Goal: Task Accomplishment & Management: Complete application form

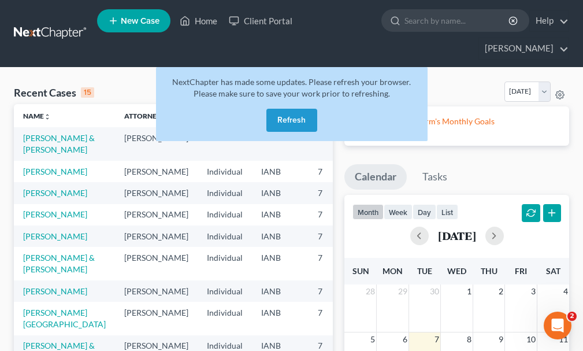
click at [291, 109] on button "Refresh" at bounding box center [291, 120] width 51 height 23
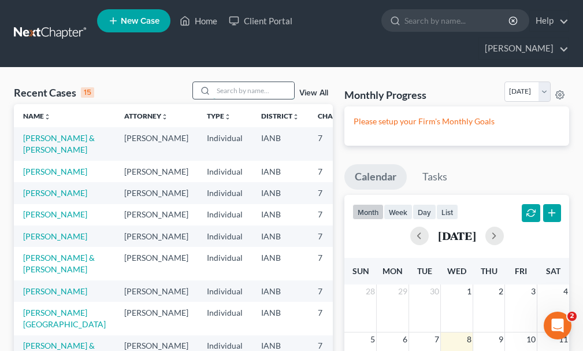
click at [239, 82] on input "search" at bounding box center [253, 90] width 81 height 17
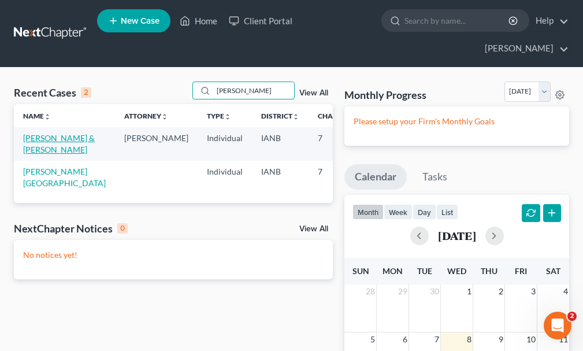
type input "[PERSON_NAME]"
click at [37, 133] on link "[PERSON_NAME] & [PERSON_NAME]" at bounding box center [59, 143] width 72 height 21
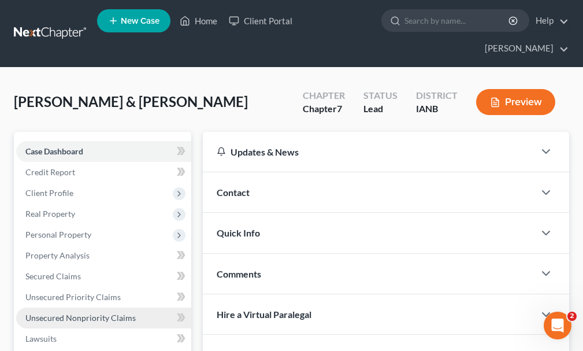
click at [74, 313] on span "Unsecured Nonpriority Claims" at bounding box center [80, 318] width 110 height 10
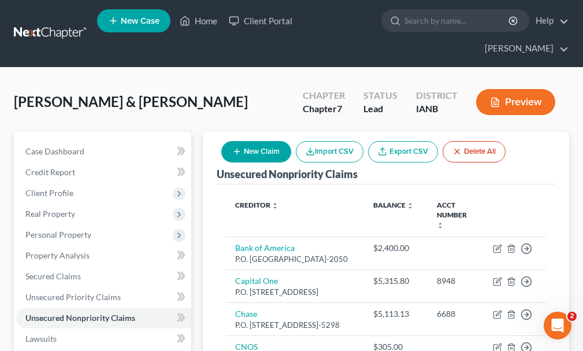
click at [145, 21] on span "New Case" at bounding box center [140, 21] width 39 height 9
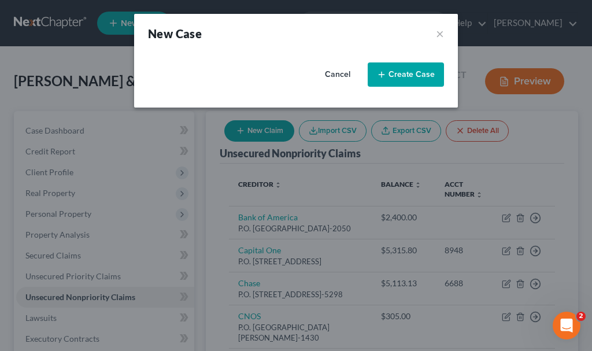
select select "29"
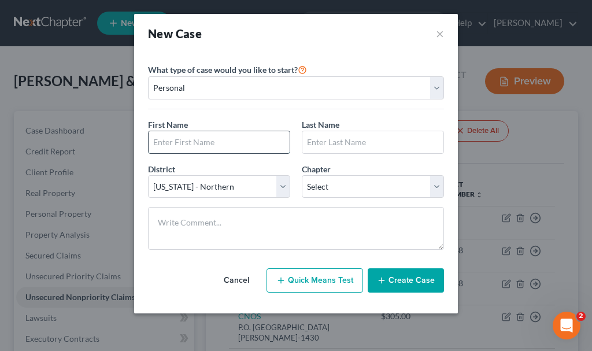
click at [266, 139] on input "text" at bounding box center [219, 142] width 141 height 22
type input "[PERSON_NAME]"
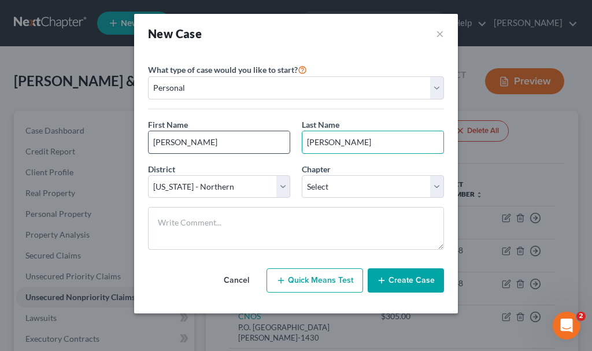
type input "[PERSON_NAME]"
click at [242, 143] on input "[PERSON_NAME]" at bounding box center [219, 142] width 141 height 22
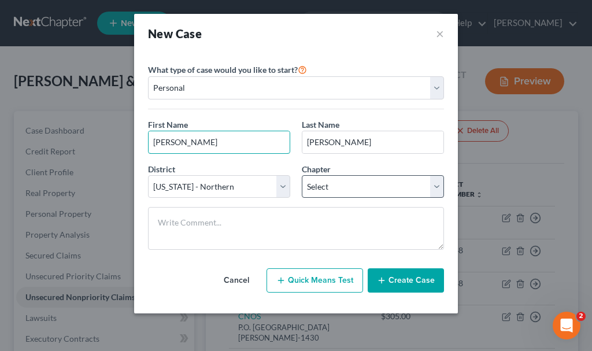
type input "[PERSON_NAME]"
click at [354, 186] on select "Select 7 11 12 13" at bounding box center [373, 186] width 142 height 23
select select "0"
click at [302, 175] on select "Select 7 11 12 13" at bounding box center [373, 186] width 142 height 23
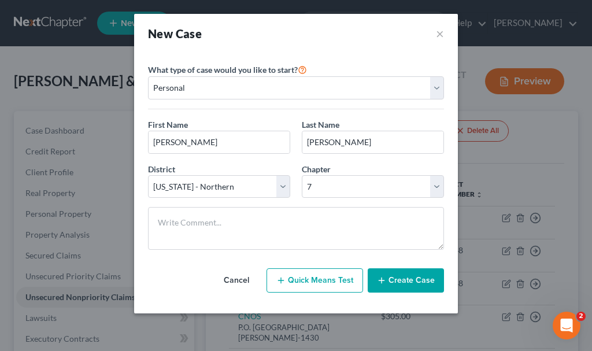
click at [403, 279] on button "Create Case" at bounding box center [406, 280] width 76 height 24
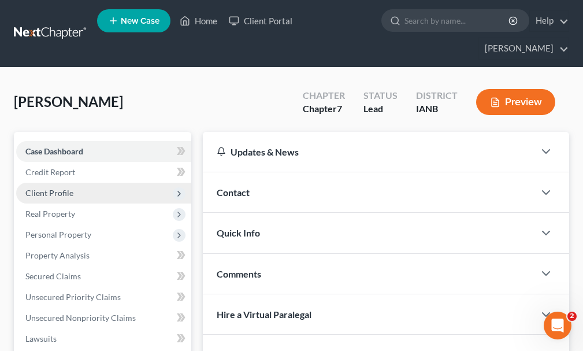
click at [54, 183] on span "Client Profile" at bounding box center [103, 193] width 175 height 21
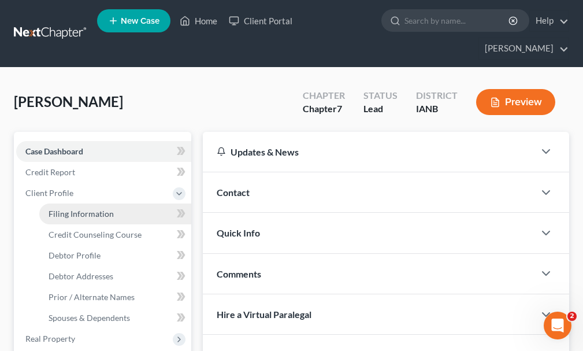
click at [72, 209] on span "Filing Information" at bounding box center [81, 214] width 65 height 10
select select "1"
select select "0"
select select "29"
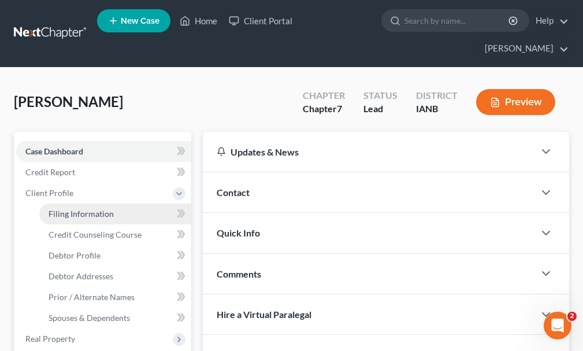
select select "16"
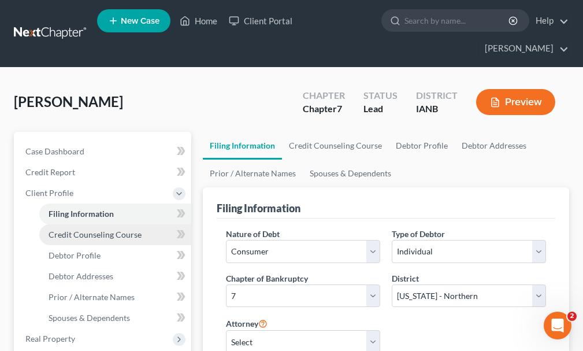
click at [76, 229] on span "Credit Counseling Course" at bounding box center [95, 234] width 93 height 10
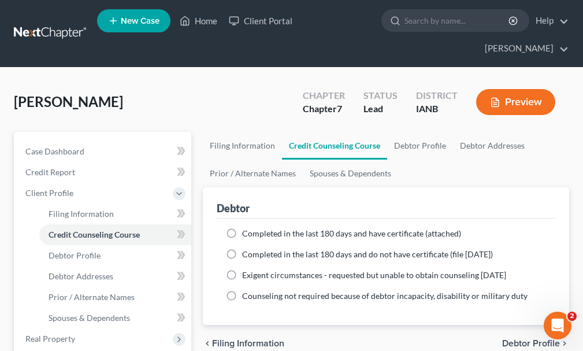
click at [242, 228] on label "Completed in the last 180 days and have certificate (attached)" at bounding box center [351, 234] width 219 height 12
click at [247, 228] on input "Completed in the last 180 days and have certificate (attached)" at bounding box center [251, 232] width 8 height 8
radio input "true"
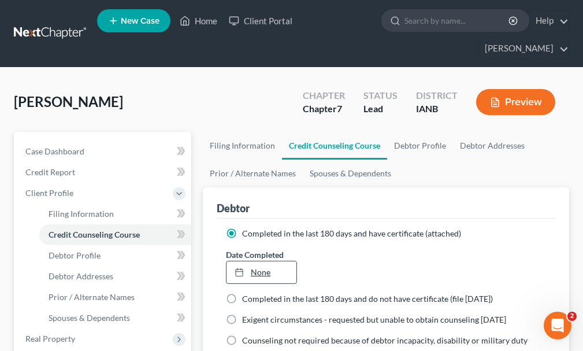
click at [242, 269] on rect at bounding box center [239, 272] width 7 height 7
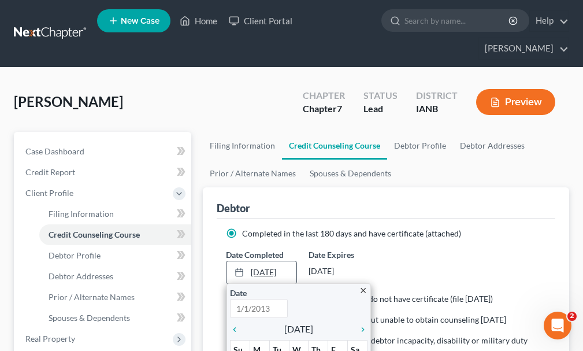
type input "[DATE]"
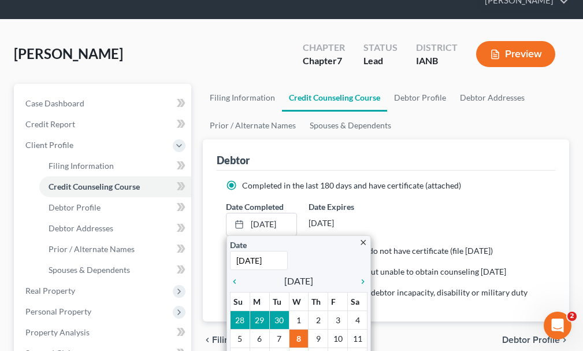
scroll to position [58, 0]
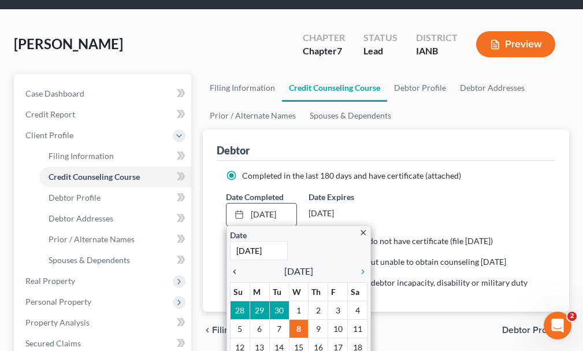
click at [234, 267] on icon "chevron_left" at bounding box center [237, 271] width 15 height 9
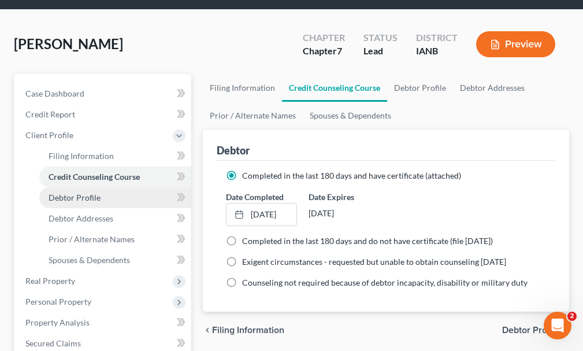
click at [74, 193] on span "Debtor Profile" at bounding box center [75, 198] width 52 height 10
select select "0"
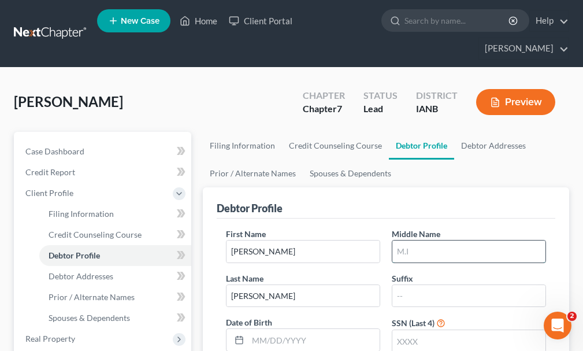
click at [424, 240] on input "text" at bounding box center [469, 251] width 153 height 22
type input "Dakota"
click at [434, 330] on input "text" at bounding box center [469, 341] width 153 height 22
type input "7854"
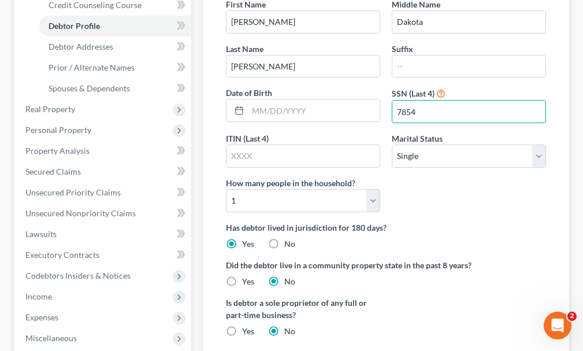
scroll to position [231, 0]
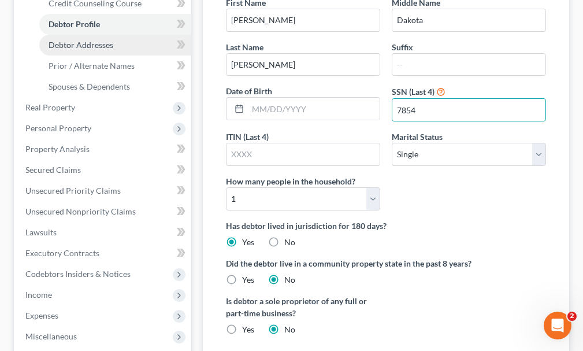
click at [76, 40] on span "Debtor Addresses" at bounding box center [81, 45] width 65 height 10
select select "0"
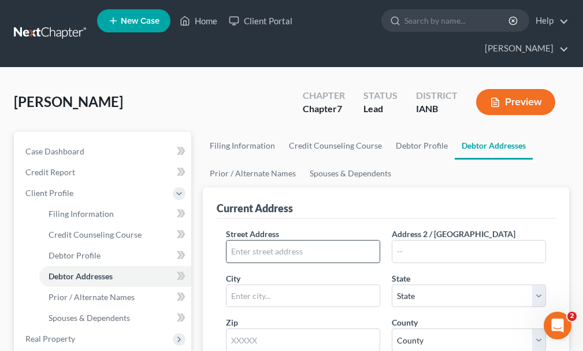
click at [328, 240] on input "text" at bounding box center [303, 251] width 153 height 22
type input "[STREET_ADDRESS]"
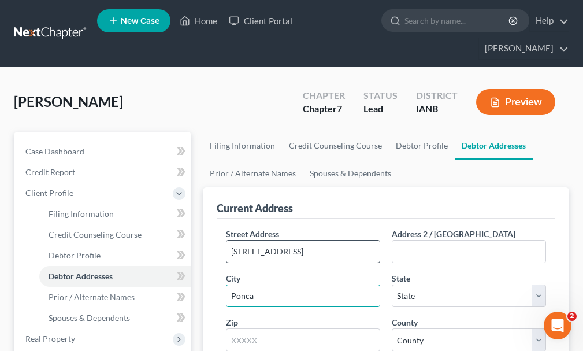
type input "Ponca"
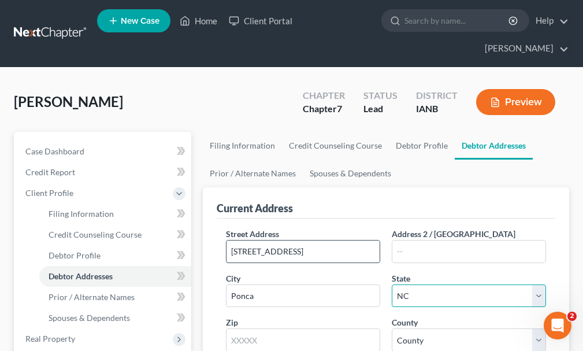
select select "30"
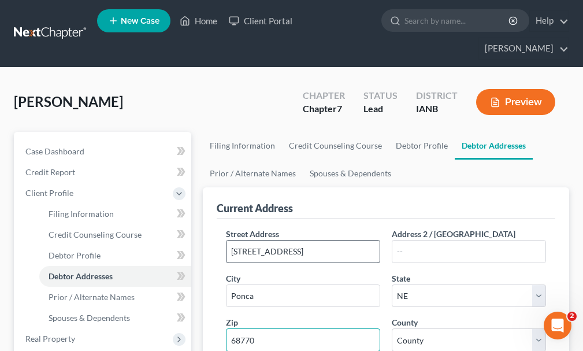
type input "68770"
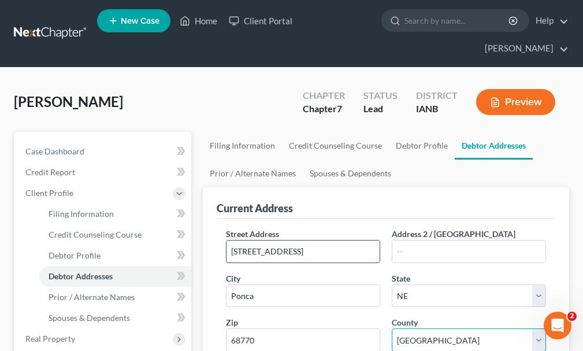
select select "25"
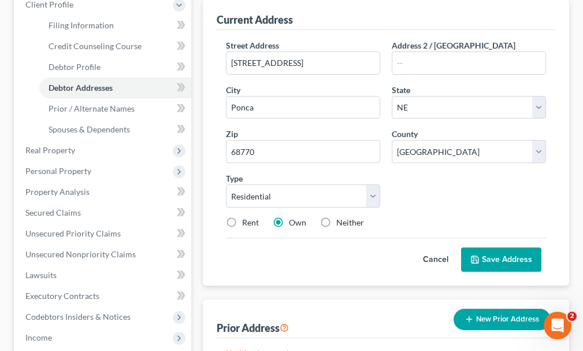
click at [242, 217] on label "Rent" at bounding box center [250, 223] width 17 height 12
click at [247, 217] on input "Rent" at bounding box center [251, 221] width 8 height 8
radio input "true"
click at [510, 247] on button "Save Address" at bounding box center [501, 259] width 80 height 24
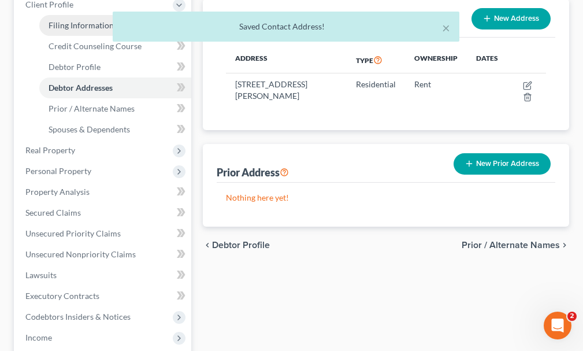
click at [77, 20] on span "Filing Information" at bounding box center [81, 25] width 65 height 10
select select "1"
select select "0"
select select "29"
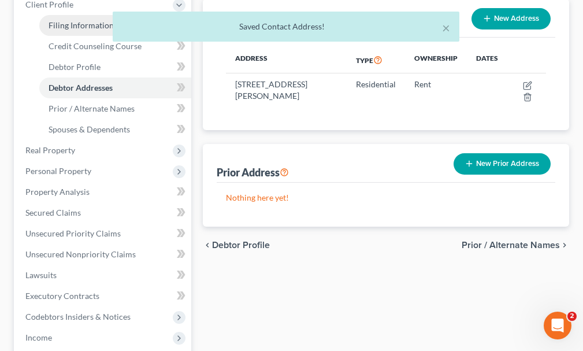
select select "0"
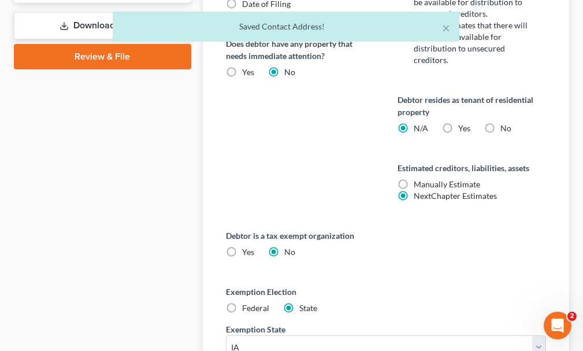
scroll to position [742, 0]
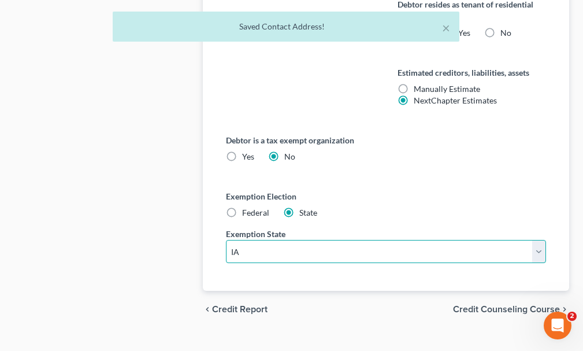
click at [350, 240] on select "State [US_STATE] AK AR AZ CA CO CT DE DC [GEOGRAPHIC_DATA] [GEOGRAPHIC_DATA] GU…" at bounding box center [386, 251] width 320 height 23
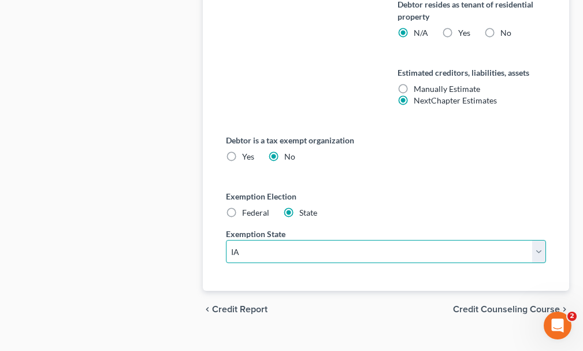
select select "30"
click at [226, 240] on select "State [US_STATE] AK AR AZ CA CO CT DE DC [GEOGRAPHIC_DATA] [GEOGRAPHIC_DATA] GU…" at bounding box center [386, 251] width 320 height 23
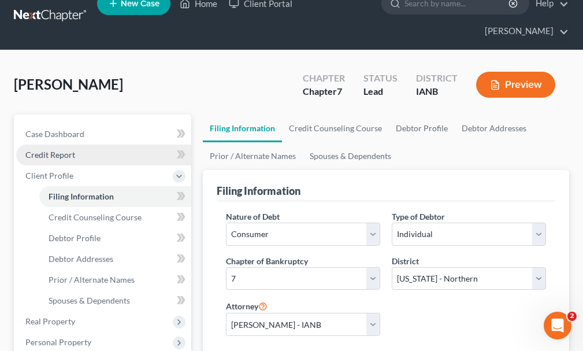
scroll to position [0, 0]
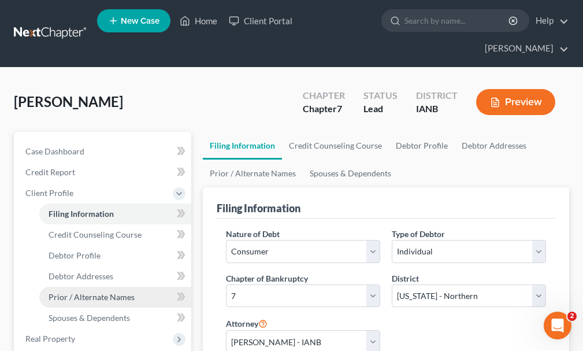
click at [95, 292] on span "Prior / Alternate Names" at bounding box center [92, 297] width 86 height 10
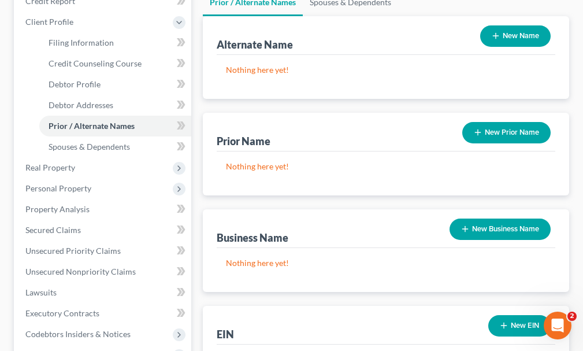
scroll to position [173, 0]
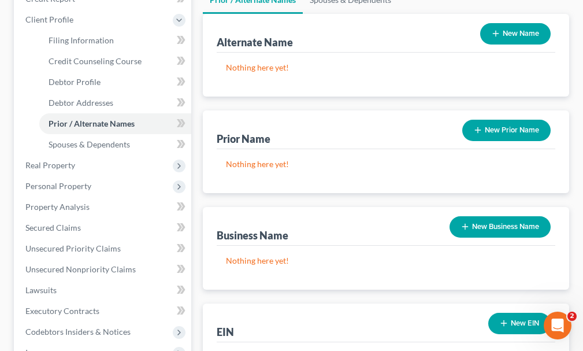
click at [491, 216] on button "New Business Name" at bounding box center [500, 226] width 101 height 21
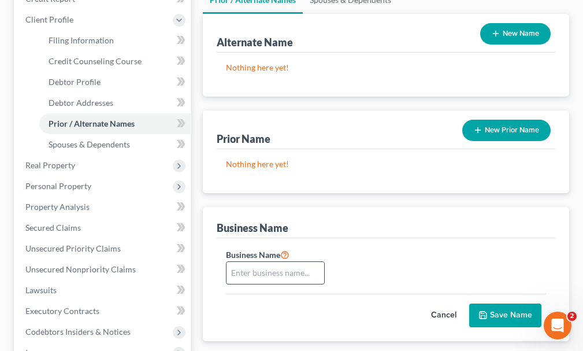
click at [284, 262] on input "text" at bounding box center [276, 273] width 98 height 22
type input "fdba Rough Start Renovations LLC"
click at [505, 303] on button "Save Name" at bounding box center [505, 315] width 72 height 24
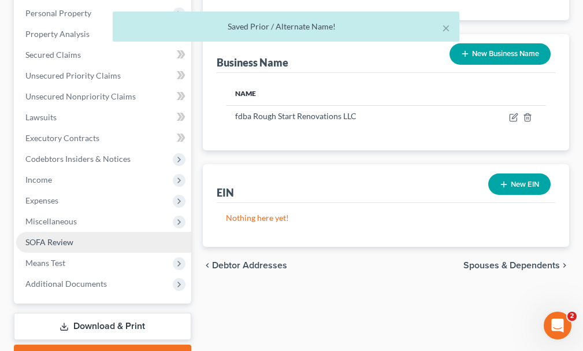
scroll to position [347, 0]
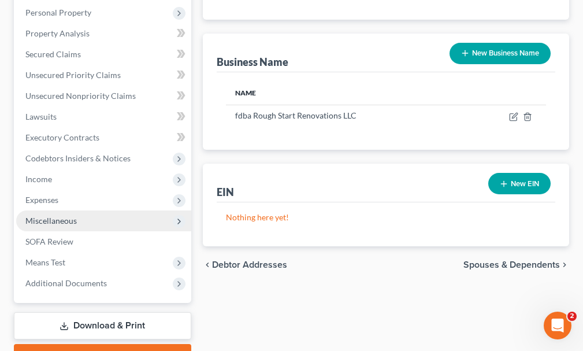
click at [48, 216] on span "Miscellaneous" at bounding box center [50, 221] width 51 height 10
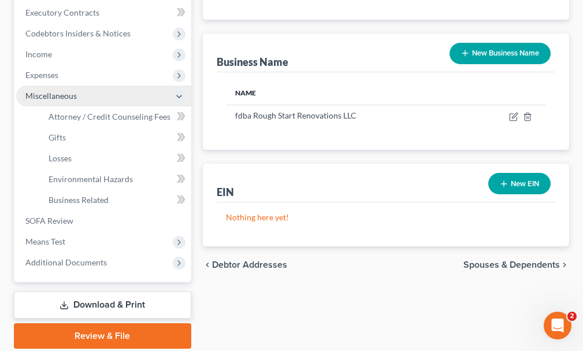
scroll to position [222, 0]
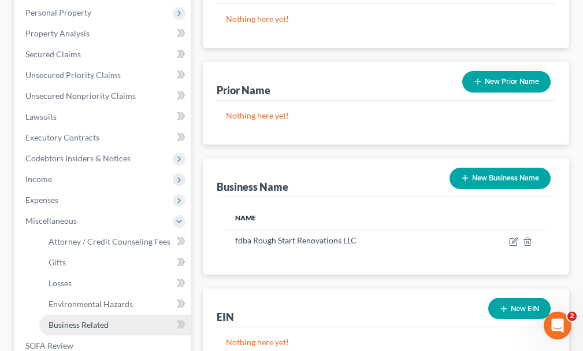
click at [75, 320] on span "Business Related" at bounding box center [79, 325] width 60 height 10
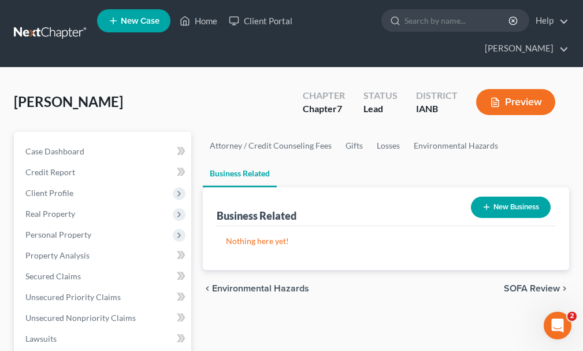
click at [510, 197] on button "New Business" at bounding box center [511, 207] width 80 height 21
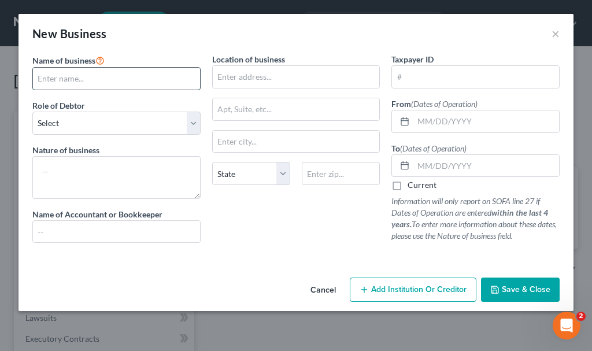
click at [94, 76] on input "text" at bounding box center [116, 79] width 167 height 22
type input "Rough Start Renovations LLC"
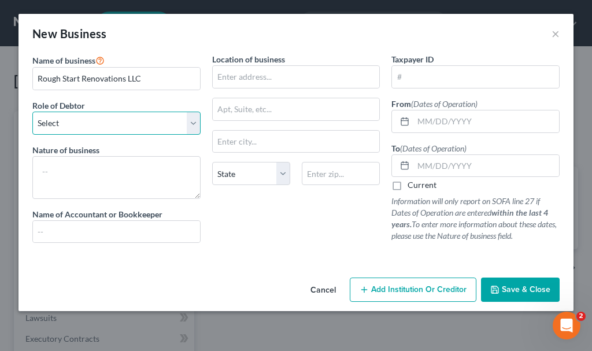
click at [125, 123] on select "Select A member of a limited liability company (LLC) or limited liability partn…" at bounding box center [116, 123] width 168 height 23
select select "sole_proprietor"
click at [32, 112] on select "Select A member of a limited liability company (LLC) or limited liability partn…" at bounding box center [116, 123] width 168 height 23
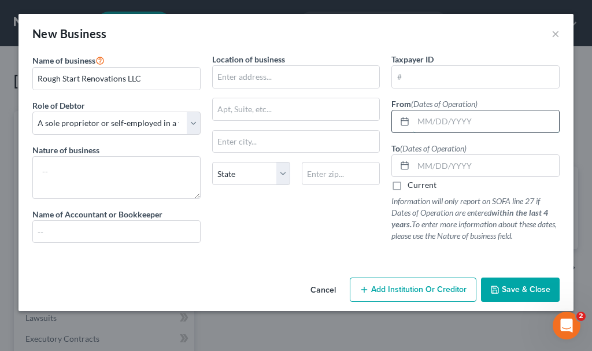
click at [435, 121] on input "text" at bounding box center [486, 121] width 146 height 22
type input "[DATE]"
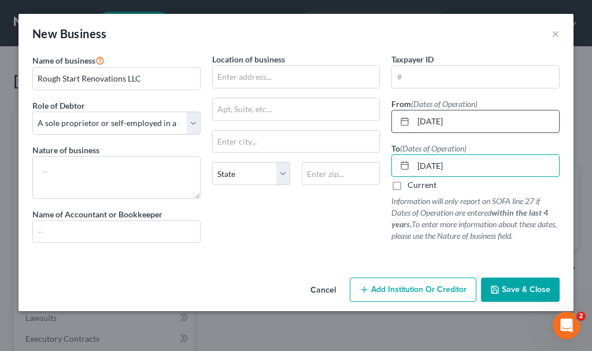
type input "[DATE]"
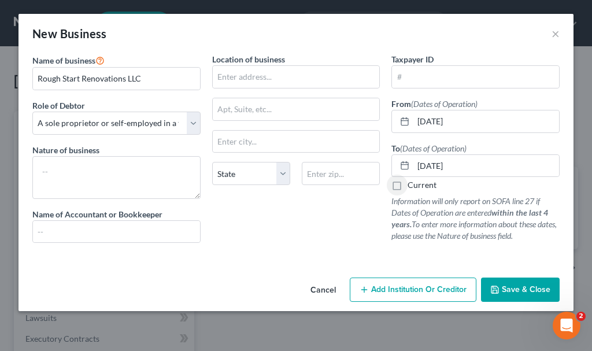
click at [505, 288] on span "Save & Close" at bounding box center [526, 289] width 49 height 10
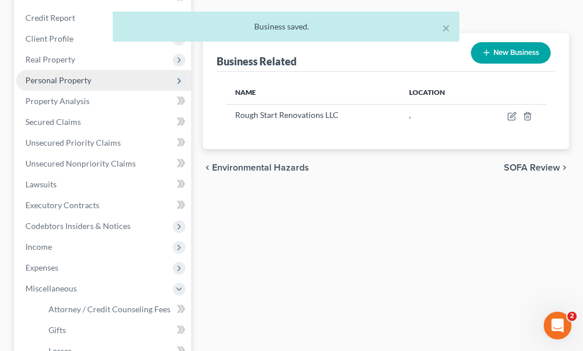
scroll to position [347, 0]
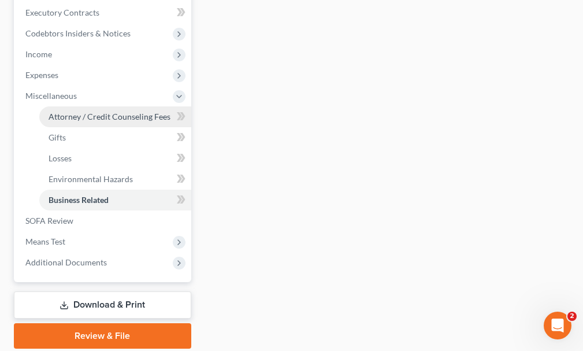
click at [60, 112] on span "Attorney / Credit Counseling Fees" at bounding box center [110, 117] width 122 height 10
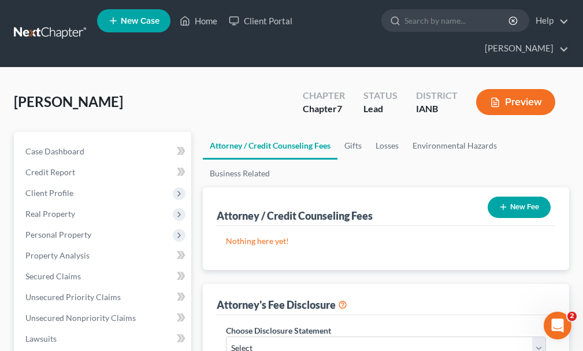
click at [527, 197] on button "New Fee" at bounding box center [519, 207] width 63 height 21
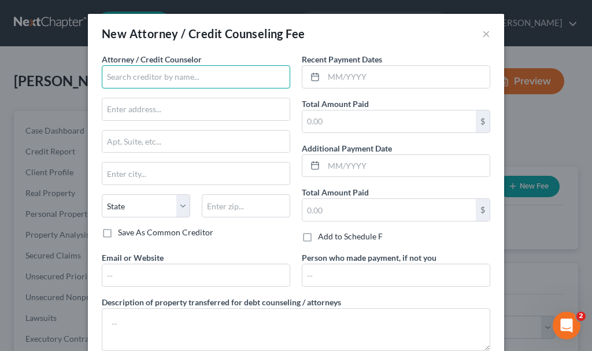
click at [165, 75] on input "text" at bounding box center [196, 76] width 188 height 23
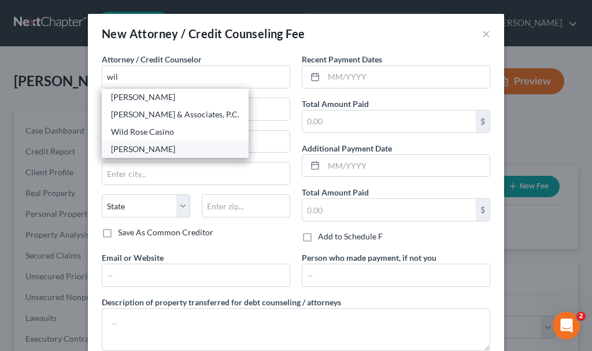
click at [139, 149] on div "[PERSON_NAME]" at bounding box center [175, 149] width 128 height 12
type input "[PERSON_NAME]"
type input "[STREET_ADDRESS][PERSON_NAME]"
type input "[GEOGRAPHIC_DATA]"
select select "16"
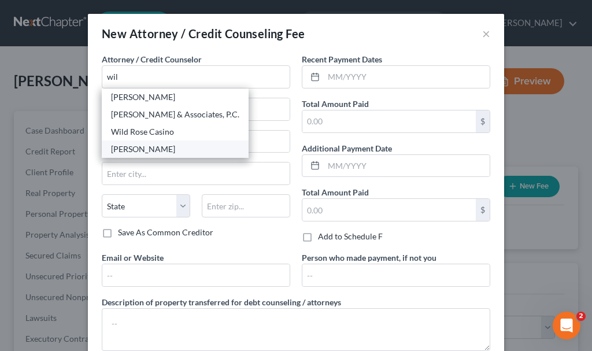
type input "51101"
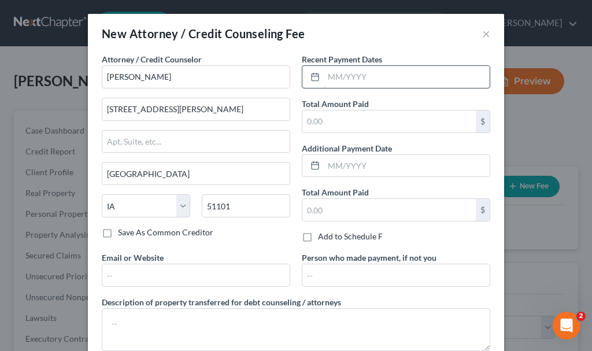
click at [409, 73] on input "text" at bounding box center [407, 77] width 166 height 22
type input "10/2025"
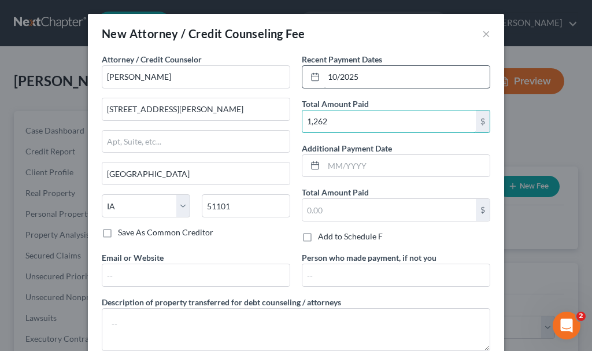
type input "1,262"
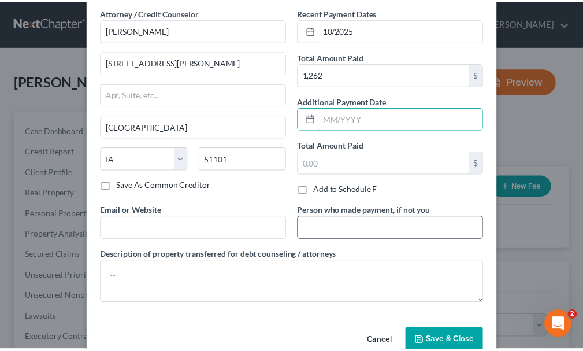
scroll to position [73, 0]
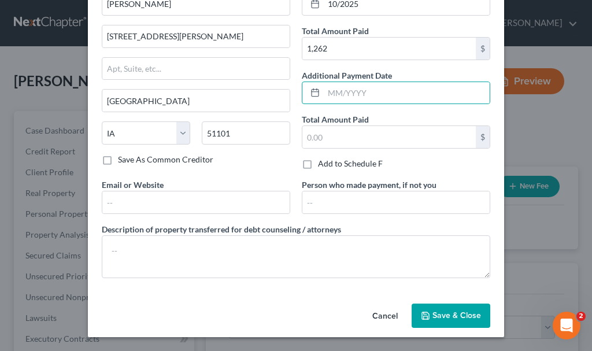
click at [439, 314] on span "Save & Close" at bounding box center [456, 315] width 49 height 10
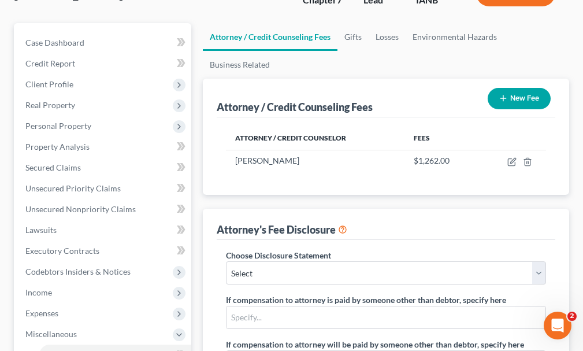
scroll to position [231, 0]
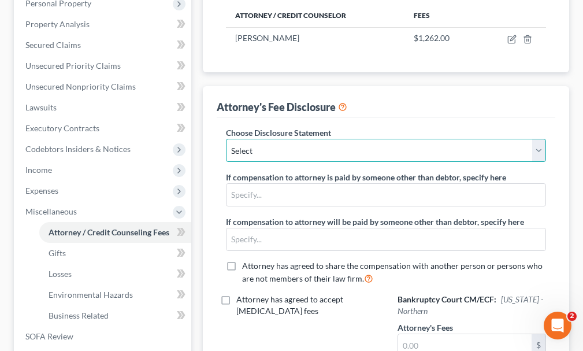
click at [284, 139] on select "Select Attorney" at bounding box center [386, 150] width 320 height 23
select select "0"
click at [226, 139] on select "Select Attorney" at bounding box center [386, 150] width 320 height 23
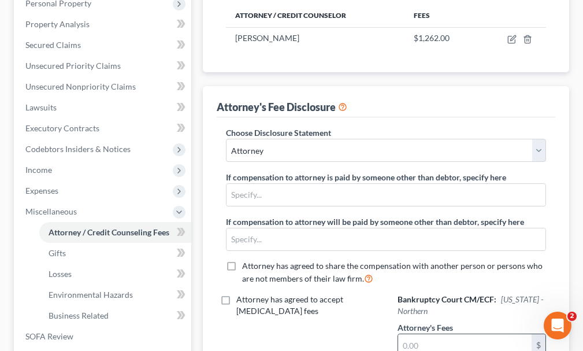
click at [437, 334] on input "text" at bounding box center [465, 345] width 134 height 22
type input "1,262"
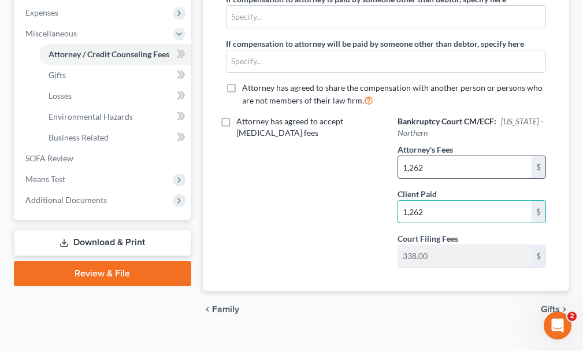
type input "1,262"
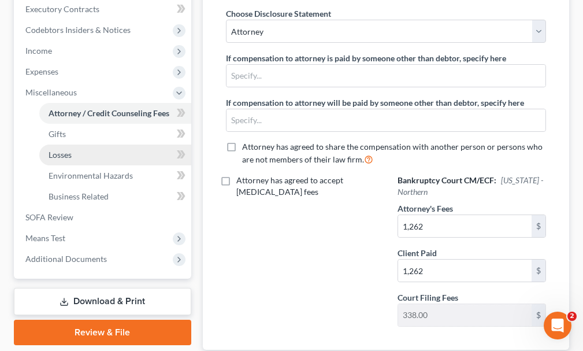
scroll to position [120, 0]
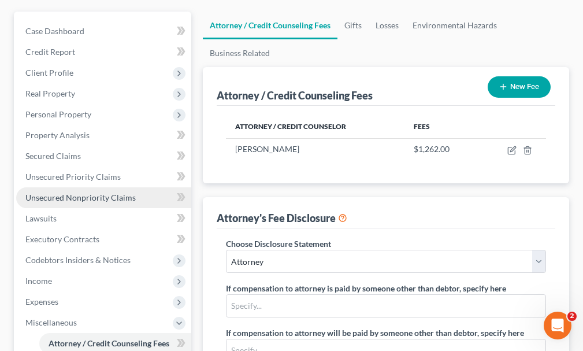
click at [85, 193] on span "Unsecured Nonpriority Claims" at bounding box center [80, 198] width 110 height 10
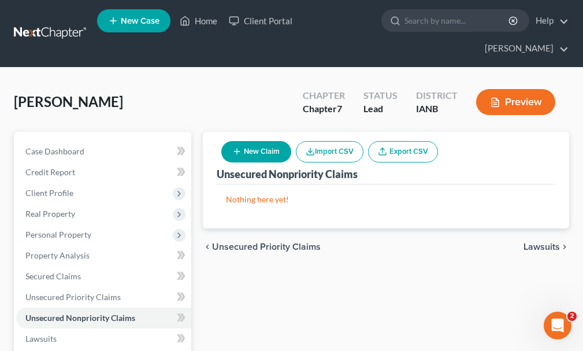
click at [265, 141] on button "New Claim" at bounding box center [256, 151] width 70 height 21
select select "0"
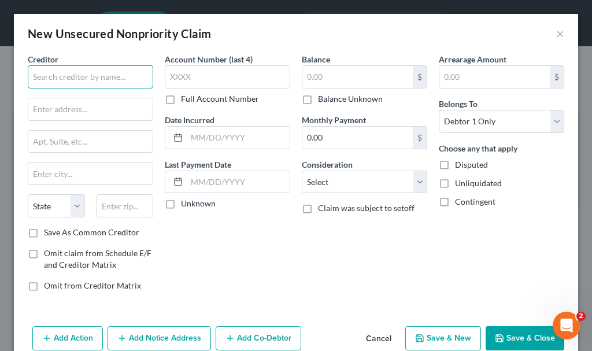
click at [128, 71] on input "text" at bounding box center [90, 76] width 125 height 23
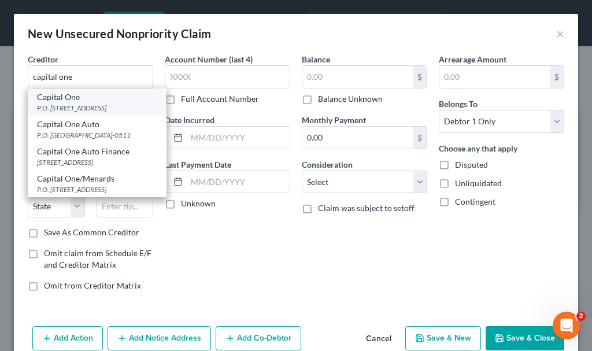
click at [69, 109] on div "P.O. [STREET_ADDRESS]" at bounding box center [97, 108] width 120 height 10
type input "Capital One"
type input "P.O. Box 30285"
type input "[GEOGRAPHIC_DATA]"
select select "46"
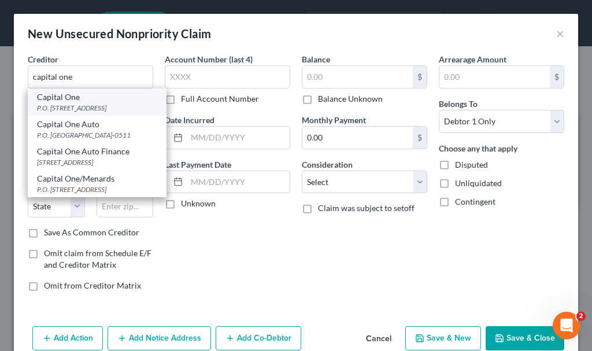
type input "84130-0285"
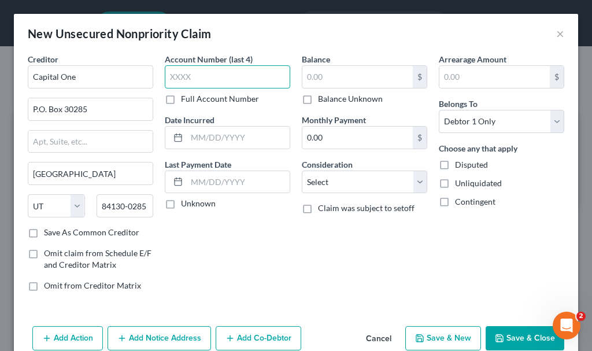
drag, startPoint x: 206, startPoint y: 73, endPoint x: 215, endPoint y: 82, distance: 13.1
click at [214, 82] on input "text" at bounding box center [227, 76] width 125 height 23
type input "4787"
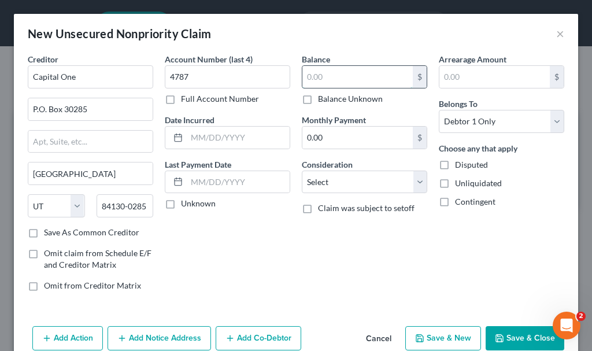
click at [360, 71] on input "text" at bounding box center [357, 77] width 110 height 22
type input "426.28"
click at [330, 178] on select "Select Cable / Satellite Services Collection Agency Credit Card Debt Debt Couns…" at bounding box center [364, 182] width 125 height 23
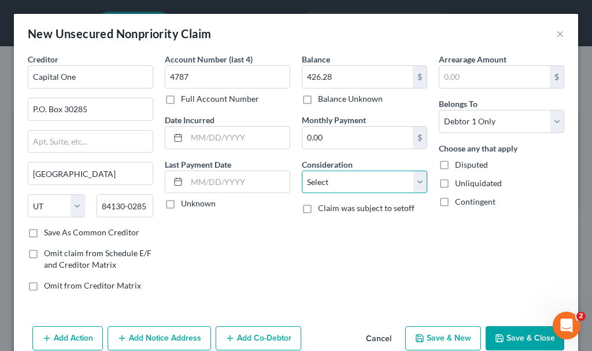
select select "2"
click at [302, 171] on select "Select Cable / Satellite Services Collection Agency Credit Card Debt Debt Couns…" at bounding box center [364, 182] width 125 height 23
click at [432, 334] on button "Save & New" at bounding box center [443, 338] width 76 height 24
select select "0"
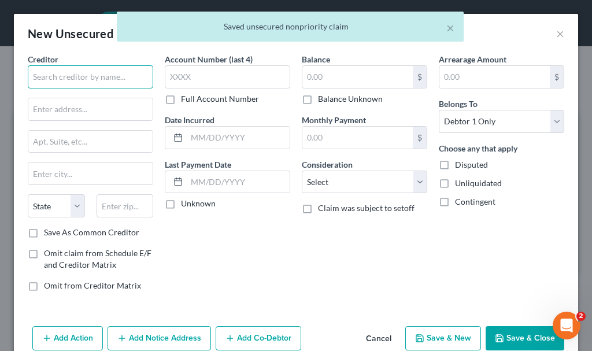
click at [93, 75] on input "text" at bounding box center [90, 76] width 125 height 23
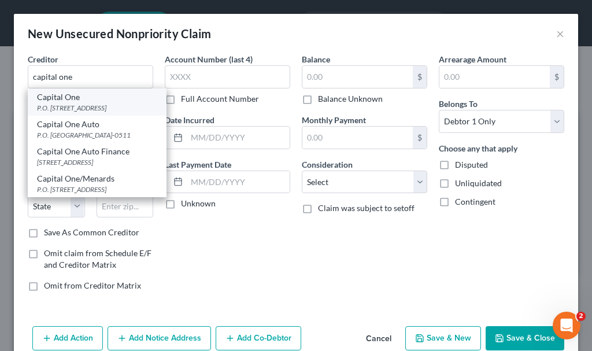
click at [67, 110] on div "P.O. [STREET_ADDRESS]" at bounding box center [97, 108] width 120 height 10
type input "Capital One"
type input "P.O. Box 30285"
type input "[GEOGRAPHIC_DATA]"
select select "46"
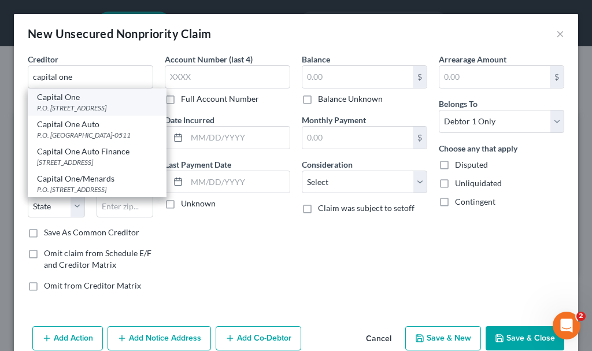
type input "84130-0285"
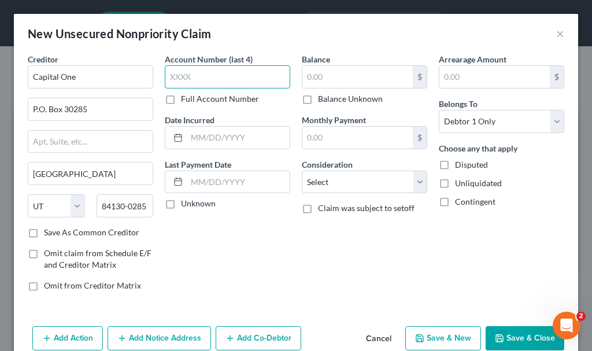
click at [199, 76] on input "text" at bounding box center [227, 76] width 125 height 23
type input "6182"
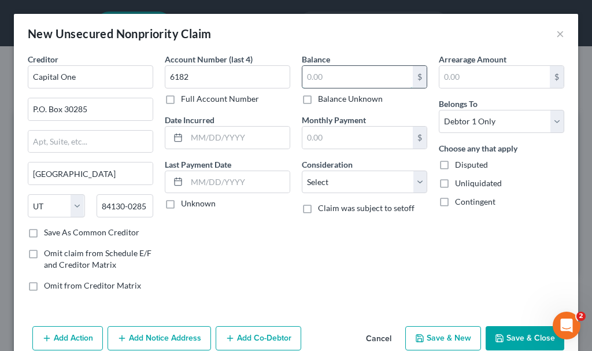
click at [332, 76] on input "text" at bounding box center [357, 77] width 110 height 22
type input "1,011"
click at [327, 177] on select "Select Cable / Satellite Services Collection Agency Credit Card Debt Debt Couns…" at bounding box center [364, 182] width 125 height 23
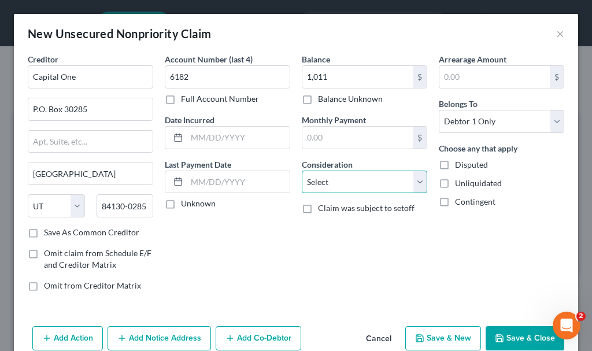
select select "2"
click at [302, 171] on select "Select Cable / Satellite Services Collection Agency Credit Card Debt Debt Couns…" at bounding box center [364, 182] width 125 height 23
click at [424, 330] on button "Save & New" at bounding box center [443, 338] width 76 height 24
select select "0"
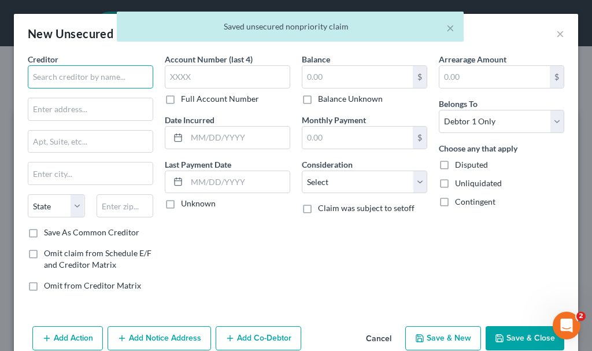
click at [97, 73] on input "text" at bounding box center [90, 76] width 125 height 23
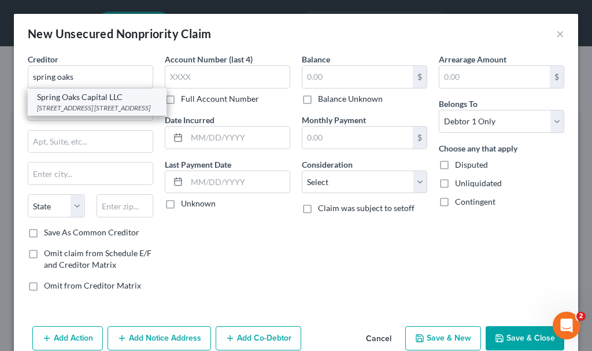
click at [91, 109] on div "[STREET_ADDRESS] [STREET_ADDRESS]" at bounding box center [97, 108] width 120 height 10
type input "Spring Oaks Capital LLC"
type input "[STREET_ADDRESS] 100B"
type input "Chesapeake"
select select "48"
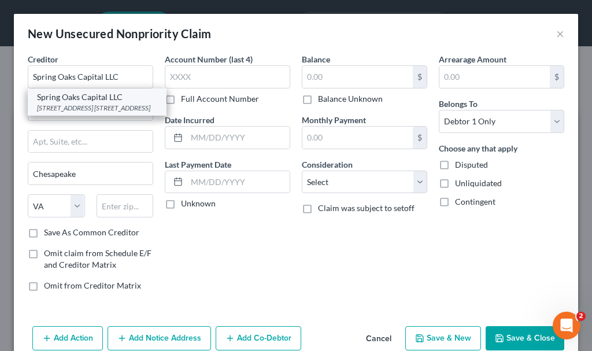
type input "23320"
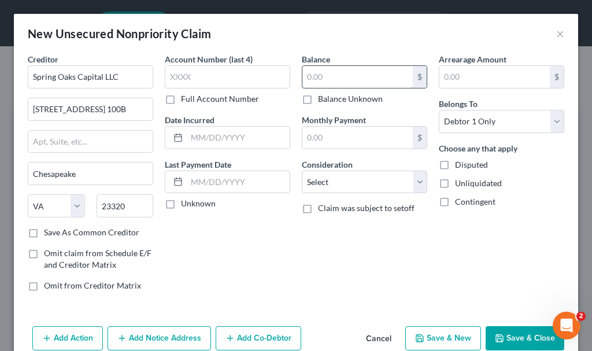
click at [341, 77] on input "text" at bounding box center [357, 77] width 110 height 22
type input "3,513"
click at [427, 337] on button "Save & New" at bounding box center [443, 338] width 76 height 24
select select "0"
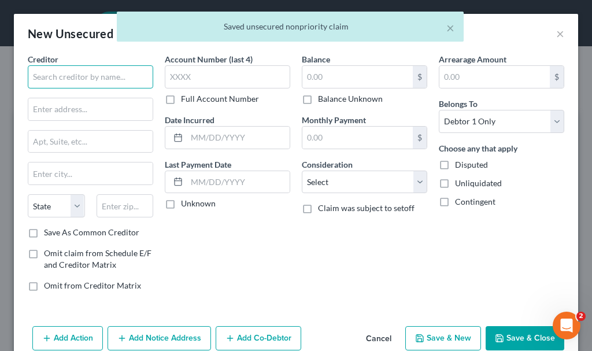
click at [101, 73] on input "text" at bounding box center [90, 76] width 125 height 23
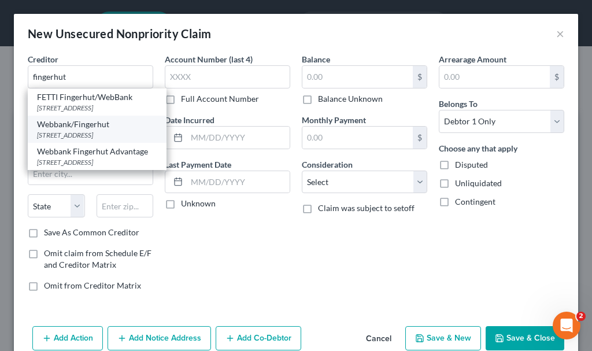
click at [68, 140] on div "[STREET_ADDRESS]" at bounding box center [97, 135] width 120 height 10
type input "Webbank/Fingerhut"
type input "[STREET_ADDRESS]"
type input "Saint Cloud"
select select "24"
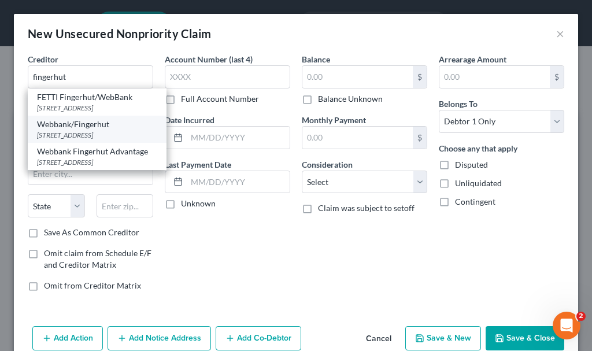
type input "56303"
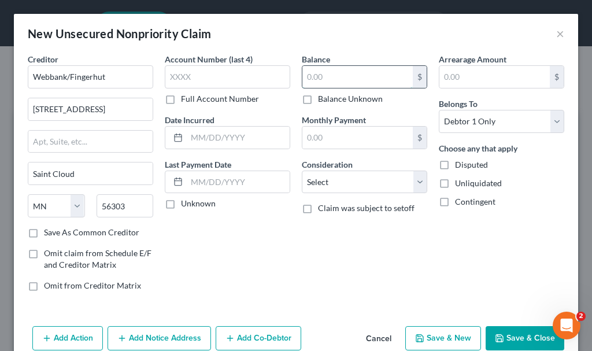
click at [342, 77] on input "text" at bounding box center [357, 77] width 110 height 22
type input "853"
click at [327, 183] on select "Select Cable / Satellite Services Collection Agency Credit Card Debt Debt Couns…" at bounding box center [364, 182] width 125 height 23
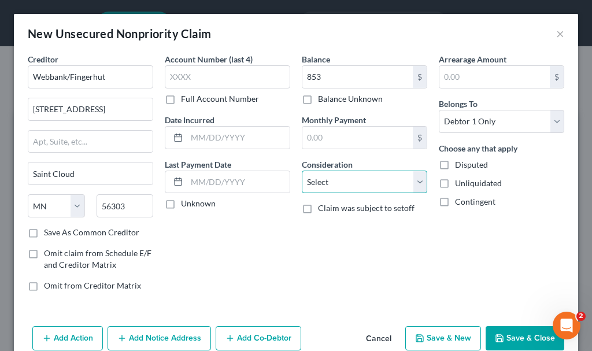
select select "2"
click at [302, 171] on select "Select Cable / Satellite Services Collection Agency Credit Card Debt Debt Couns…" at bounding box center [364, 182] width 125 height 23
click at [418, 337] on button "Save & New" at bounding box center [443, 338] width 76 height 24
select select "0"
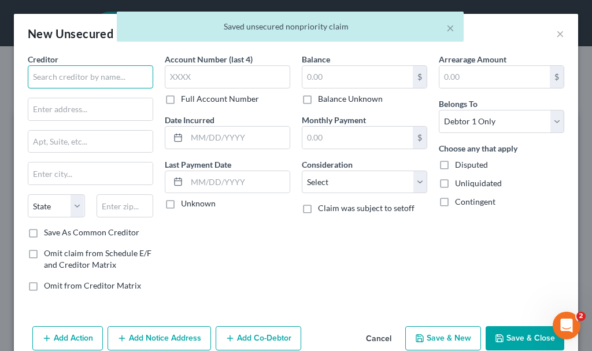
click at [86, 73] on input "text" at bounding box center [90, 76] width 125 height 23
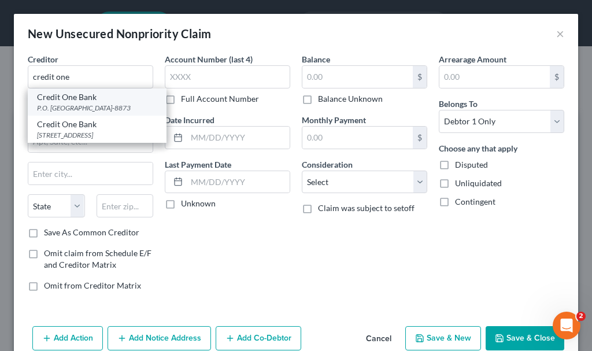
click at [69, 105] on div "P.O. [GEOGRAPHIC_DATA]-8873" at bounding box center [97, 108] width 120 height 10
type input "Credit One Bank"
type input "P.O. Box 98873"
type input "[GEOGRAPHIC_DATA]"
select select "31"
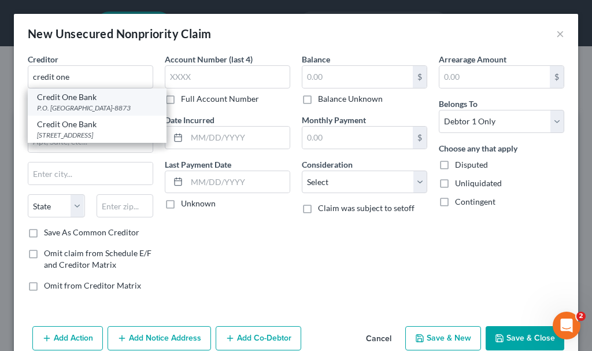
type input "89193-8873"
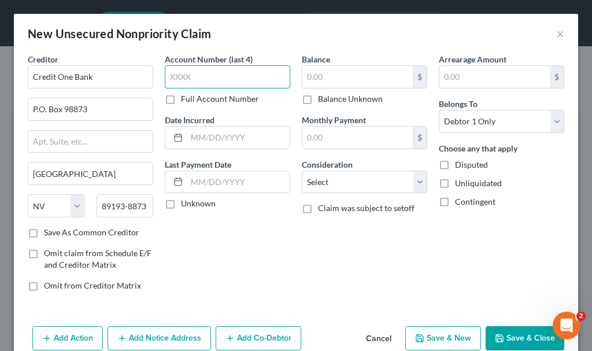
click at [223, 80] on input "text" at bounding box center [227, 76] width 125 height 23
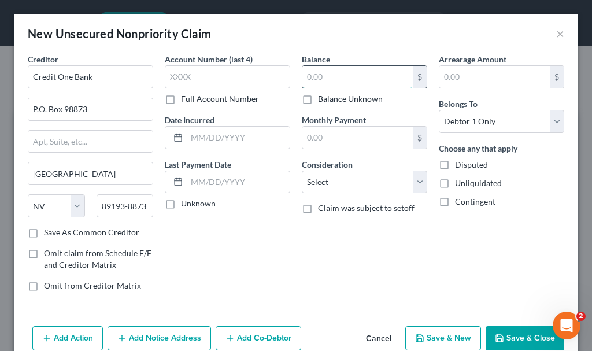
click at [330, 75] on input "text" at bounding box center [357, 77] width 110 height 22
type input "629"
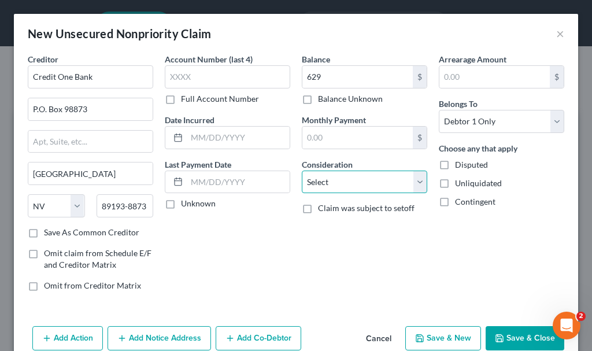
click at [331, 184] on select "Select Cable / Satellite Services Collection Agency Credit Card Debt Debt Couns…" at bounding box center [364, 182] width 125 height 23
select select "2"
click at [302, 171] on select "Select Cable / Satellite Services Collection Agency Credit Card Debt Debt Couns…" at bounding box center [364, 182] width 125 height 23
click at [434, 338] on button "Save & New" at bounding box center [443, 338] width 76 height 24
select select "0"
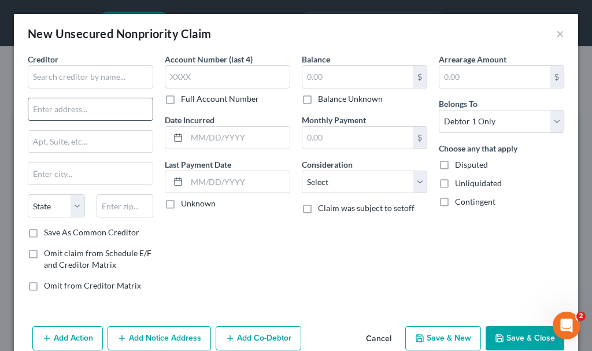
type input "629.00"
type input "0.00"
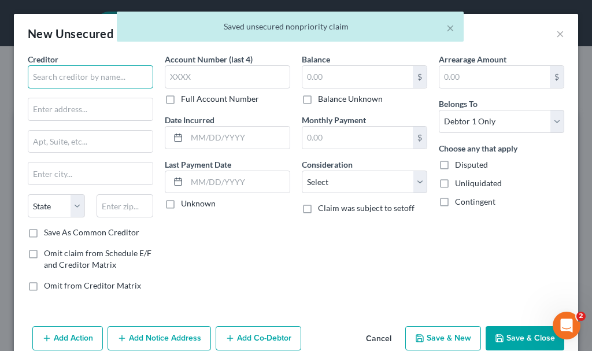
click at [94, 77] on input "text" at bounding box center [90, 76] width 125 height 23
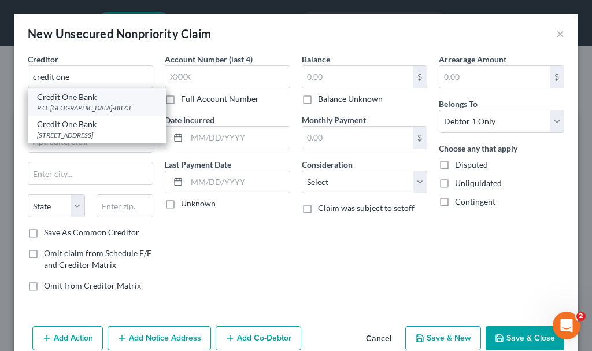
click at [73, 105] on div "P.O. [GEOGRAPHIC_DATA]-8873" at bounding box center [97, 108] width 120 height 10
type input "Credit One Bank"
type input "P.O. Box 98873"
type input "[GEOGRAPHIC_DATA]"
select select "31"
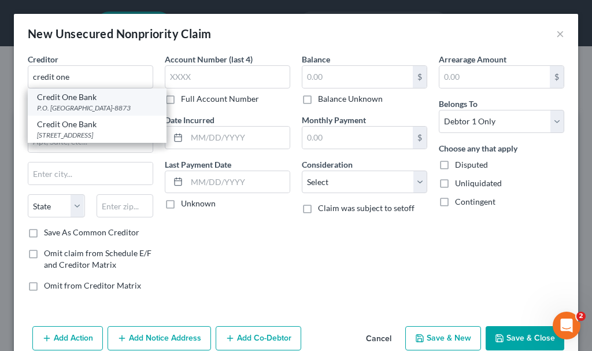
type input "89193-8873"
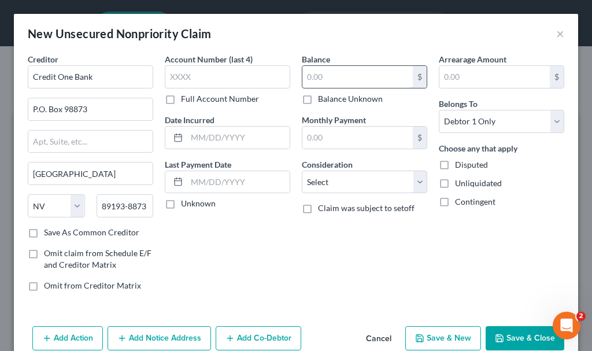
click at [311, 79] on input "text" at bounding box center [357, 77] width 110 height 22
type input "1,059"
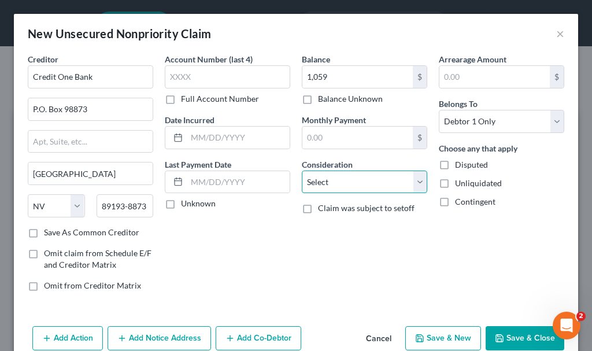
click at [334, 182] on select "Select Cable / Satellite Services Collection Agency Credit Card Debt Debt Couns…" at bounding box center [364, 182] width 125 height 23
select select "2"
click at [302, 171] on select "Select Cable / Satellite Services Collection Agency Credit Card Debt Debt Couns…" at bounding box center [364, 182] width 125 height 23
click at [432, 335] on button "Save & New" at bounding box center [443, 338] width 76 height 24
select select "0"
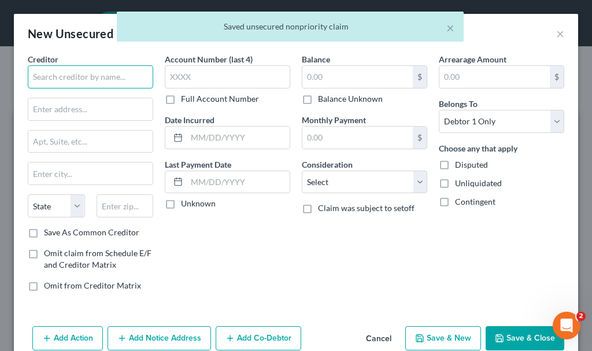
click at [86, 73] on input "text" at bounding box center [90, 76] width 125 height 23
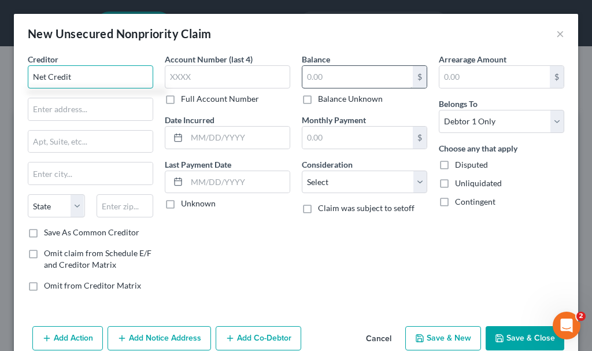
type input "Net Credit"
click at [332, 73] on input "text" at bounding box center [357, 77] width 110 height 22
type input "5,058"
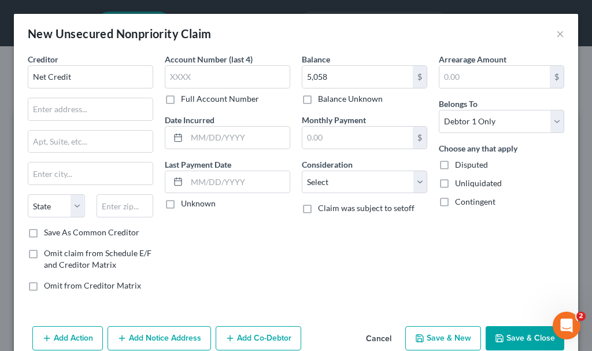
click at [423, 338] on button "Save & New" at bounding box center [443, 338] width 76 height 24
select select "0"
type input "5,058.00"
type input "0.00"
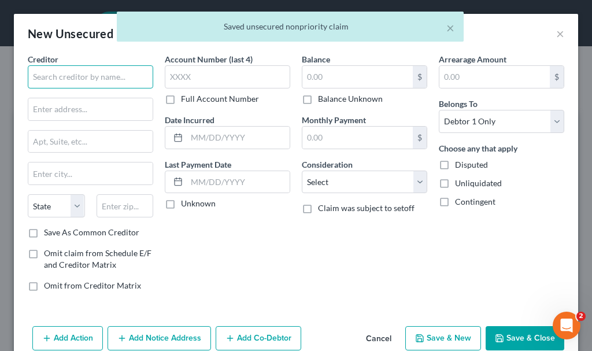
click at [80, 75] on input "text" at bounding box center [90, 76] width 125 height 23
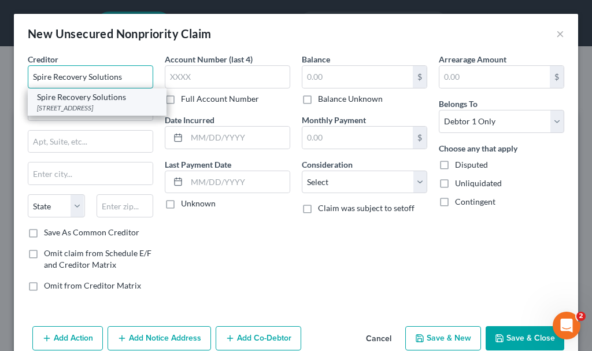
type input "Spire Recovery Solutions"
click at [85, 100] on div "Spire Recovery Solutions" at bounding box center [97, 97] width 120 height 12
type input "[STREET_ADDRESS]"
type input "Lockport"
select select "35"
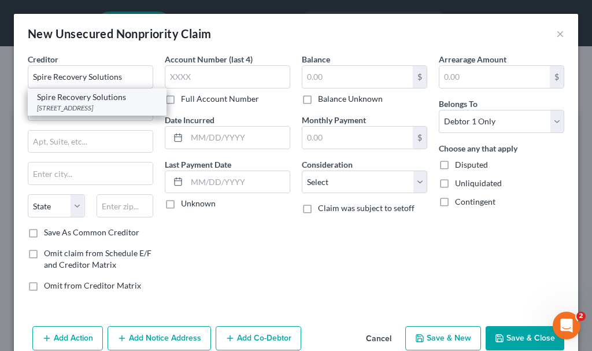
type input "14094"
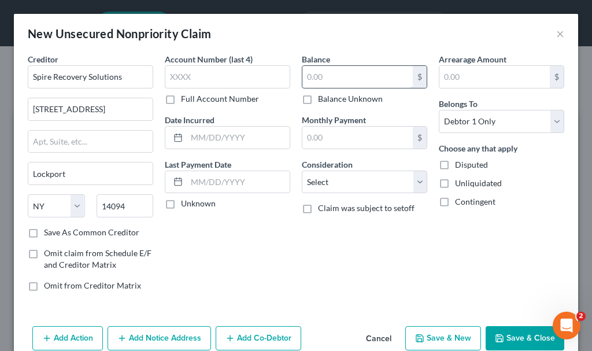
click at [321, 77] on input "text" at bounding box center [357, 77] width 110 height 22
type input "5,571.03"
click at [518, 334] on button "Save & Close" at bounding box center [525, 338] width 79 height 24
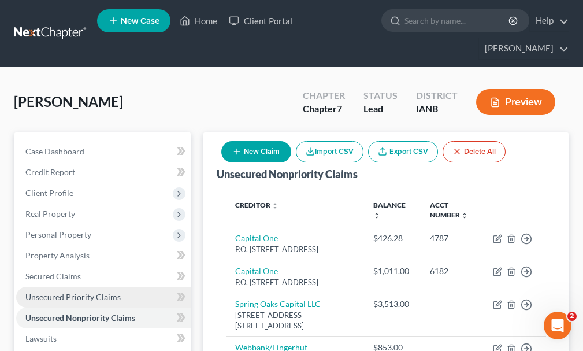
click at [69, 292] on span "Unsecured Priority Claims" at bounding box center [72, 297] width 95 height 10
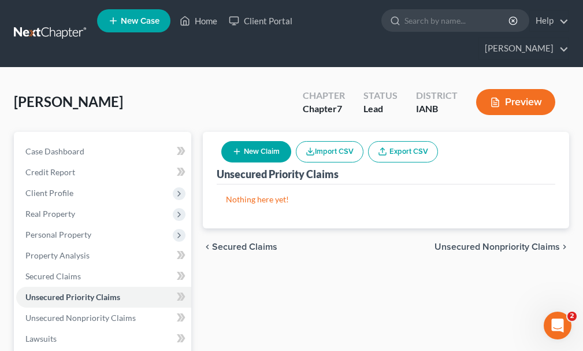
click at [268, 141] on button "New Claim" at bounding box center [256, 151] width 70 height 21
select select "0"
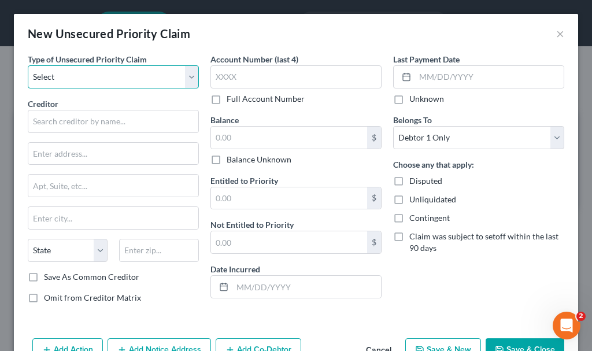
click at [102, 73] on select "Select Taxes & Other Government Units Domestic Support Obligations Extensions o…" at bounding box center [113, 76] width 171 height 23
select select "0"
click at [28, 65] on select "Select Taxes & Other Government Units Domestic Support Obligations Extensions o…" at bounding box center [113, 76] width 171 height 23
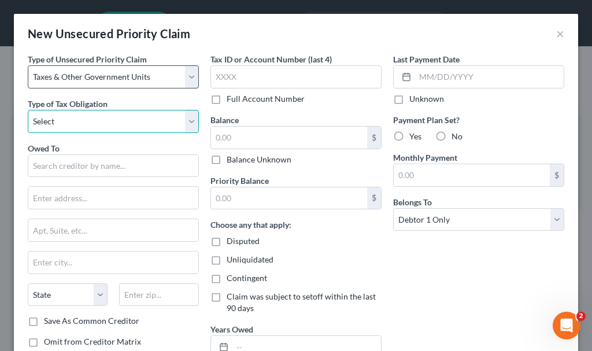
drag, startPoint x: 91, startPoint y: 86, endPoint x: 90, endPoint y: 113, distance: 27.8
click at [90, 113] on select "Select Federal City State Franchise Tax Board Other" at bounding box center [113, 121] width 171 height 23
select select "0"
click at [28, 110] on select "Select Federal City State Franchise Tax Board Other" at bounding box center [113, 121] width 171 height 23
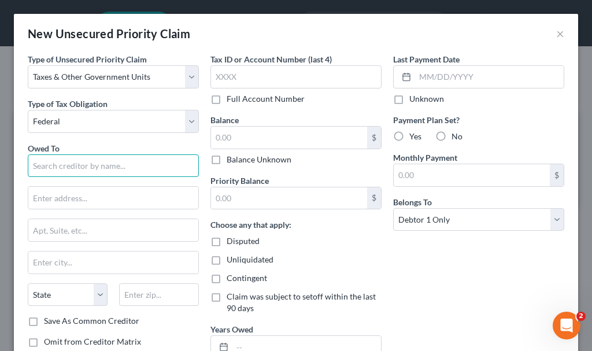
click at [88, 163] on input "text" at bounding box center [113, 165] width 171 height 23
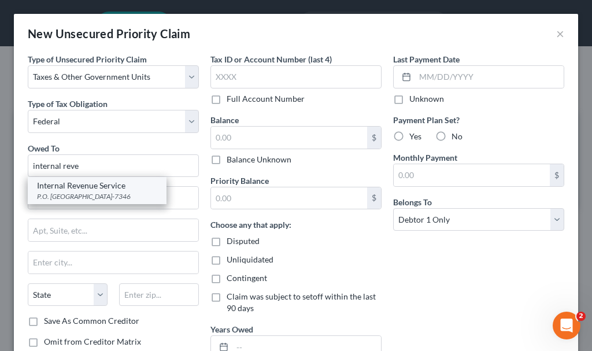
click at [82, 195] on div "P.O. [GEOGRAPHIC_DATA]-7346" at bounding box center [97, 196] width 120 height 10
type input "Internal Revenue Service"
type input "P.O. Box 7346"
type input "[GEOGRAPHIC_DATA]"
select select "39"
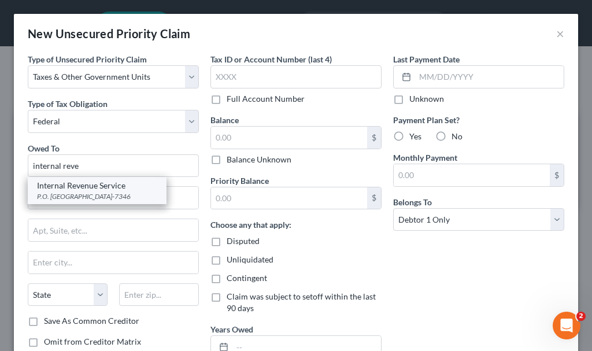
type input "19101-7346"
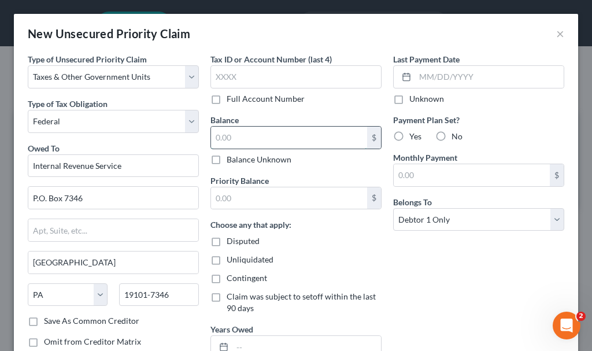
click at [247, 136] on input "text" at bounding box center [289, 138] width 156 height 22
type input "3,000"
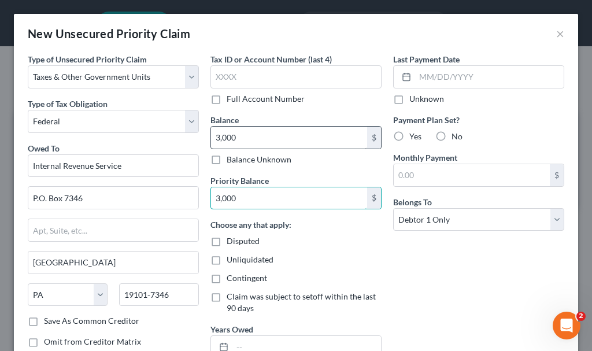
type input "3,000"
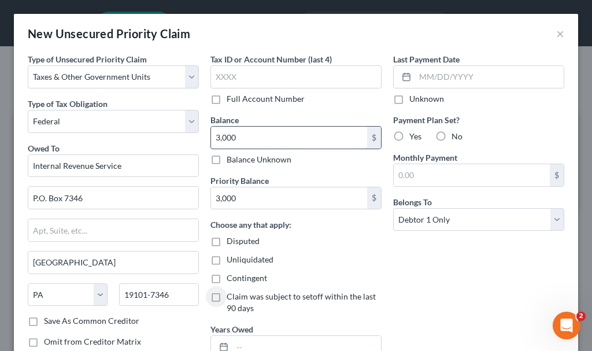
scroll to position [7, 0]
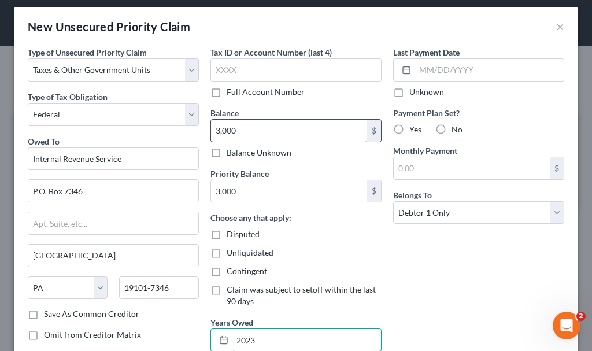
type input "2023"
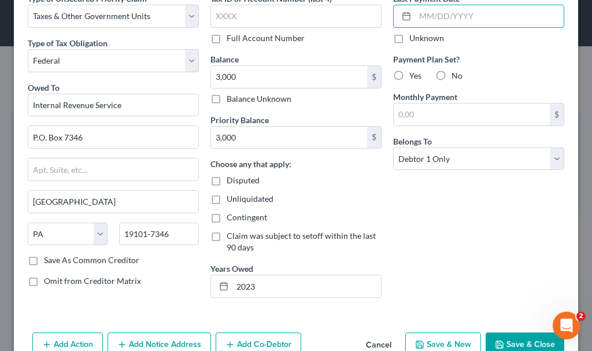
scroll to position [90, 0]
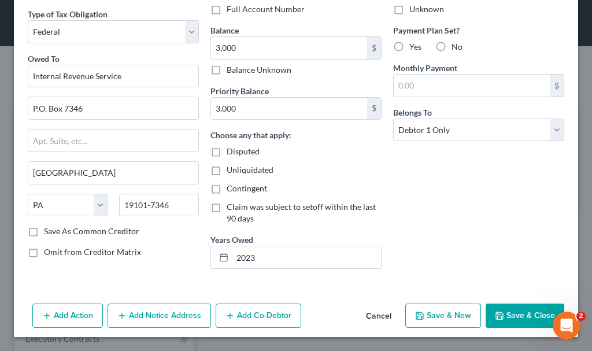
click at [172, 312] on button "Add Notice Address" at bounding box center [159, 315] width 103 height 24
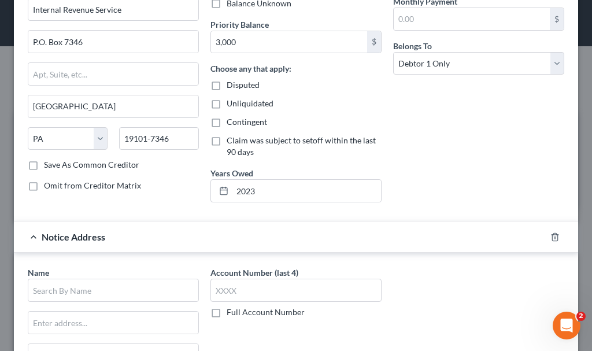
scroll to position [263, 0]
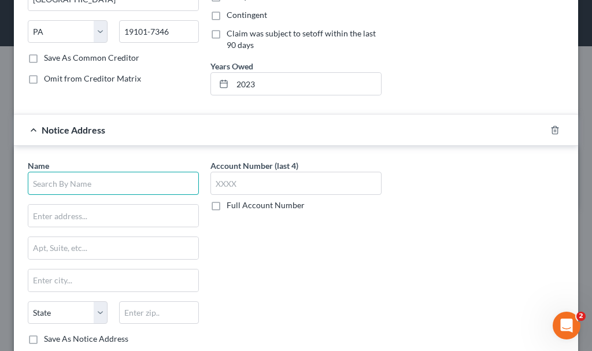
click at [133, 180] on input "text" at bounding box center [113, 183] width 171 height 23
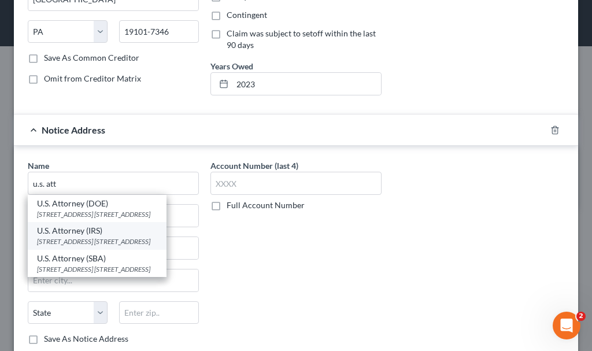
click at [88, 232] on div "U.S. Attorney (IRS)" at bounding box center [97, 231] width 120 height 12
type input "U.S. Attorney (IRS)"
type input "[STREET_ADDRESS] SE, Box 1"
type input "[GEOGRAPHIC_DATA]"
select select "16"
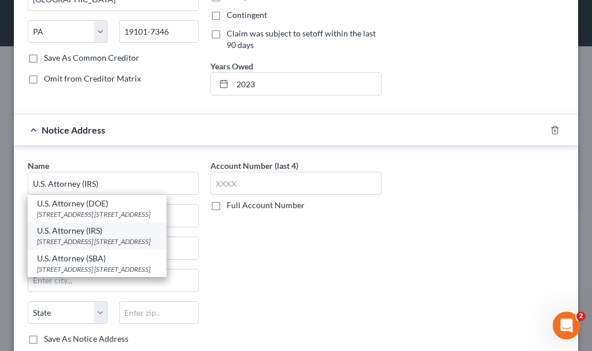
type input "52401"
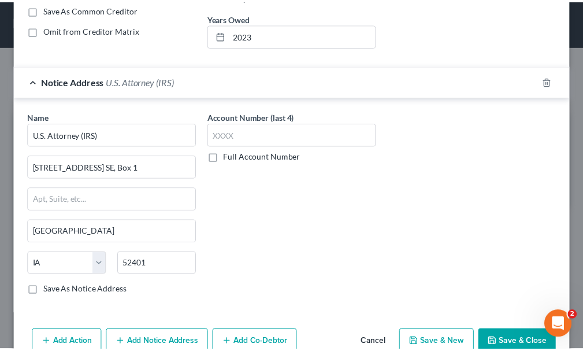
scroll to position [339, 0]
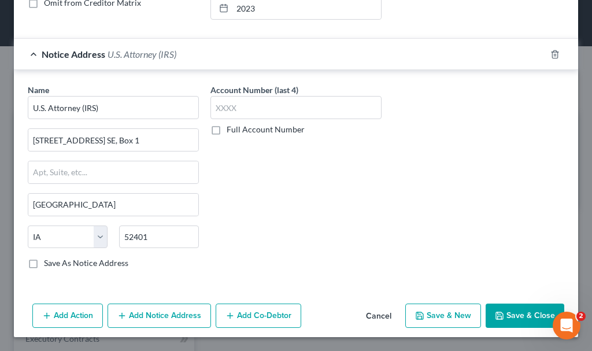
click at [514, 316] on button "Save & Close" at bounding box center [525, 315] width 79 height 24
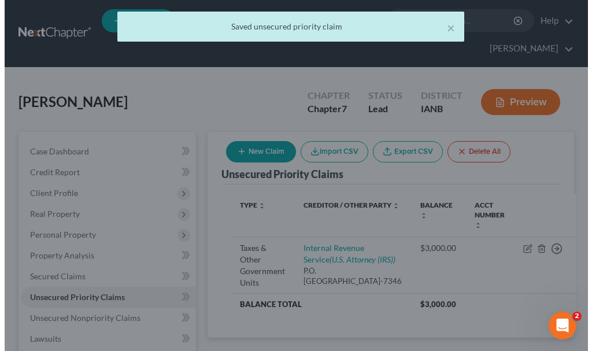
scroll to position [0, 0]
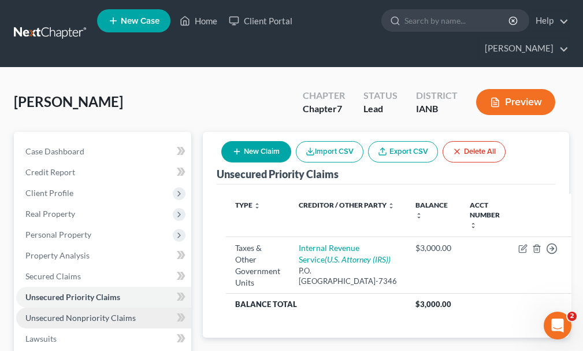
click at [71, 313] on span "Unsecured Nonpriority Claims" at bounding box center [80, 318] width 110 height 10
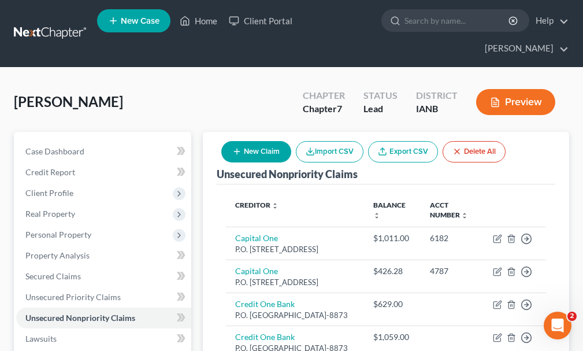
click at [259, 141] on button "New Claim" at bounding box center [256, 151] width 70 height 21
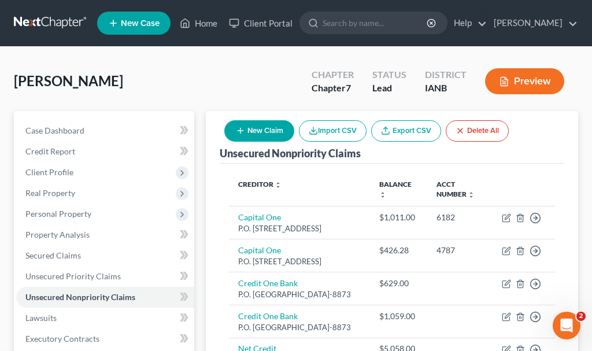
select select "0"
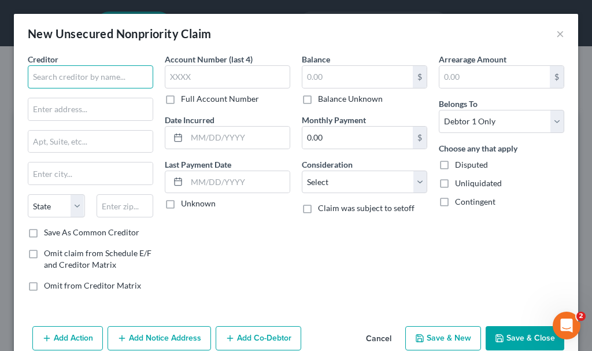
click at [91, 79] on input "text" at bounding box center [90, 76] width 125 height 23
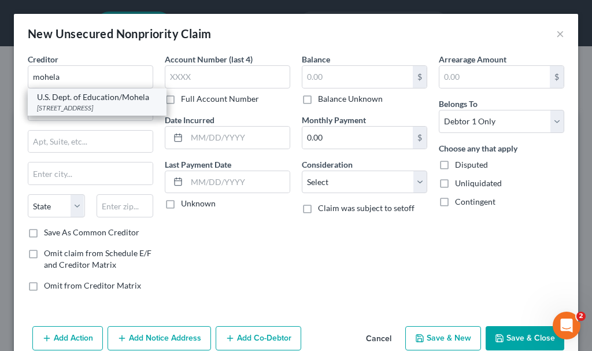
click at [82, 104] on div "[STREET_ADDRESS]" at bounding box center [97, 108] width 120 height 10
type input "U.S. Dept. of Education/Mohela"
type input "[STREET_ADDRESS]"
type input "Chesterfield"
select select "26"
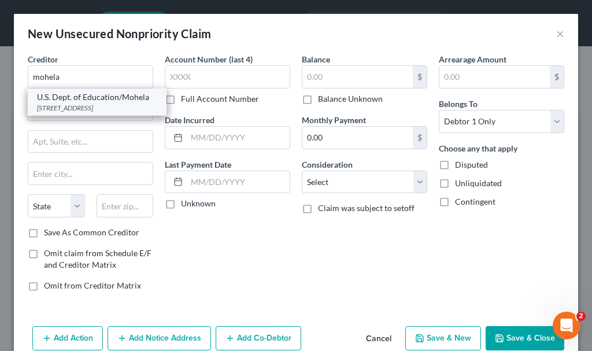
type input "63005-1243"
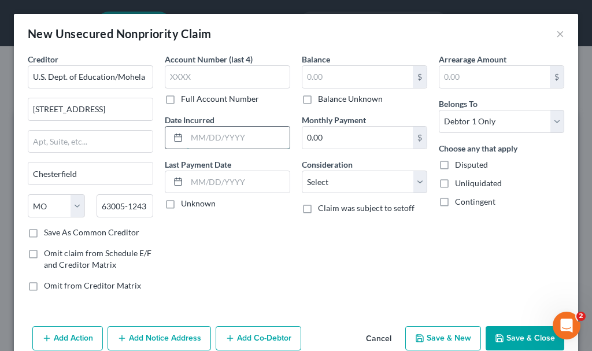
click at [214, 140] on input "text" at bounding box center [238, 138] width 103 height 22
type input "2021"
type input "3,000"
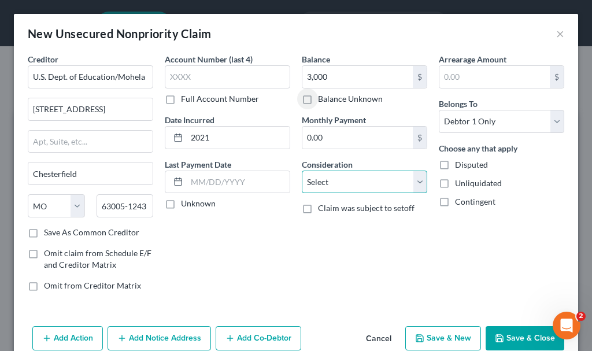
click at [343, 174] on select "Select Cable / Satellite Services Collection Agency Credit Card Debt Debt Couns…" at bounding box center [364, 182] width 125 height 23
select select "17"
click at [302, 171] on select "Select Cable / Satellite Services Collection Agency Credit Card Debt Debt Couns…" at bounding box center [364, 182] width 125 height 23
click at [177, 333] on button "Add Notice Address" at bounding box center [159, 338] width 103 height 24
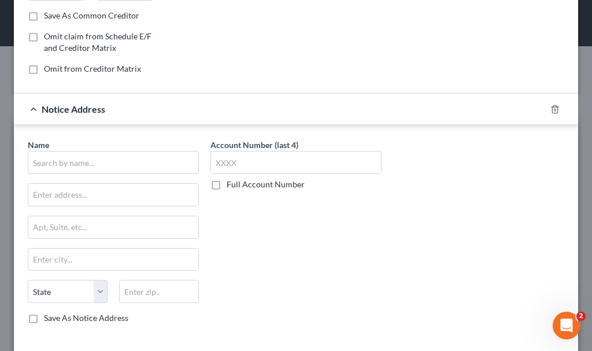
scroll to position [231, 0]
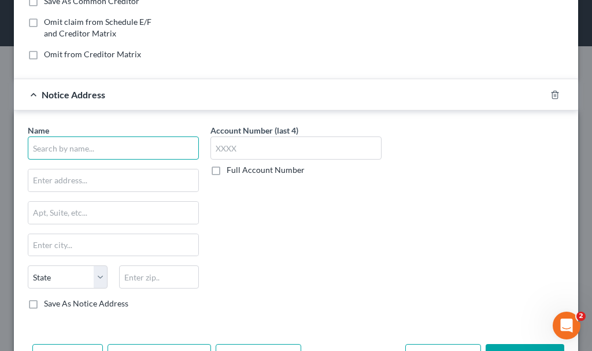
click at [139, 145] on input "text" at bounding box center [113, 147] width 171 height 23
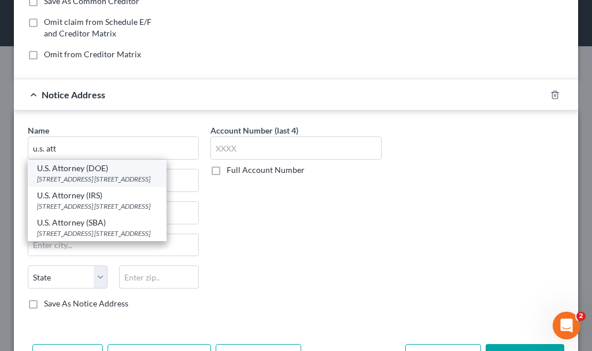
click at [79, 173] on div "U.S. Attorney (DOE)" at bounding box center [97, 168] width 120 height 12
type input "U.S. Attorney (DOE)"
type input "[STREET_ADDRESS] SE, Box 1"
type input "[GEOGRAPHIC_DATA]"
select select "16"
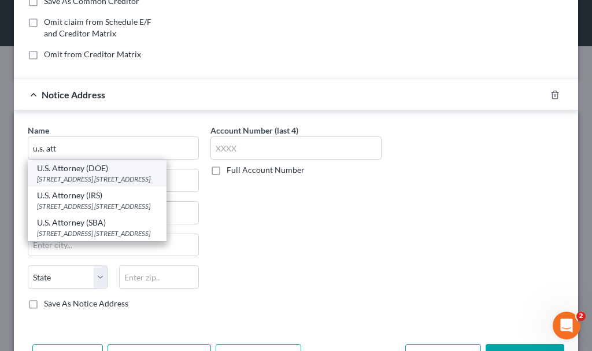
type input "52401"
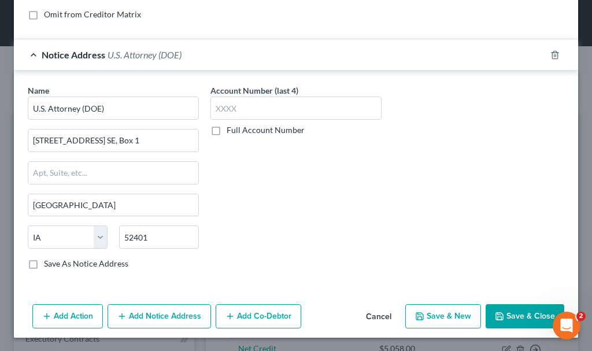
scroll to position [272, 0]
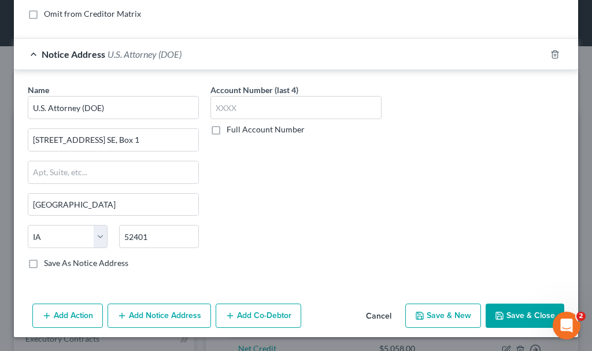
click at [519, 316] on button "Save & Close" at bounding box center [525, 315] width 79 height 24
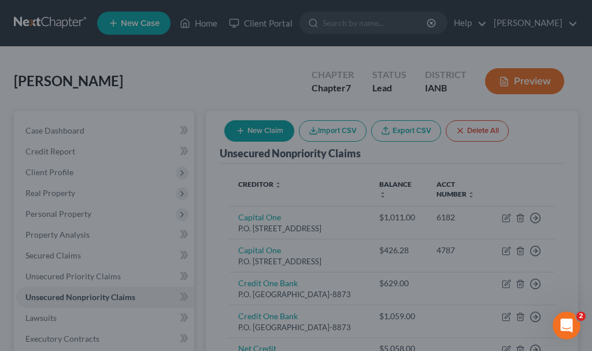
type input "3,000.00"
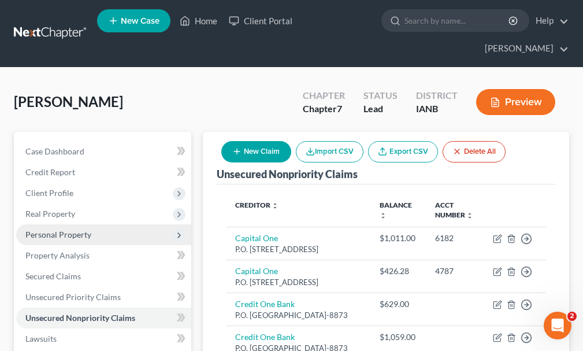
click at [42, 229] on span "Personal Property" at bounding box center [58, 234] width 66 height 10
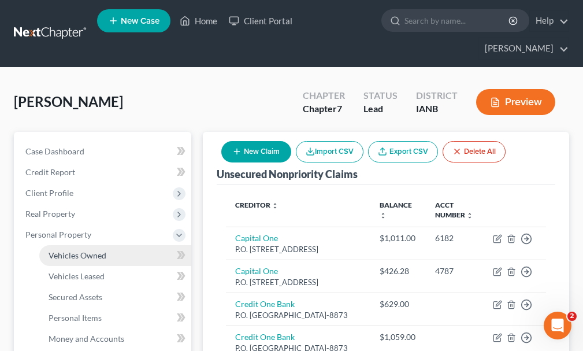
click at [84, 250] on span "Vehicles Owned" at bounding box center [78, 255] width 58 height 10
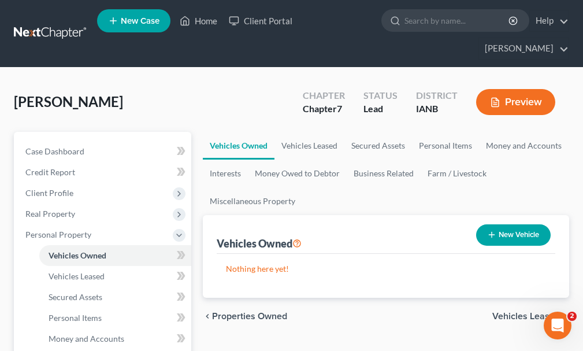
click at [524, 224] on button "New Vehicle" at bounding box center [513, 234] width 75 height 21
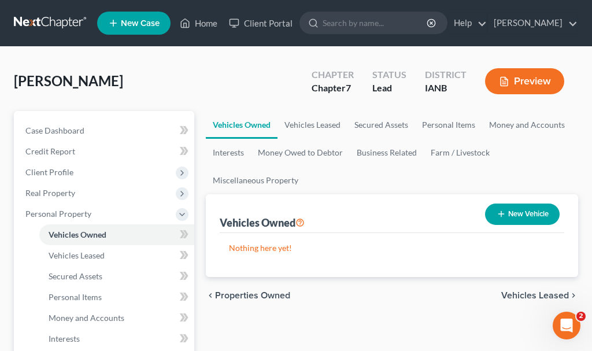
select select "0"
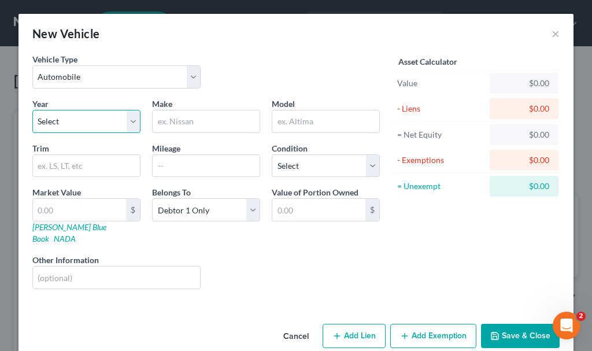
click at [80, 119] on select "Select 2026 2025 2024 2023 2022 2021 2020 2019 2018 2017 2016 2015 2014 2013 20…" at bounding box center [86, 121] width 108 height 23
select select "5"
click at [32, 110] on select "Select 2026 2025 2024 2023 2022 2021 2020 2019 2018 2017 2016 2015 2014 2013 20…" at bounding box center [86, 121] width 108 height 23
click at [180, 119] on input "text" at bounding box center [206, 121] width 107 height 22
type input "Ford"
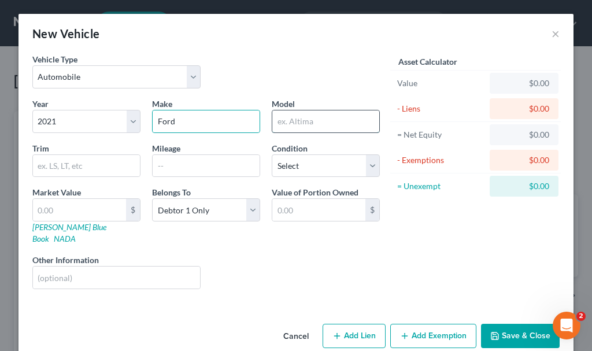
click at [302, 119] on input "text" at bounding box center [325, 121] width 107 height 22
type input "b"
type input "Bronco"
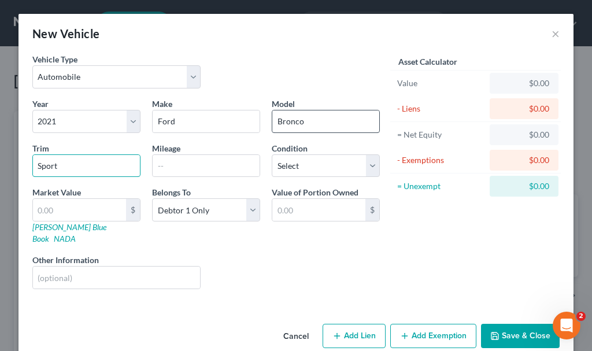
type input "Sport"
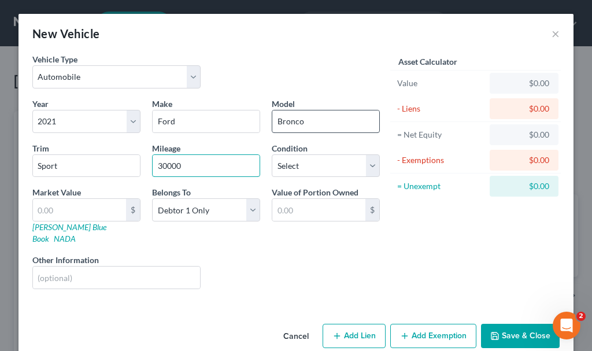
type input "30000"
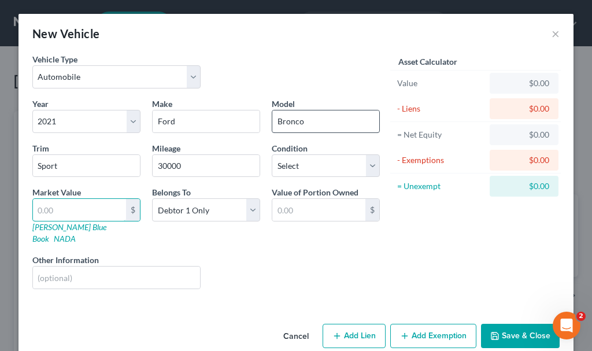
type input "2"
type input "2.00"
type input "20"
type input "20.00"
type input "200"
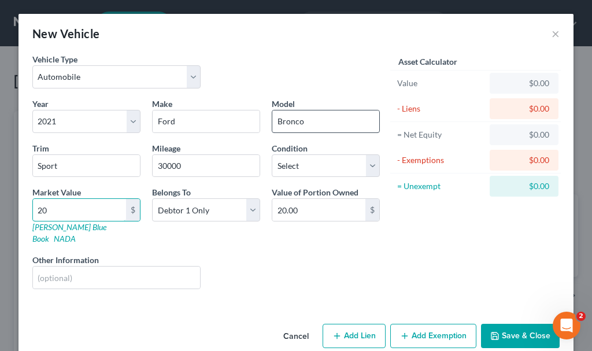
type input "200.00"
type input "2000"
type input "2,000.00"
type input "2,0000"
type input "20,000.00"
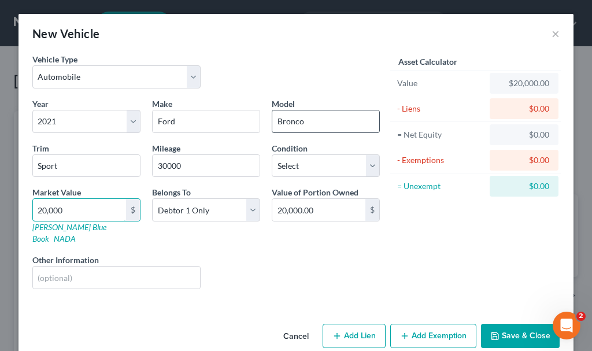
type input "20,000"
click at [420, 327] on button "Add Exemption" at bounding box center [433, 336] width 86 height 24
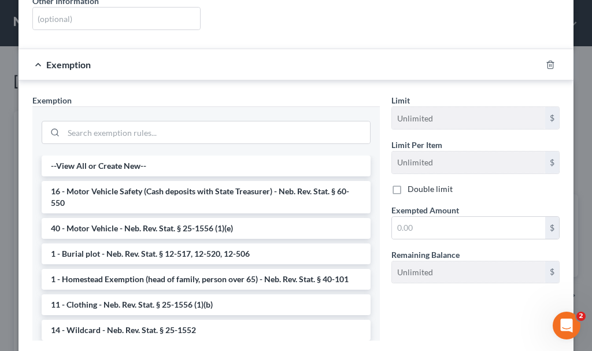
scroll to position [320, 0]
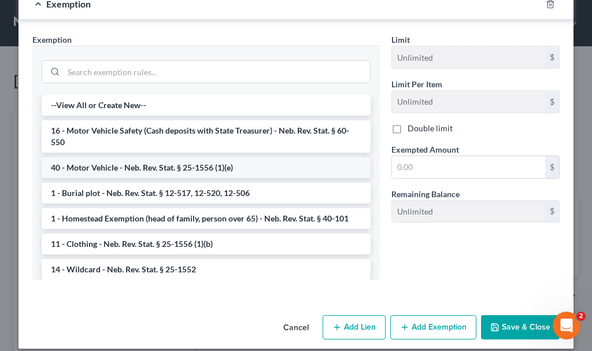
click at [126, 157] on li "40 - Motor Vehicle - Neb. Rev. Stat. § 25-1556 (1)(e)" at bounding box center [206, 167] width 329 height 21
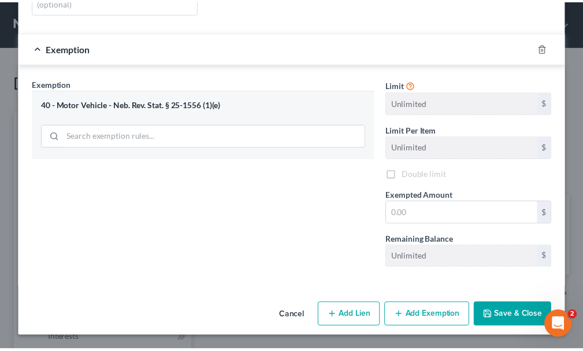
scroll to position [264, 0]
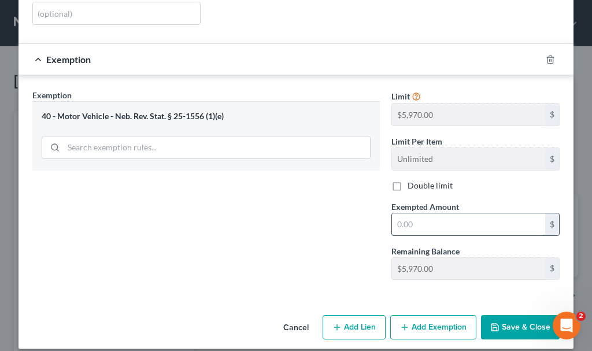
click at [414, 214] on input "text" at bounding box center [468, 224] width 153 height 22
type input "5,970"
click at [512, 315] on button "Save & Close" at bounding box center [520, 327] width 79 height 24
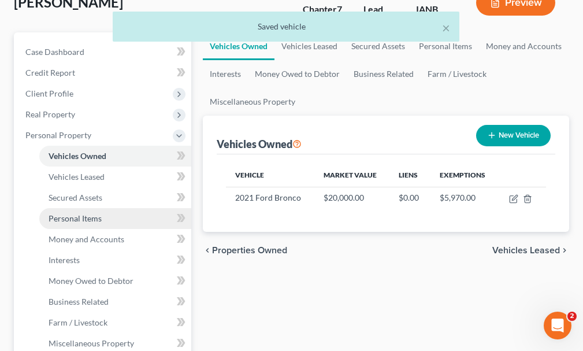
scroll to position [231, 0]
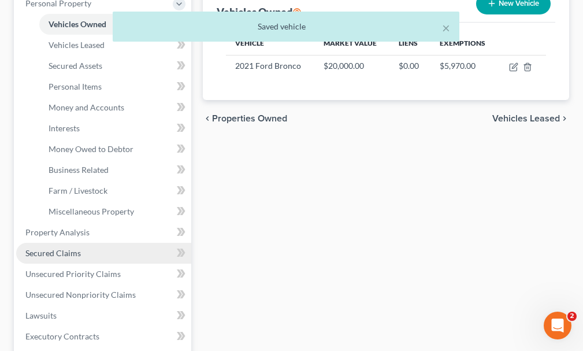
click at [62, 248] on span "Secured Claims" at bounding box center [52, 253] width 55 height 10
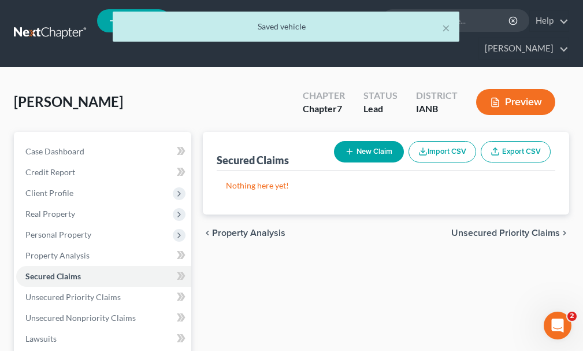
click at [362, 141] on button "New Claim" at bounding box center [369, 151] width 70 height 21
select select "0"
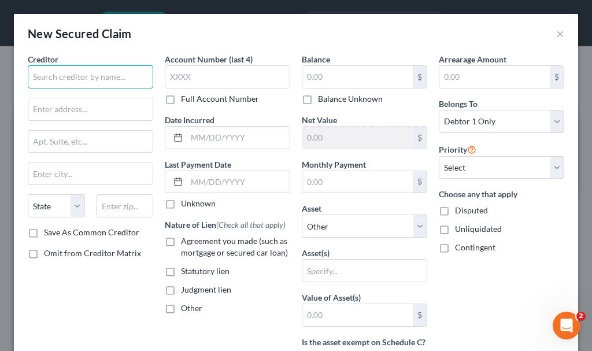
click at [90, 76] on input "text" at bounding box center [90, 76] width 125 height 23
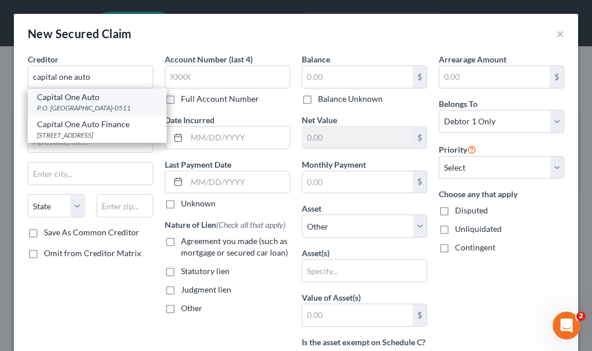
click at [69, 109] on div "P.O. [GEOGRAPHIC_DATA]-0511" at bounding box center [97, 108] width 120 height 10
type input "Capital One Auto"
type input "P.O. Box 60511"
type input "City of Industry"
select select "4"
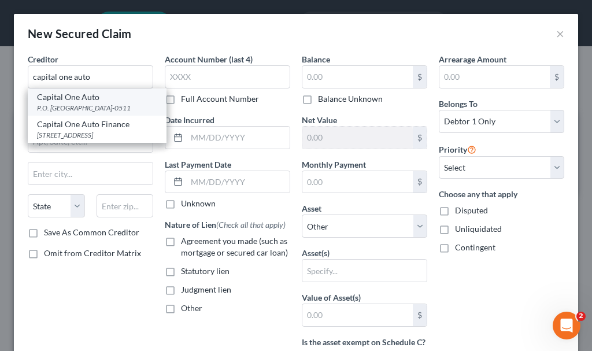
type input "91716-0511"
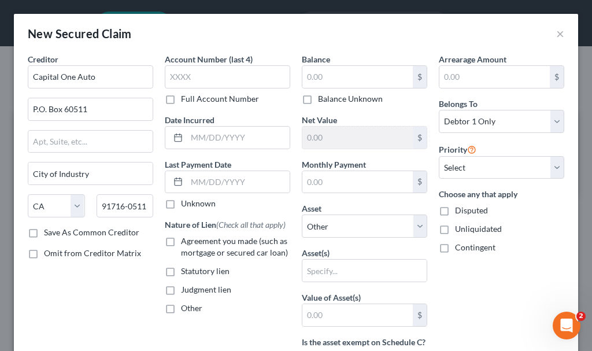
drag, startPoint x: 169, startPoint y: 242, endPoint x: 176, endPoint y: 239, distance: 7.0
click at [181, 241] on label "Agreement you made (such as mortgage or secured car loan)" at bounding box center [235, 246] width 109 height 23
click at [186, 241] on input "Agreement you made (such as mortgage or secured car loan)" at bounding box center [190, 239] width 8 height 8
checkbox input "true"
click at [246, 179] on input "text" at bounding box center [238, 182] width 103 height 22
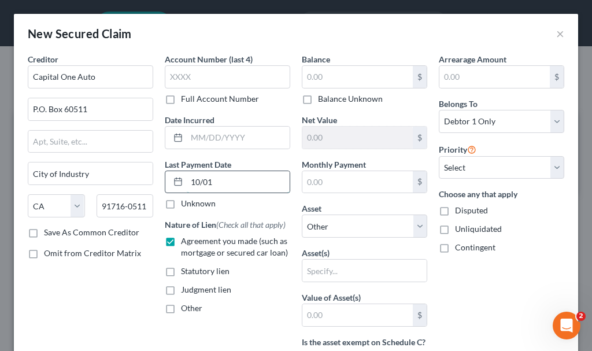
type input "[DATE]"
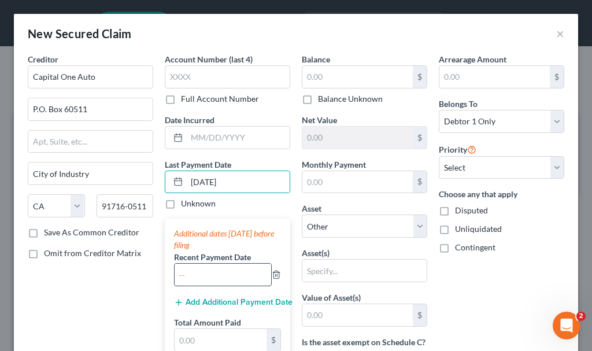
click at [214, 273] on input "text" at bounding box center [223, 275] width 97 height 22
type input "09/2025"
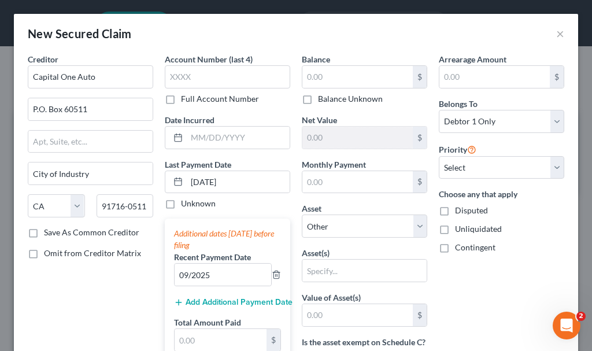
click at [215, 298] on button "Add Additional Payment Date" at bounding box center [227, 302] width 107 height 9
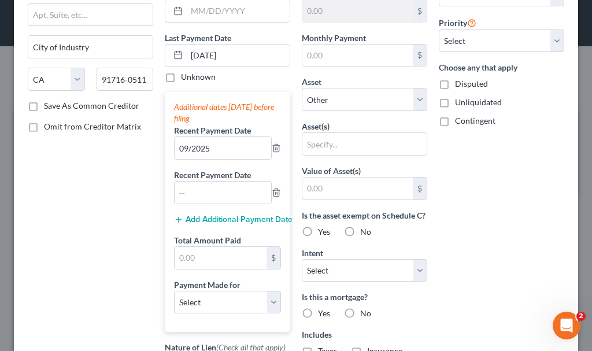
scroll to position [173, 0]
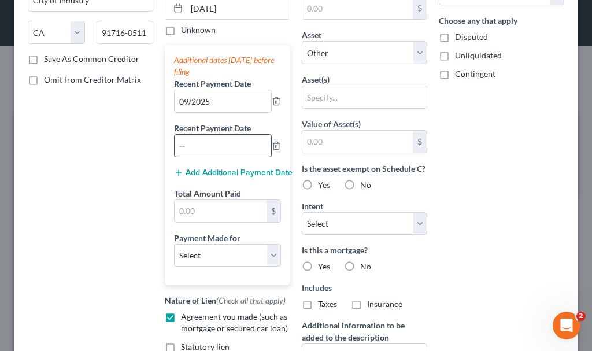
click at [223, 139] on input "text" at bounding box center [223, 146] width 97 height 22
type input "08/2025"
click at [209, 169] on button "Add Additional Payment Date" at bounding box center [227, 172] width 107 height 9
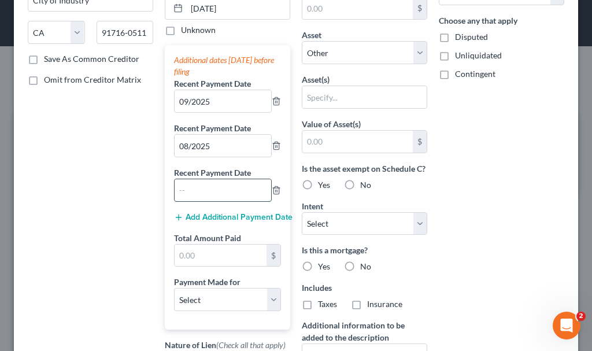
click at [214, 193] on input "text" at bounding box center [223, 190] width 97 height 22
type input "07/2025"
click at [208, 256] on input "text" at bounding box center [221, 256] width 92 height 22
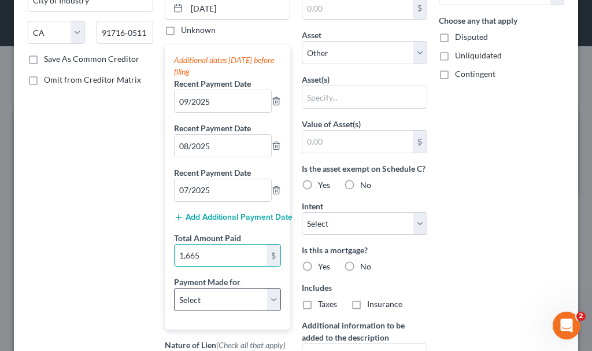
type input "1,665"
click at [214, 301] on select "Select Car Credit Card Loan Repayment Mortgage Other Suppliers Or Vendors" at bounding box center [227, 299] width 107 height 23
select select "0"
click at [174, 288] on select "Select Car Credit Card Loan Repayment Mortgage Other Suppliers Or Vendors" at bounding box center [227, 299] width 107 height 23
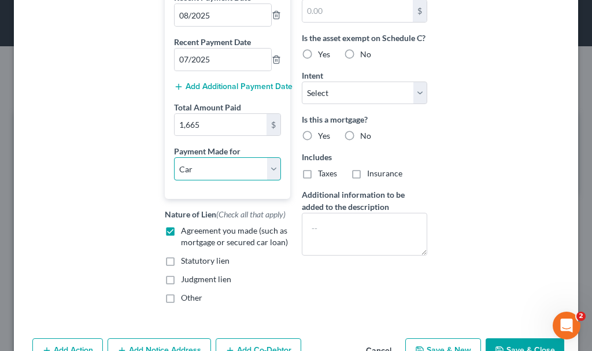
scroll to position [0, 0]
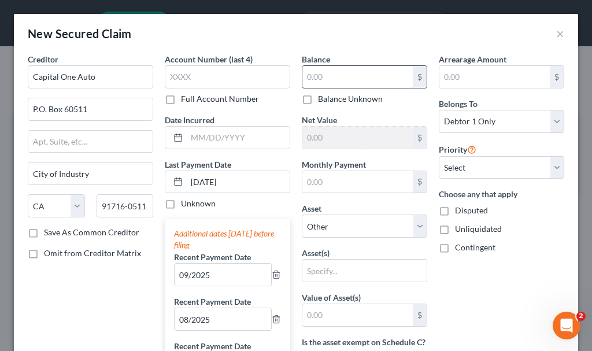
click at [361, 76] on input "text" at bounding box center [357, 77] width 110 height 22
type input "23,000"
type input "555"
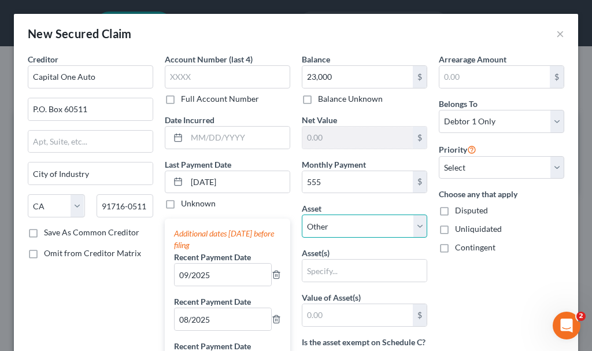
click at [343, 229] on select "Select Other Multiple Assets 2021 Ford Bronco - $20000.0" at bounding box center [364, 225] width 125 height 23
select select "2"
click at [302, 214] on select "Select Other Multiple Assets 2021 Ford Bronco - $20000.0" at bounding box center [364, 225] width 125 height 23
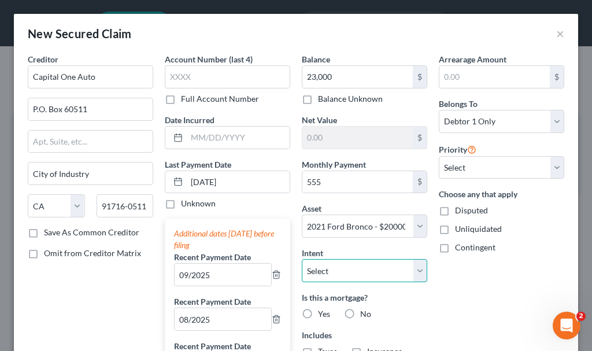
click at [338, 266] on select "Select Surrender Redeem Reaffirm Avoid Other" at bounding box center [364, 270] width 125 height 23
select select "2"
click at [302, 259] on select "Select Surrender Redeem Reaffirm Avoid Other" at bounding box center [364, 270] width 125 height 23
click at [360, 313] on label "No" at bounding box center [365, 314] width 11 height 12
click at [365, 313] on input "No" at bounding box center [369, 312] width 8 height 8
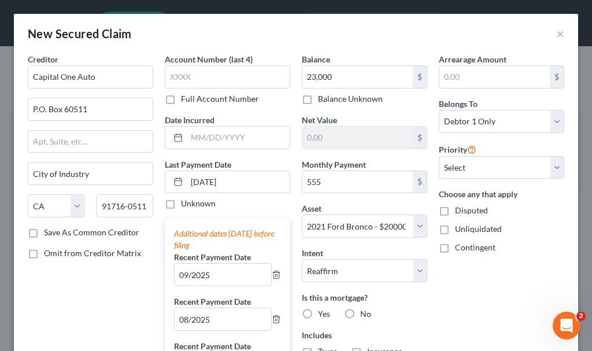
radio input "true"
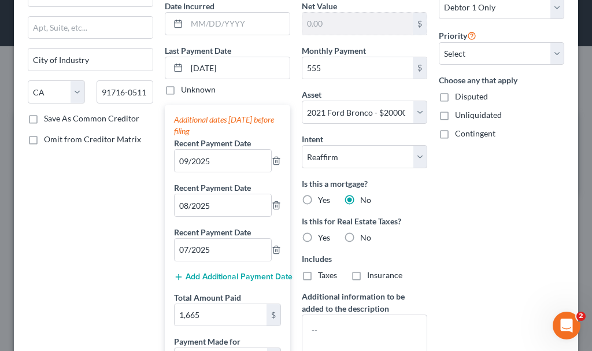
scroll to position [116, 0]
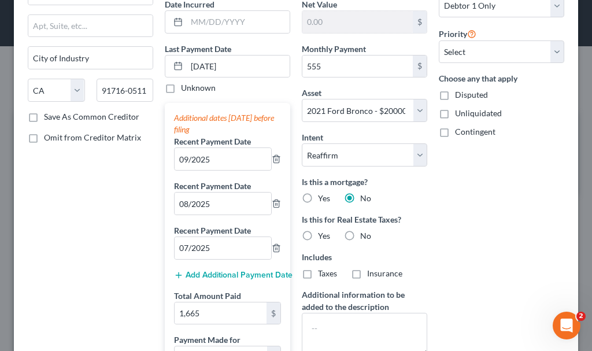
click at [360, 235] on label "No" at bounding box center [365, 236] width 11 height 12
click at [365, 235] on input "No" at bounding box center [369, 234] width 8 height 8
radio input "true"
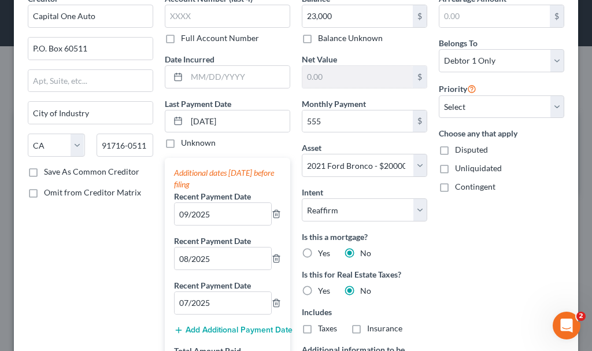
scroll to position [339, 0]
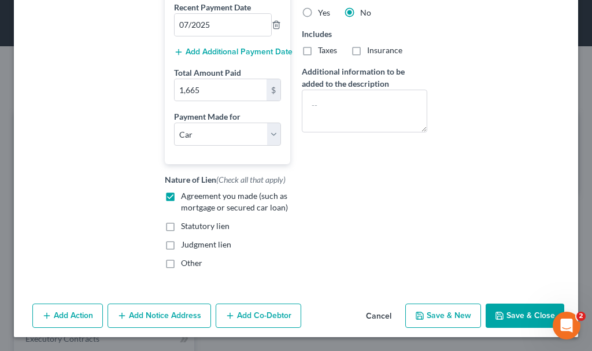
click at [509, 315] on button "Save & Close" at bounding box center [525, 315] width 79 height 24
select select
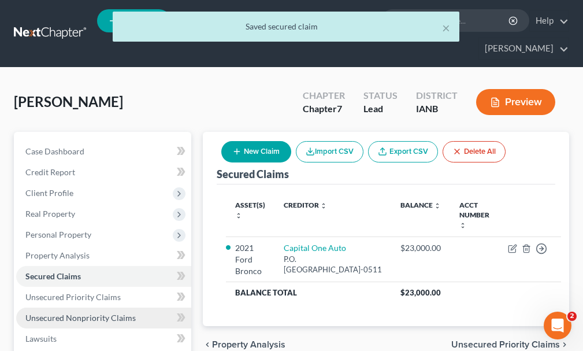
click at [77, 313] on span "Unsecured Nonpriority Claims" at bounding box center [80, 318] width 110 height 10
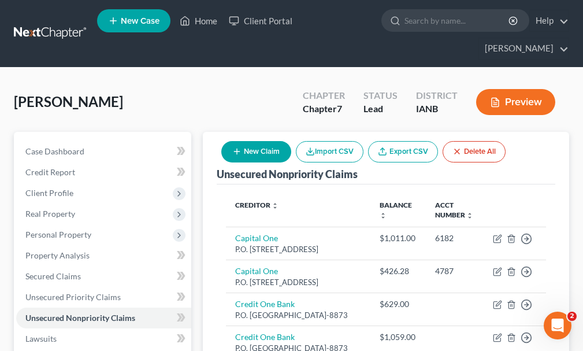
click at [274, 141] on button "New Claim" at bounding box center [256, 151] width 70 height 21
select select "0"
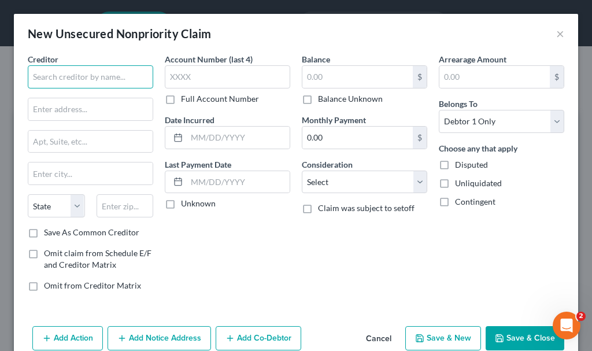
click at [98, 79] on input "text" at bounding box center [90, 76] width 125 height 23
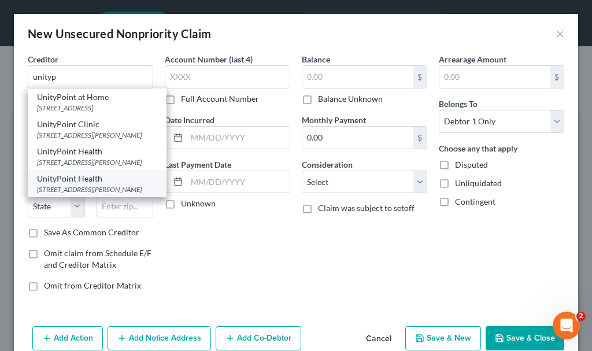
click at [71, 184] on div "UnityPoint Health" at bounding box center [97, 179] width 120 height 12
type input "UnityPoint Health"
type input "[STREET_ADDRESS][PERSON_NAME]"
type input "Urbandale"
select select "16"
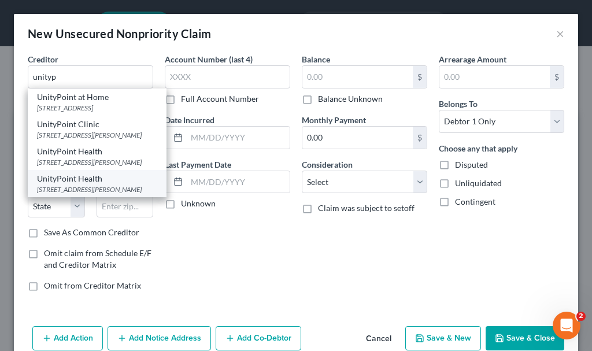
type input "50322"
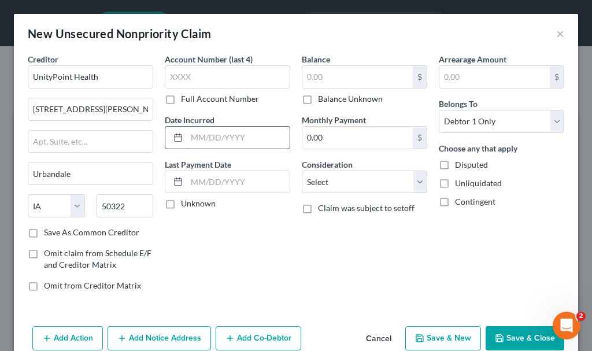
click at [207, 138] on input "text" at bounding box center [238, 138] width 103 height 22
type input "2021-22"
type input "1,000"
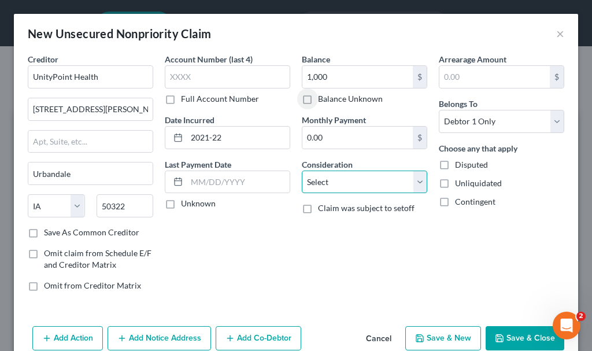
click at [349, 182] on select "Select Cable / Satellite Services Collection Agency Credit Card Debt Debt Couns…" at bounding box center [364, 182] width 125 height 23
select select "9"
click at [302, 171] on select "Select Cable / Satellite Services Collection Agency Credit Card Debt Debt Couns…" at bounding box center [364, 182] width 125 height 23
click at [425, 334] on button "Save & New" at bounding box center [443, 338] width 76 height 24
select select "0"
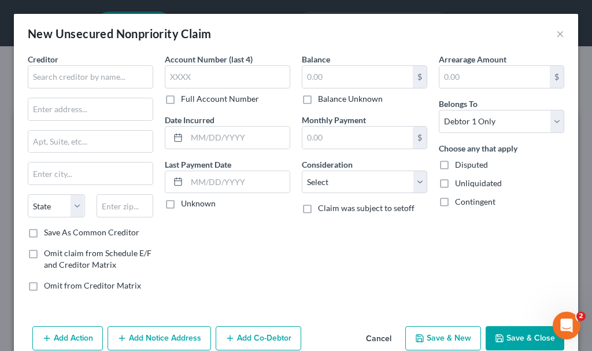
type input "1,000.00"
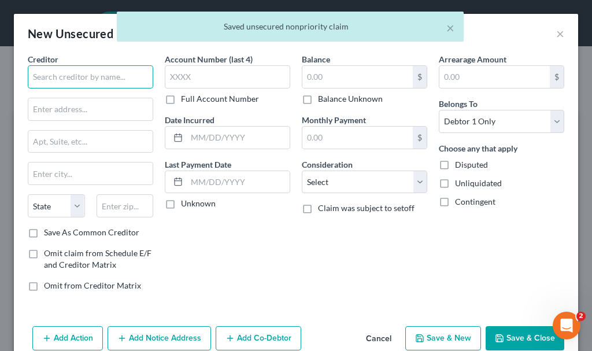
click at [97, 76] on input "text" at bounding box center [90, 76] width 125 height 23
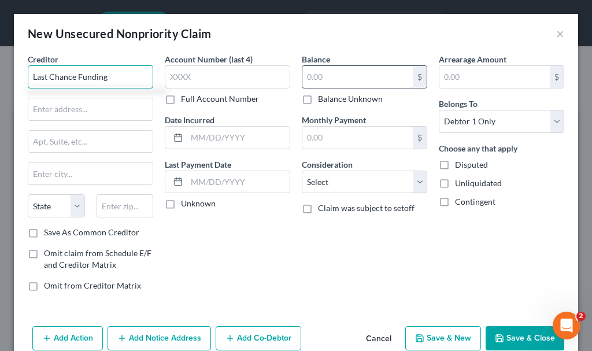
type input "Last Chance Funding"
click at [325, 75] on input "text" at bounding box center [357, 77] width 110 height 22
type input "2,500"
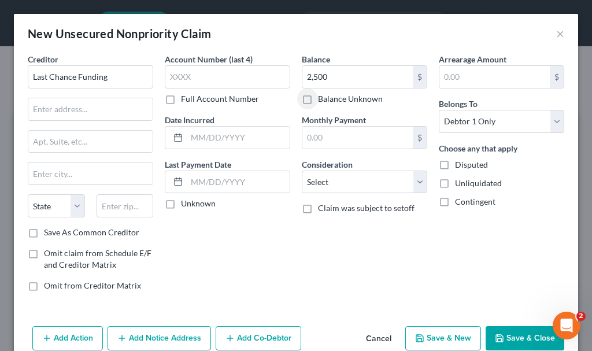
click at [498, 332] on button "Save & Close" at bounding box center [525, 338] width 79 height 24
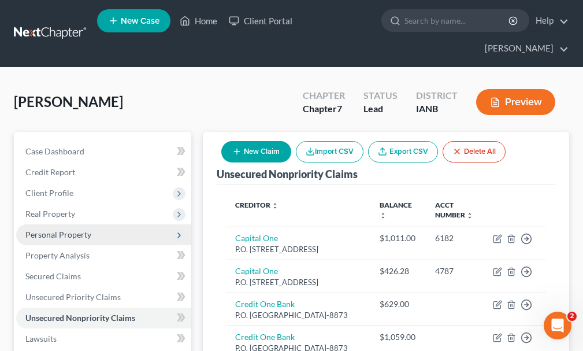
click at [63, 229] on span "Personal Property" at bounding box center [58, 234] width 66 height 10
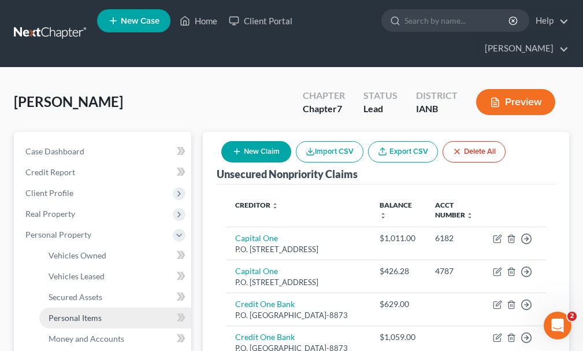
click at [80, 313] on span "Personal Items" at bounding box center [75, 318] width 53 height 10
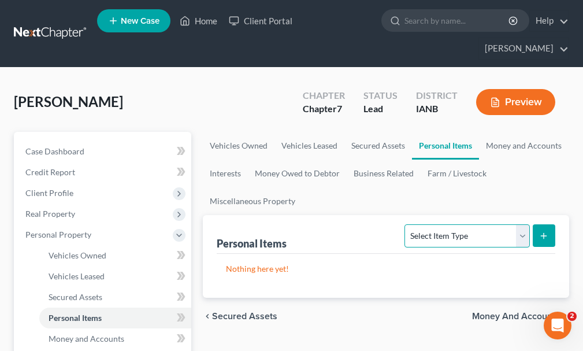
click at [454, 224] on select "Select Item Type Clothing Collectibles Of Value Electronics Firearms Household …" at bounding box center [467, 235] width 125 height 23
select select "clothing"
click at [406, 224] on select "Select Item Type Clothing Collectibles Of Value Electronics Firearms Household …" at bounding box center [467, 235] width 125 height 23
click at [544, 233] on line "submit" at bounding box center [544, 235] width 0 height 5
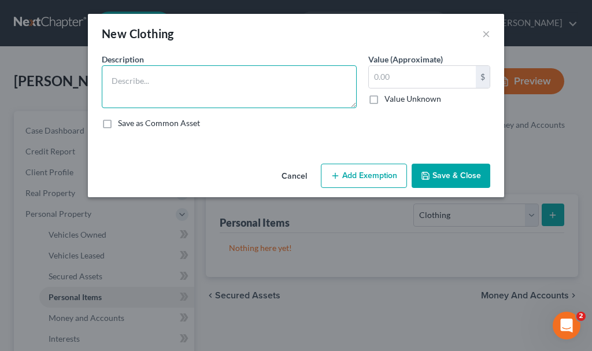
click at [152, 78] on textarea at bounding box center [229, 86] width 255 height 43
type textarea "Clothing"
type input "300"
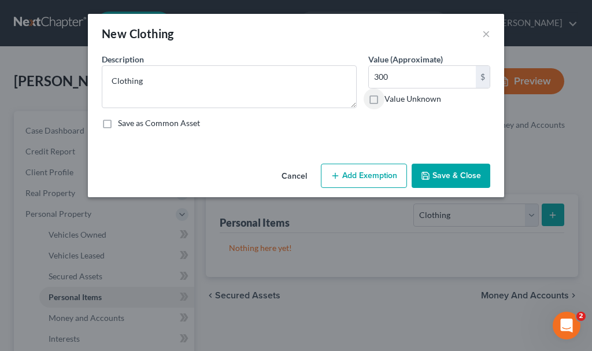
click at [361, 171] on button "Add Exemption" at bounding box center [364, 176] width 86 height 24
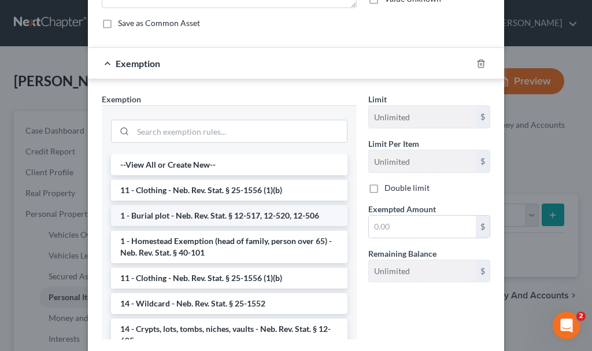
scroll to position [171, 0]
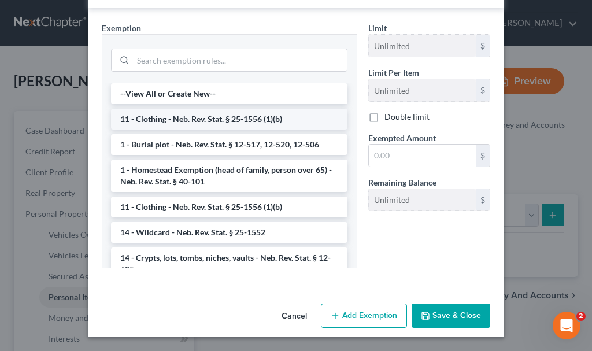
click at [179, 117] on li "11 - Clothing - Neb. Rev. Stat. § 25-1556 (1)(b)" at bounding box center [229, 119] width 236 height 21
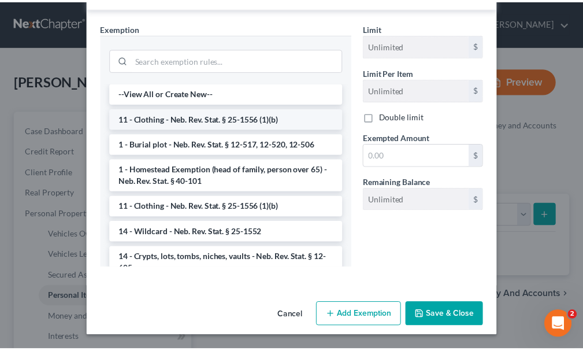
scroll to position [116, 0]
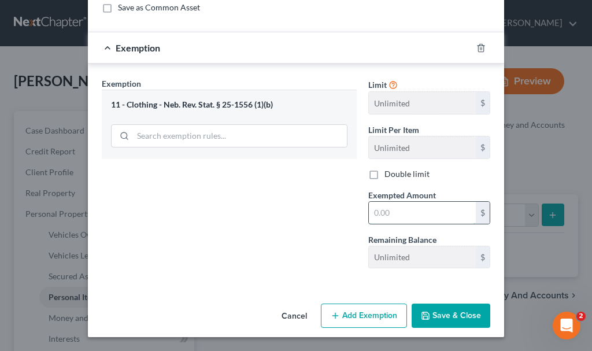
click at [384, 212] on input "text" at bounding box center [422, 213] width 107 height 22
type input "300"
click at [439, 313] on button "Save & Close" at bounding box center [451, 315] width 79 height 24
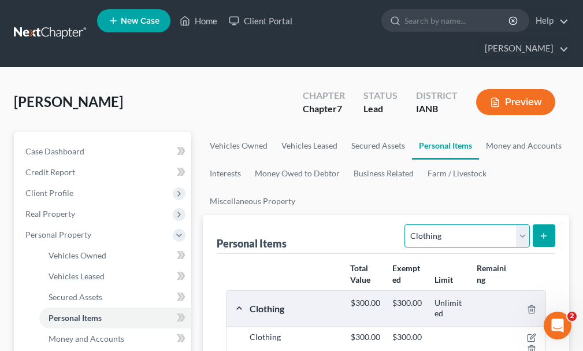
click at [448, 224] on select "Select Item Type Clothing Collectibles Of Value Electronics Firearms Household …" at bounding box center [467, 235] width 125 height 23
click at [406, 224] on select "Select Item Type Clothing Collectibles Of Value Electronics Firearms Household …" at bounding box center [467, 235] width 125 height 23
click at [549, 224] on button "submit" at bounding box center [544, 235] width 23 height 23
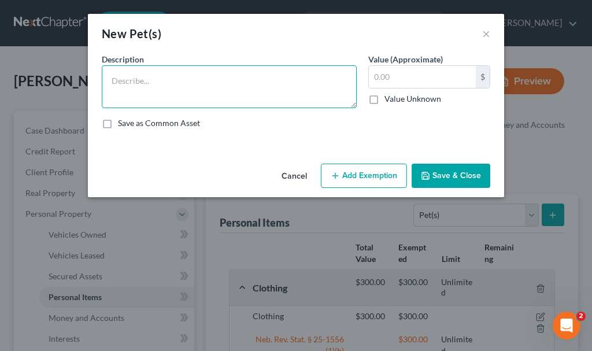
click at [155, 79] on textarea at bounding box center [229, 86] width 255 height 43
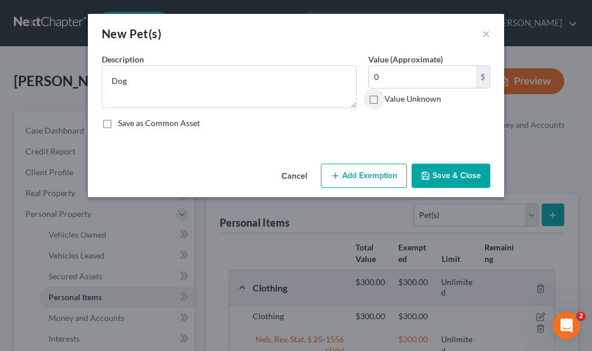
click at [438, 173] on button "Save & Close" at bounding box center [451, 176] width 79 height 24
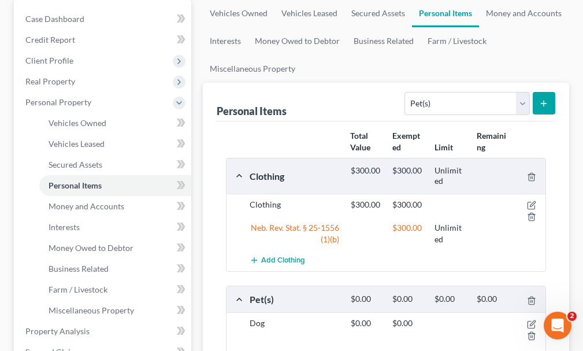
scroll to position [289, 0]
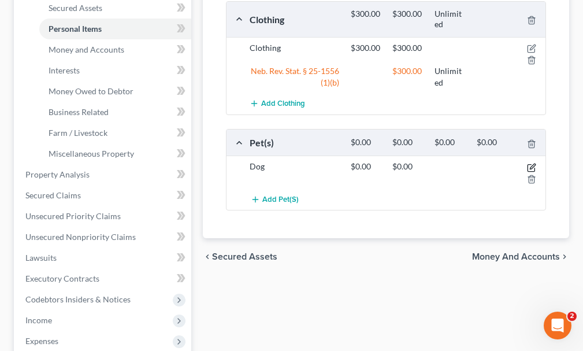
click at [530, 163] on icon "button" at bounding box center [531, 167] width 9 height 9
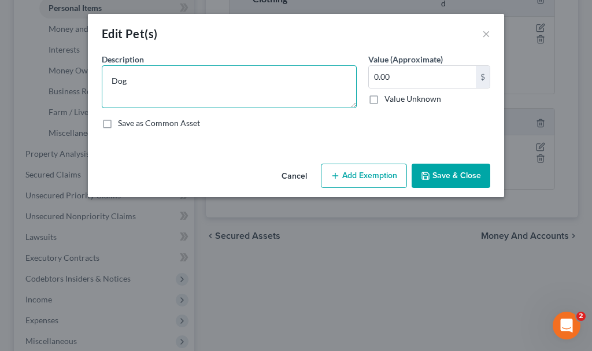
click at [145, 82] on textarea "Dog" at bounding box center [229, 86] width 255 height 43
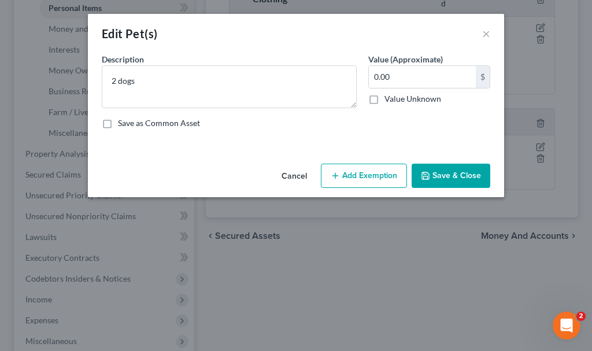
click at [450, 172] on button "Save & Close" at bounding box center [451, 176] width 79 height 24
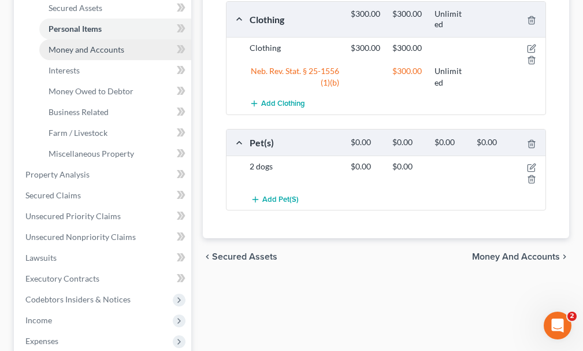
click at [80, 45] on span "Money and Accounts" at bounding box center [87, 50] width 76 height 10
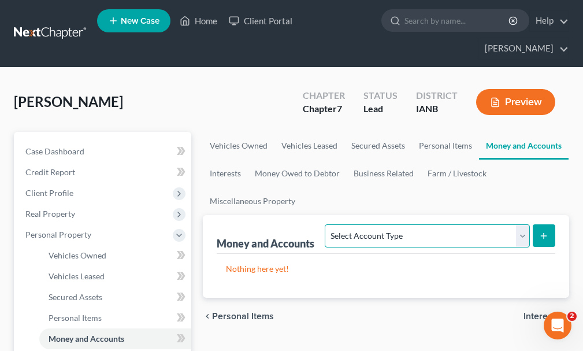
click at [376, 224] on select "Select Account Type Brokerage Cash on Hand Certificates of Deposit Checking Acc…" at bounding box center [427, 235] width 205 height 23
click at [328, 224] on select "Select Account Type Brokerage Cash on Hand Certificates of Deposit Checking Acc…" at bounding box center [427, 235] width 205 height 23
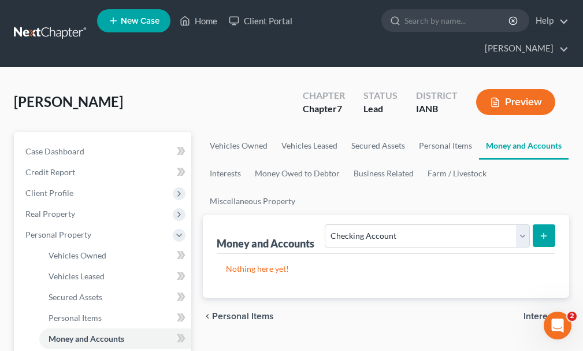
click at [549, 224] on button "submit" at bounding box center [544, 235] width 23 height 23
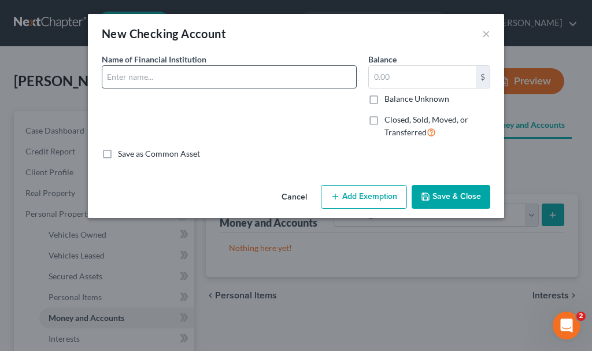
click at [151, 77] on input "text" at bounding box center [229, 77] width 254 height 22
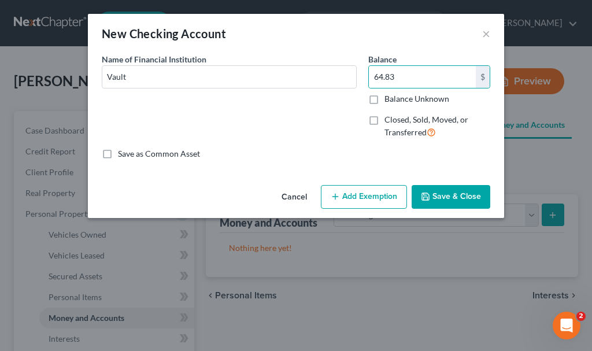
click at [365, 194] on button "Add Exemption" at bounding box center [364, 197] width 86 height 24
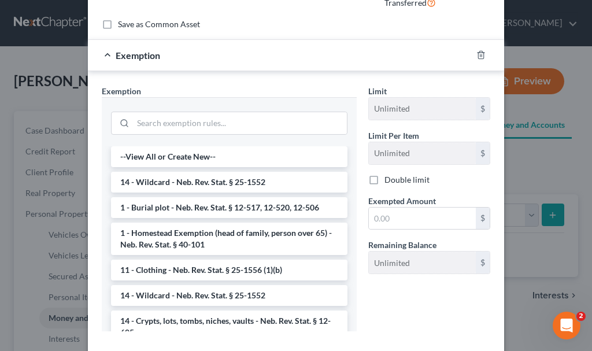
scroll to position [173, 0]
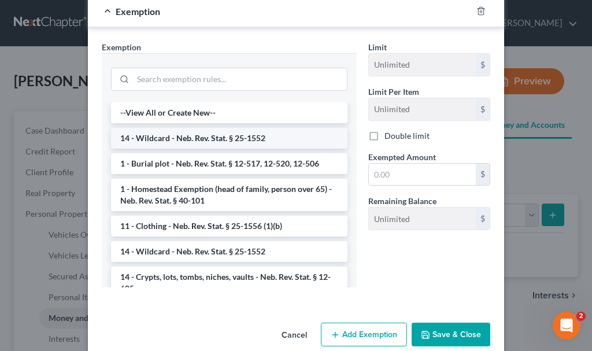
click at [194, 135] on li "14 - Wildcard - Neb. Rev. Stat. § 25-1552" at bounding box center [229, 138] width 236 height 21
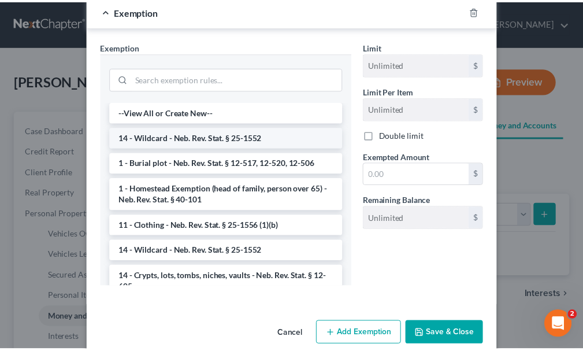
scroll to position [137, 0]
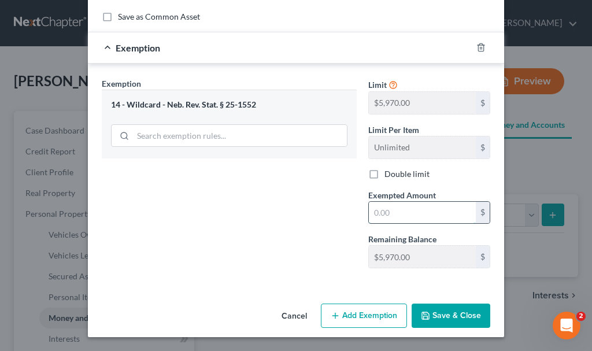
click at [393, 210] on input "text" at bounding box center [422, 213] width 107 height 22
click at [454, 313] on button "Save & Close" at bounding box center [451, 315] width 79 height 24
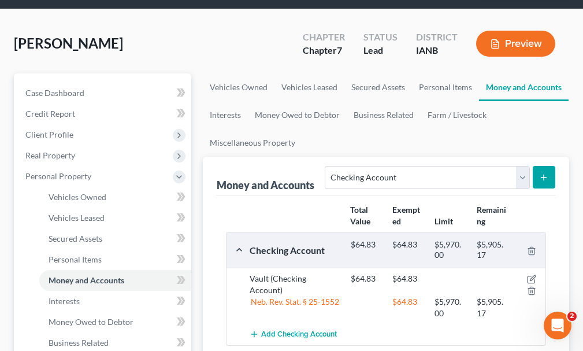
scroll to position [116, 0]
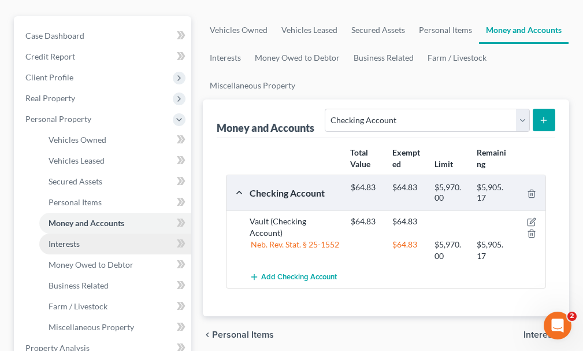
click at [65, 239] on span "Interests" at bounding box center [64, 244] width 31 height 10
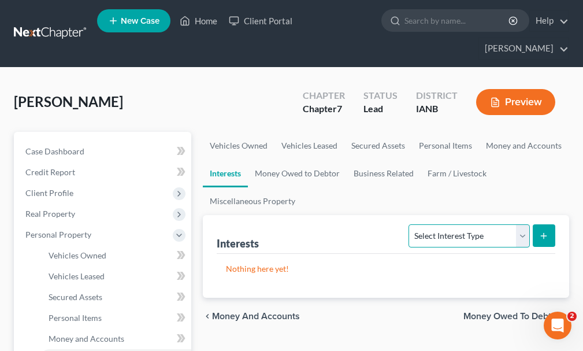
click at [435, 224] on select "Select Interest Type 401K Annuity Bond Education IRA Government Bond Government…" at bounding box center [469, 235] width 121 height 23
click at [410, 224] on select "Select Interest Type 401K Annuity Bond Education IRA Government Bond Government…" at bounding box center [469, 235] width 121 height 23
click at [541, 231] on icon "submit" at bounding box center [543, 235] width 9 height 9
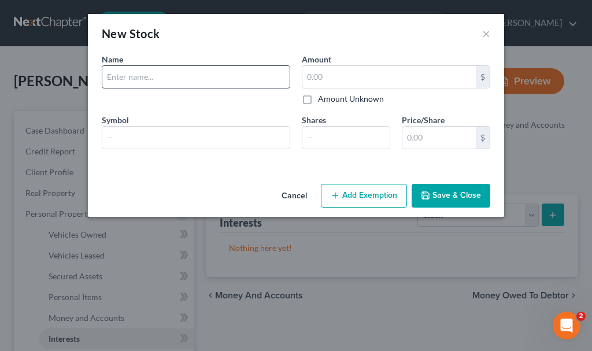
click at [140, 76] on input "text" at bounding box center [195, 77] width 187 height 22
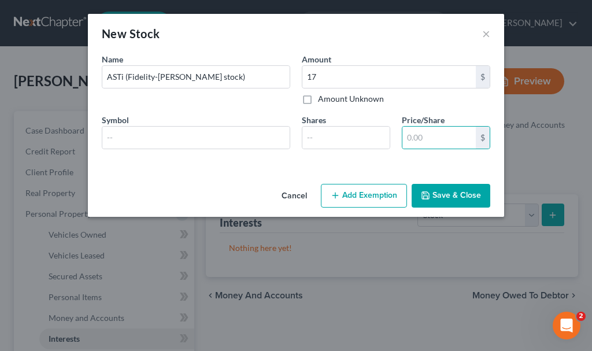
click at [378, 191] on button "Add Exemption" at bounding box center [364, 196] width 86 height 24
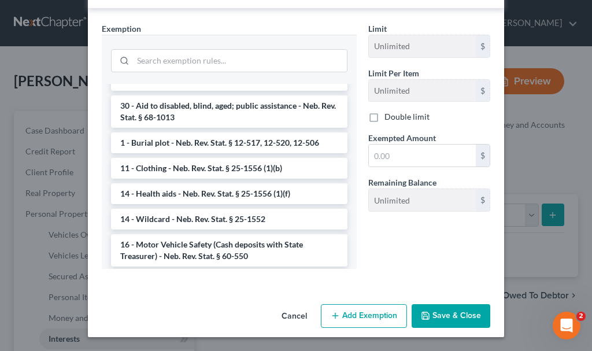
scroll to position [379, 0]
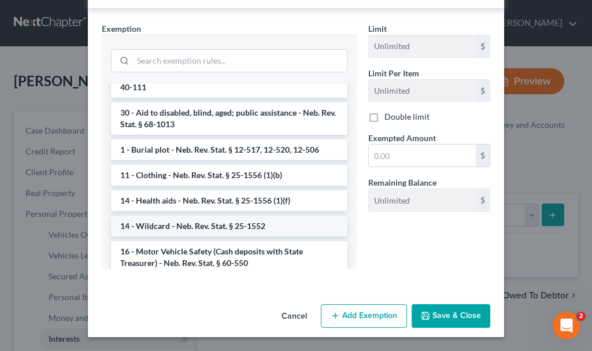
click at [187, 221] on li "14 - Wildcard - Neb. Rev. Stat. § 25-1552" at bounding box center [229, 226] width 236 height 21
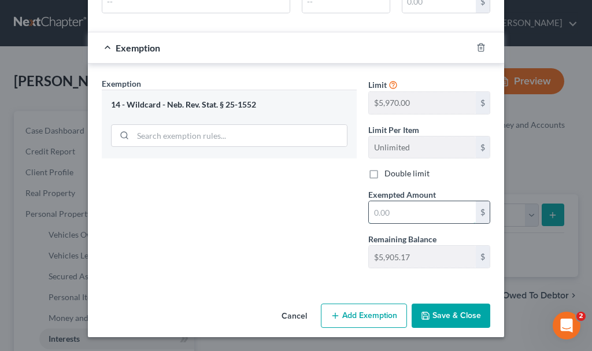
click at [385, 211] on input "text" at bounding box center [422, 212] width 107 height 22
click at [442, 312] on button "Save & Close" at bounding box center [451, 315] width 79 height 24
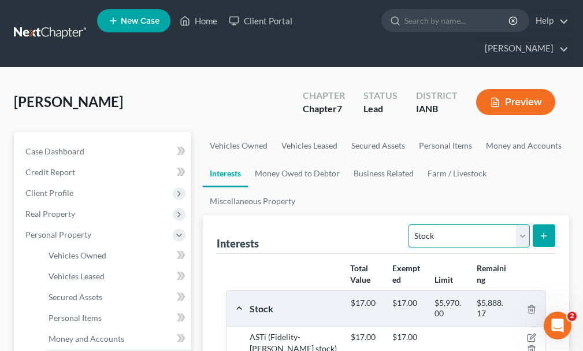
click at [442, 224] on select "Select Interest Type 401K Annuity Bond Education IRA Government Bond Government…" at bounding box center [469, 235] width 121 height 23
click at [410, 224] on select "Select Interest Type 401K Annuity Bond Education IRA Government Bond Government…" at bounding box center [469, 235] width 121 height 23
click at [541, 231] on icon "submit" at bounding box center [543, 235] width 9 height 9
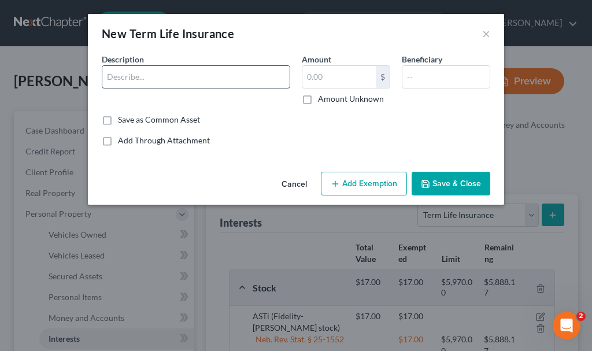
click at [150, 78] on input "text" at bounding box center [195, 77] width 187 height 22
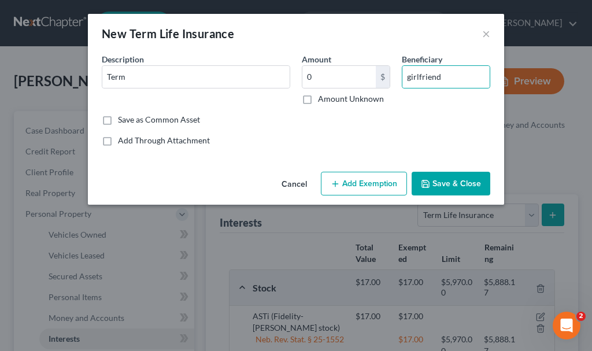
click at [375, 183] on button "Add Exemption" at bounding box center [364, 184] width 86 height 24
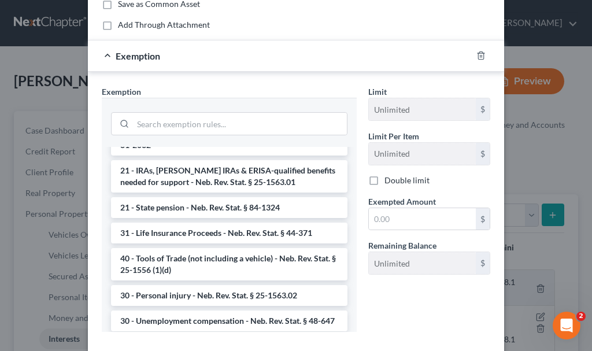
scroll to position [752, 0]
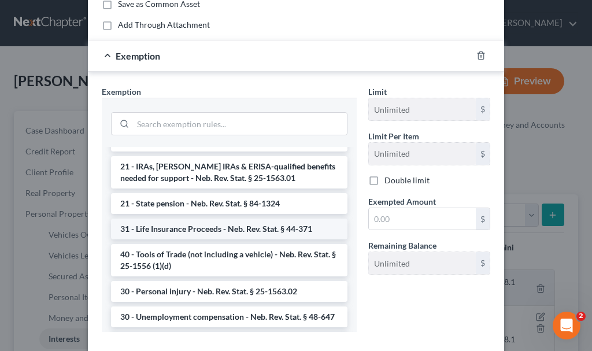
click at [228, 227] on li "31 - Life Insurance Proceeds - Neb. Rev. Stat. § 44-371" at bounding box center [229, 229] width 236 height 21
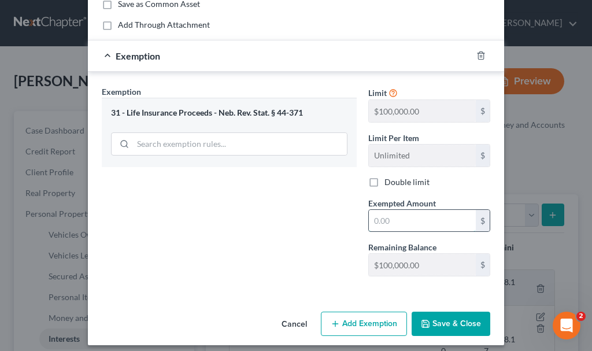
click at [375, 219] on input "text" at bounding box center [422, 221] width 107 height 22
click at [454, 323] on button "Save & Close" at bounding box center [451, 324] width 79 height 24
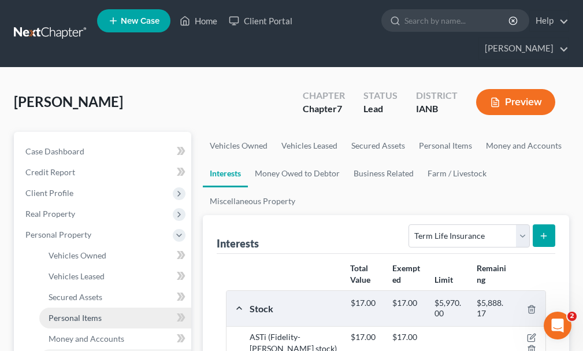
click at [79, 313] on span "Personal Items" at bounding box center [75, 318] width 53 height 10
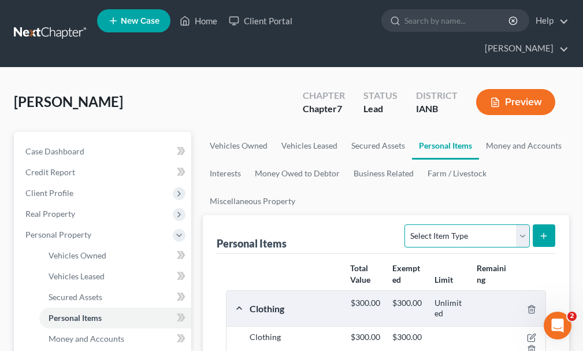
click at [467, 224] on select "Select Item Type Clothing Collectibles Of Value Electronics Firearms Household …" at bounding box center [467, 235] width 125 height 23
click at [406, 224] on select "Select Item Type Clothing Collectibles Of Value Electronics Firearms Household …" at bounding box center [467, 235] width 125 height 23
click at [541, 231] on icon "submit" at bounding box center [543, 235] width 9 height 9
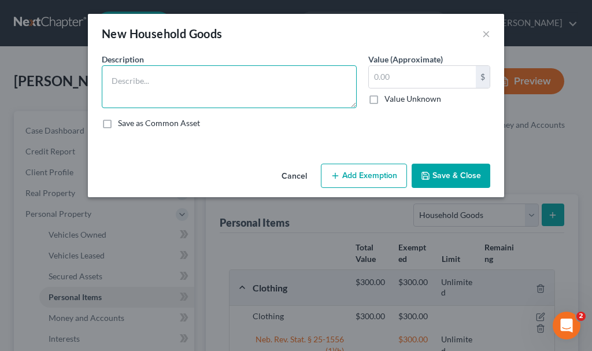
click at [190, 80] on textarea at bounding box center [229, 86] width 255 height 43
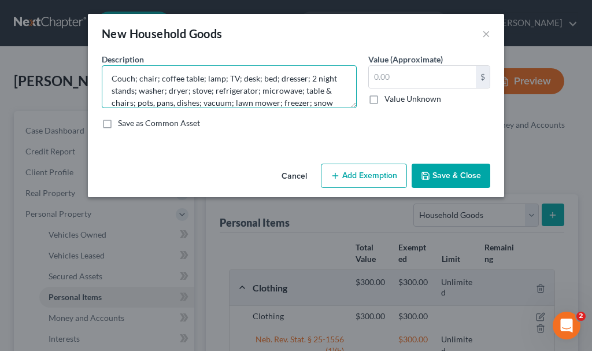
scroll to position [14, 0]
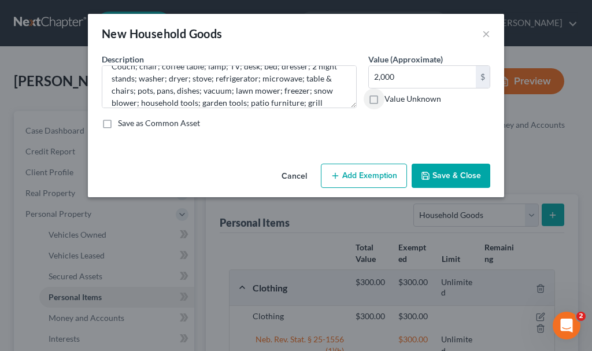
click at [375, 177] on button "Add Exemption" at bounding box center [364, 176] width 86 height 24
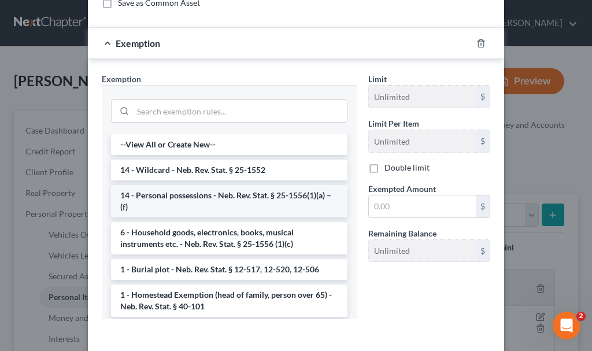
scroll to position [171, 0]
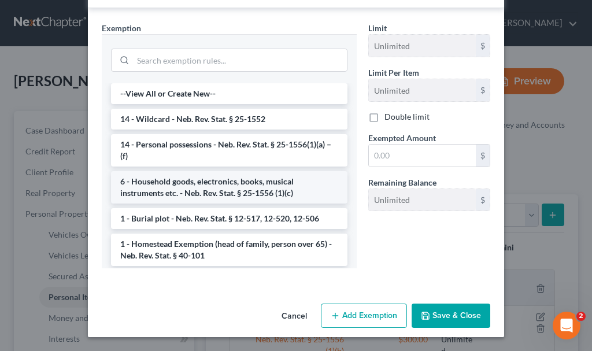
click at [237, 187] on li "6 - Household goods, electronics, books, musical instruments etc. - Neb. Rev. S…" at bounding box center [229, 187] width 236 height 32
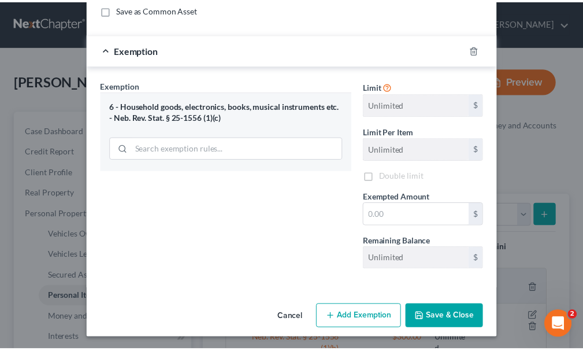
scroll to position [116, 0]
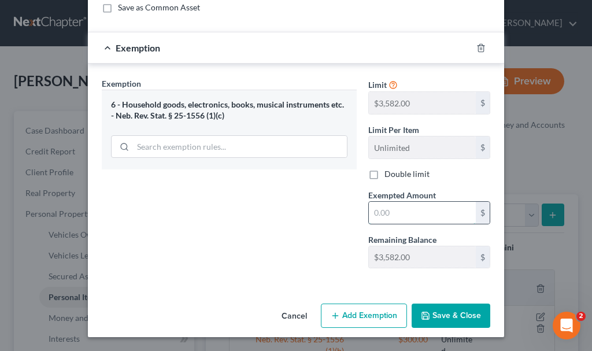
click at [402, 206] on input "text" at bounding box center [422, 213] width 107 height 22
click at [443, 316] on button "Save & Close" at bounding box center [451, 315] width 79 height 24
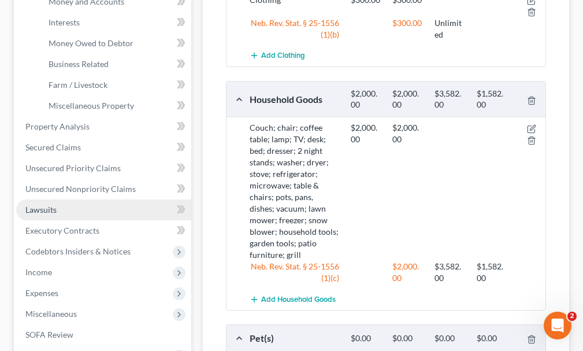
scroll to position [347, 0]
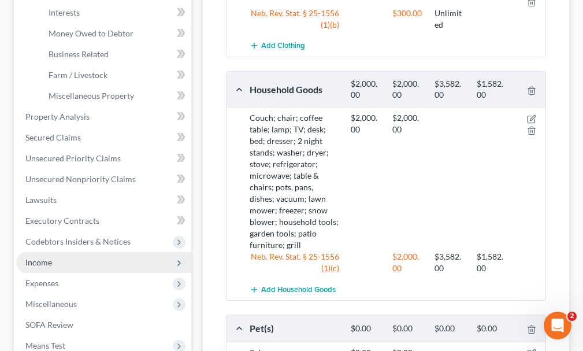
click at [45, 257] on span "Income" at bounding box center [38, 262] width 27 height 10
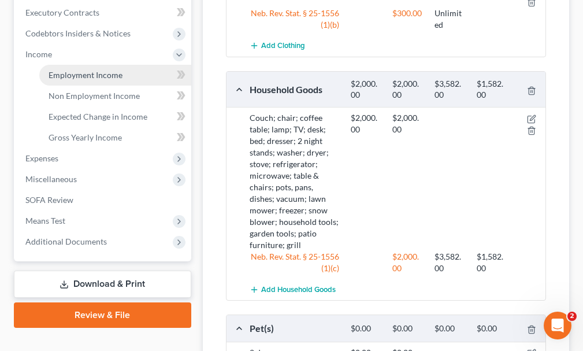
click at [95, 70] on span "Employment Income" at bounding box center [86, 75] width 74 height 10
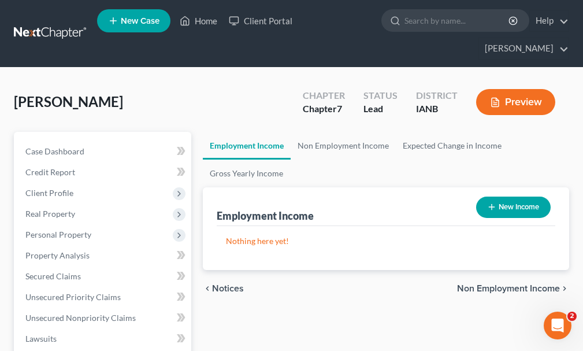
click at [530, 197] on button "New Income" at bounding box center [513, 207] width 75 height 21
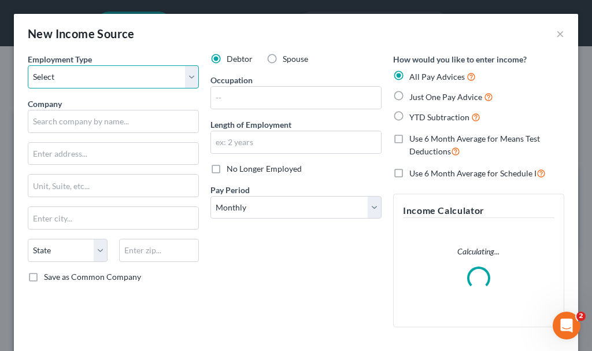
click at [113, 73] on select "Select Full or [DEMOGRAPHIC_DATA] Employment Self Employment" at bounding box center [113, 76] width 171 height 23
click at [28, 65] on select "Select Full or [DEMOGRAPHIC_DATA] Employment Self Employment" at bounding box center [113, 76] width 171 height 23
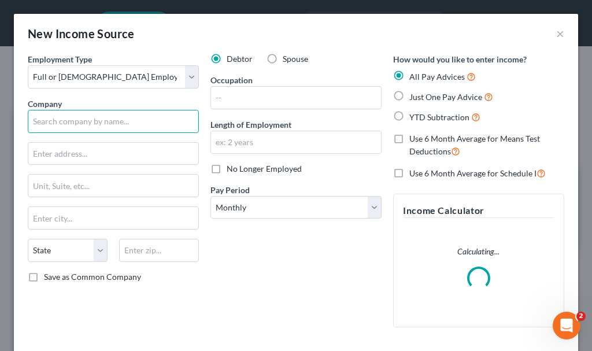
click at [116, 124] on input "text" at bounding box center [113, 121] width 171 height 23
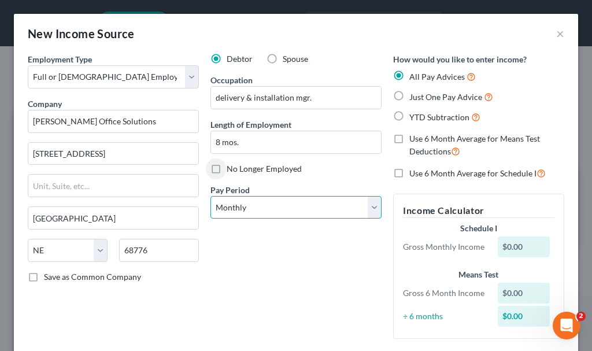
click at [266, 201] on select "Select Monthly Twice Monthly Every Other Week Weekly" at bounding box center [295, 207] width 171 height 23
click at [210, 196] on select "Select Monthly Twice Monthly Every Other Week Weekly" at bounding box center [295, 207] width 171 height 23
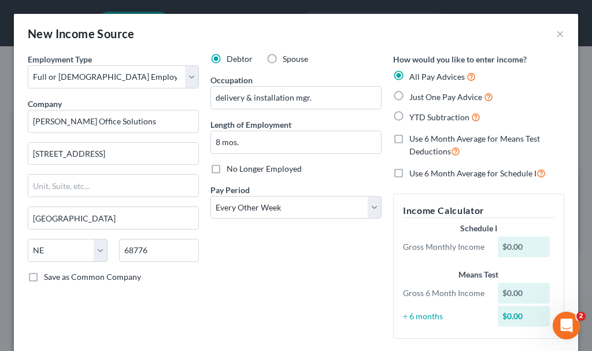
click at [409, 91] on label "Just One Pay Advice" at bounding box center [451, 96] width 84 height 13
click at [414, 91] on input "Just One Pay Advice" at bounding box center [418, 94] width 8 height 8
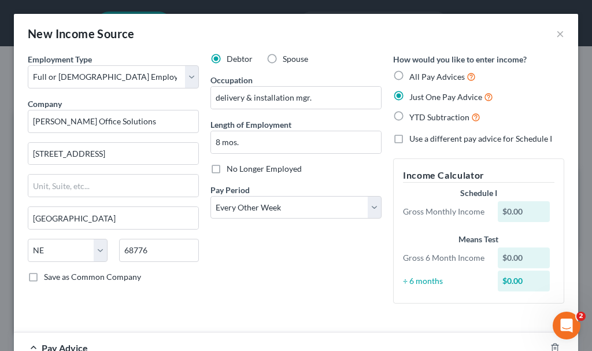
click at [409, 136] on label "Use a different pay advice for Schedule I" at bounding box center [480, 139] width 143 height 12
click at [414, 136] on input "Use a different pay advice for Schedule I" at bounding box center [418, 137] width 8 height 8
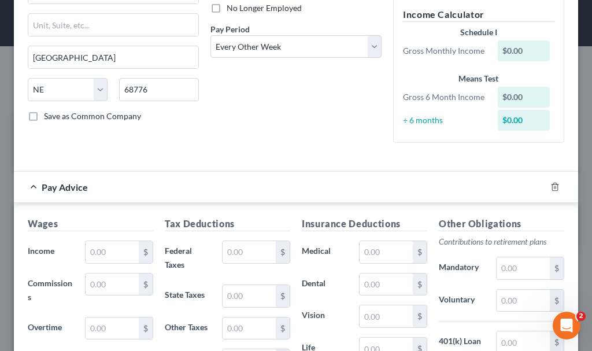
scroll to position [347, 0]
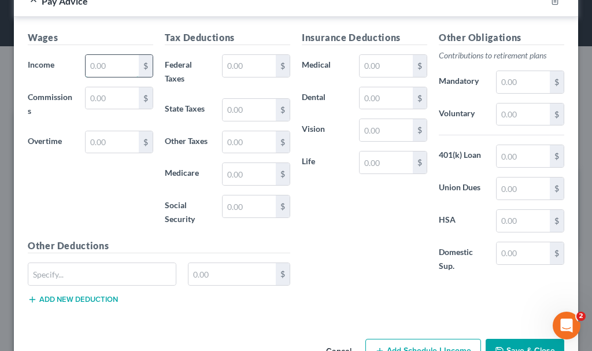
click at [110, 68] on input "text" at bounding box center [112, 66] width 53 height 22
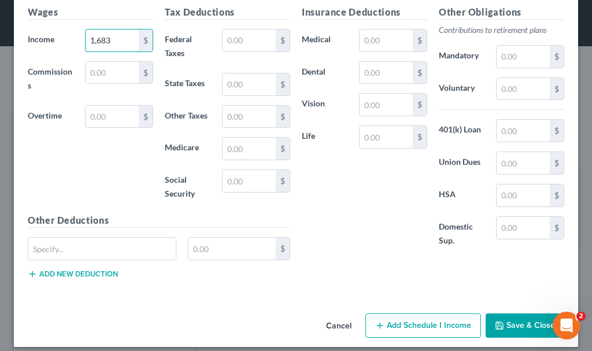
scroll to position [414, 0]
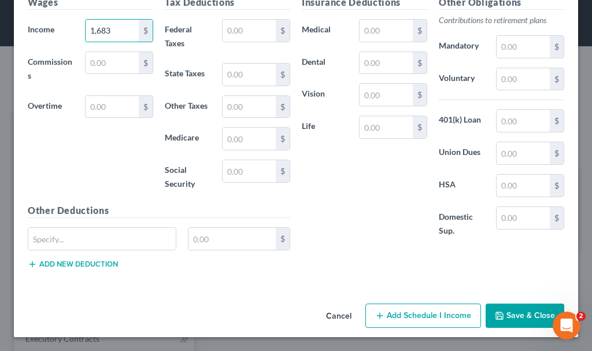
click at [406, 312] on button "Add Schedule I Income" at bounding box center [423, 315] width 116 height 24
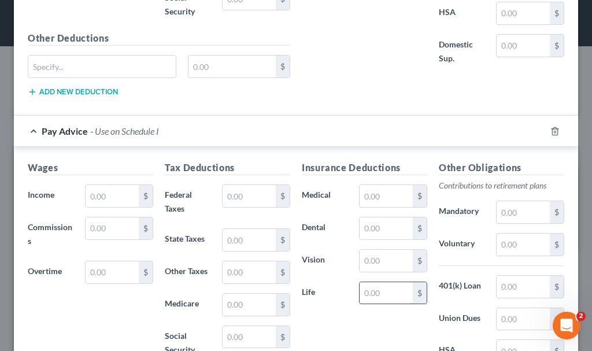
scroll to position [588, 0]
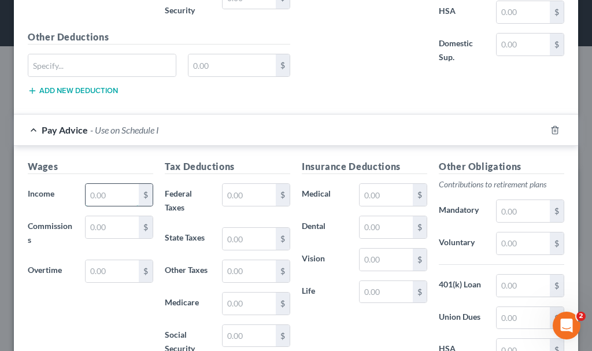
click at [106, 195] on input "text" at bounding box center [112, 195] width 53 height 22
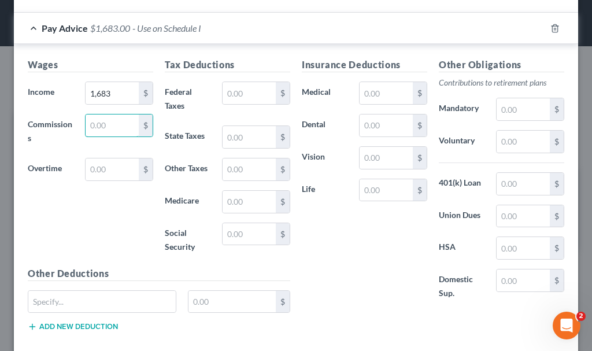
scroll to position [752, 0]
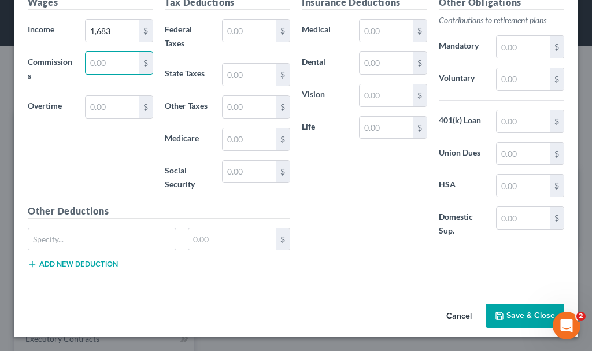
click at [510, 311] on button "Save & Close" at bounding box center [525, 315] width 79 height 24
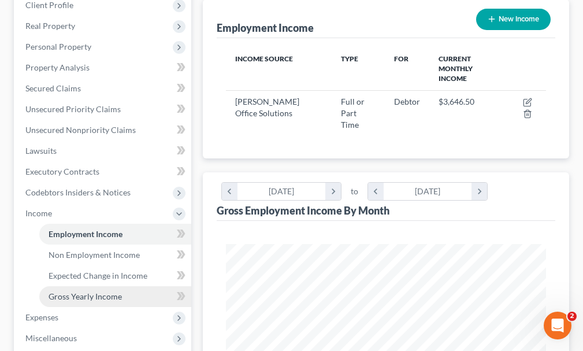
scroll to position [347, 0]
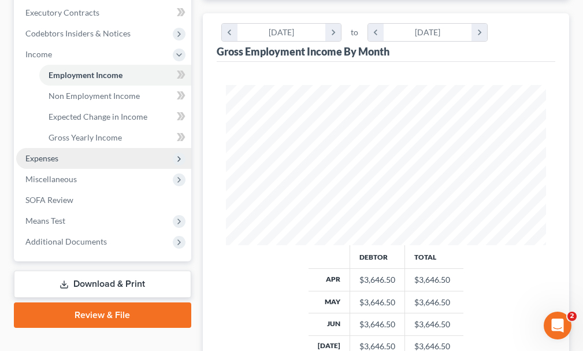
click at [41, 153] on span "Expenses" at bounding box center [41, 158] width 33 height 10
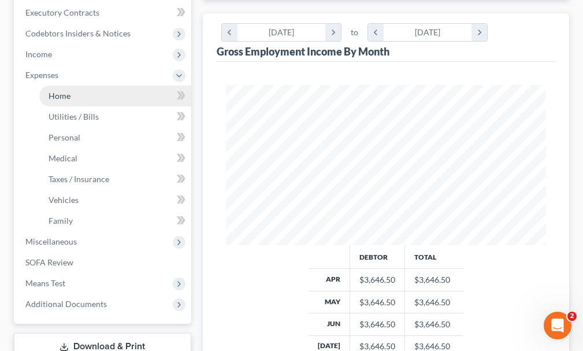
click at [60, 91] on span "Home" at bounding box center [60, 96] width 22 height 10
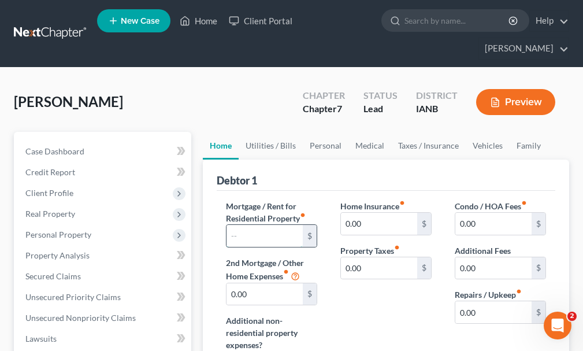
click at [272, 225] on input "text" at bounding box center [265, 236] width 76 height 22
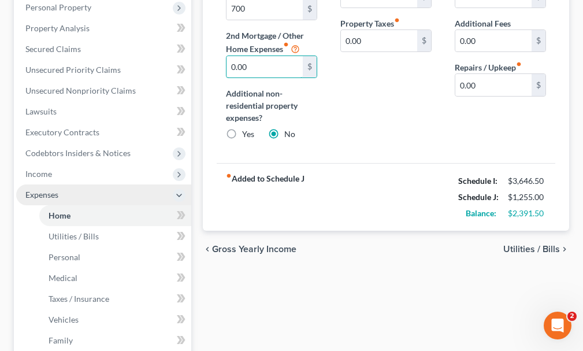
scroll to position [231, 0]
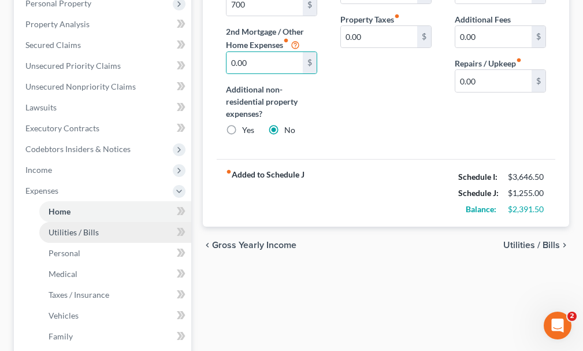
click at [90, 227] on span "Utilities / Bills" at bounding box center [74, 232] width 50 height 10
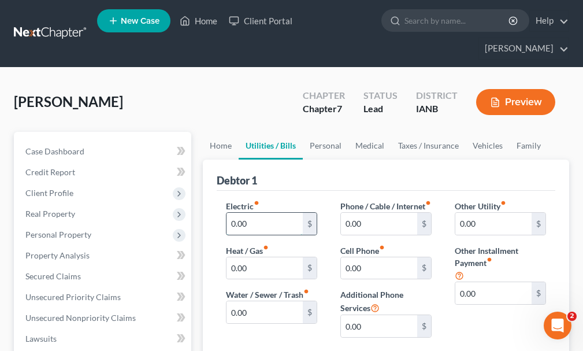
click at [260, 213] on input "0.00" at bounding box center [265, 224] width 76 height 22
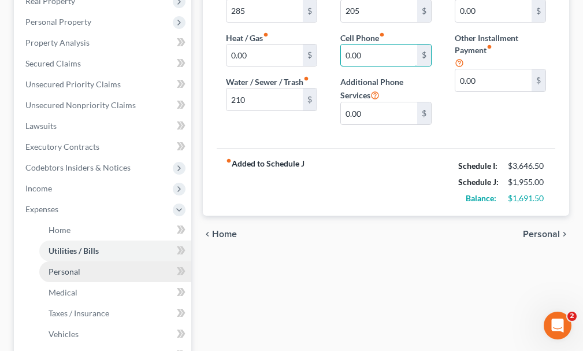
scroll to position [231, 0]
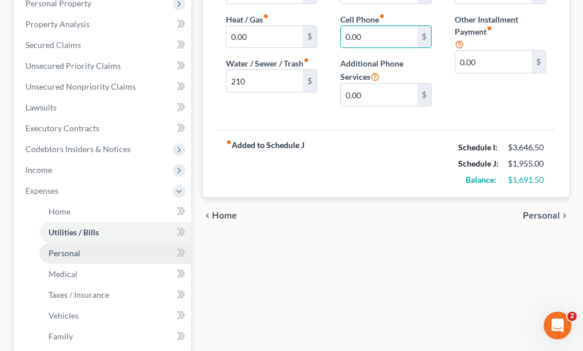
click at [61, 243] on link "Personal" at bounding box center [115, 253] width 152 height 21
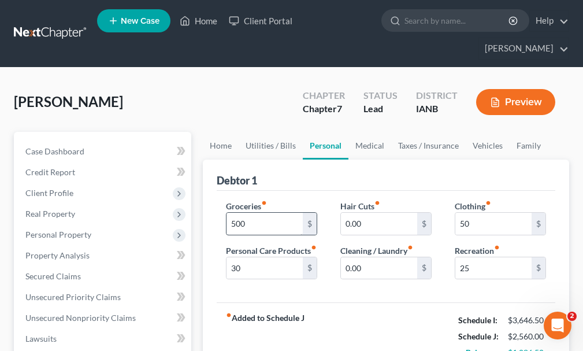
scroll to position [205, 0]
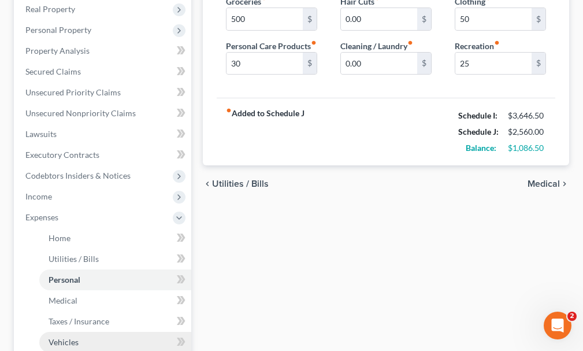
click at [65, 337] on span "Vehicles" at bounding box center [64, 342] width 30 height 10
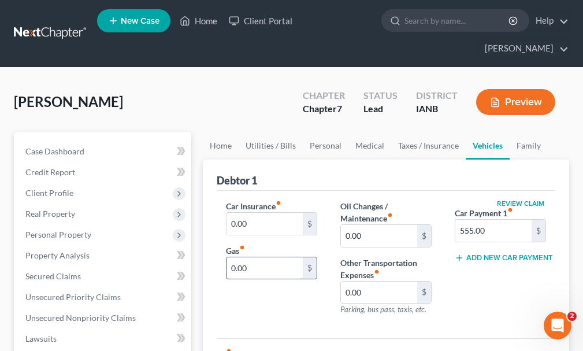
click at [260, 257] on input "0.00" at bounding box center [265, 268] width 76 height 22
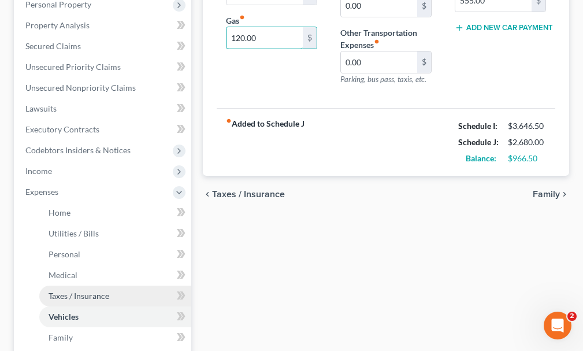
scroll to position [231, 0]
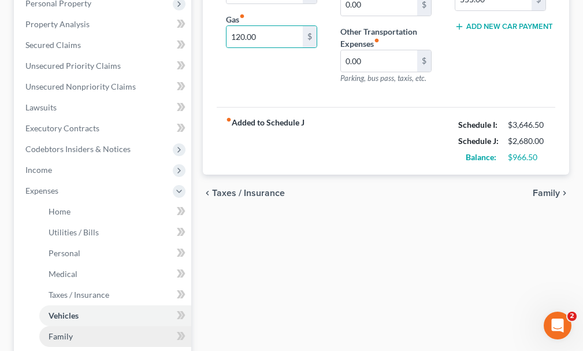
click at [66, 331] on span "Family" at bounding box center [61, 336] width 24 height 10
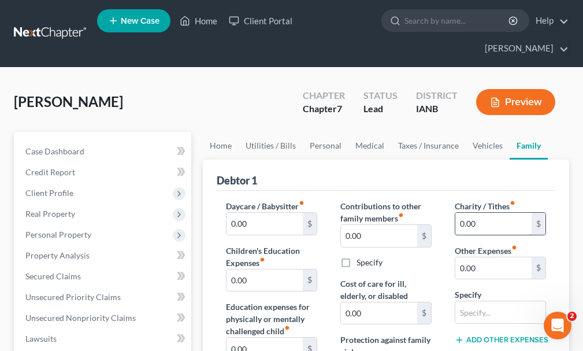
click at [480, 213] on input "0.00" at bounding box center [494, 224] width 76 height 22
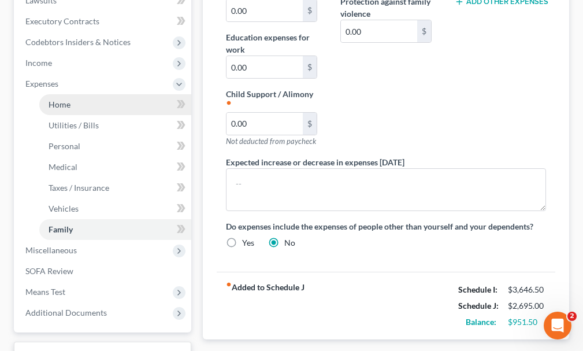
scroll to position [347, 0]
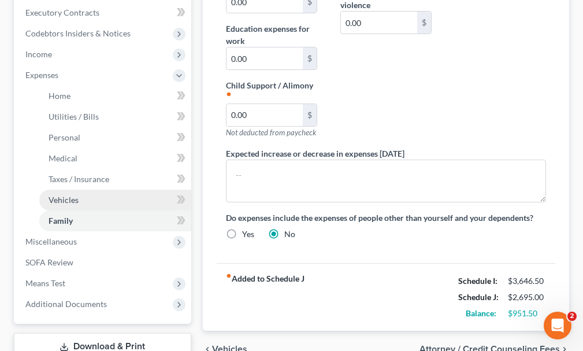
click at [66, 195] on span "Vehicles" at bounding box center [64, 200] width 30 height 10
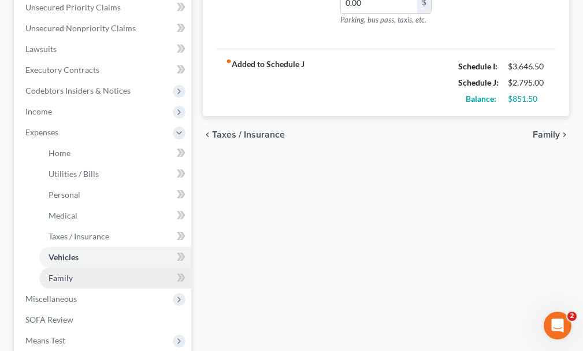
scroll to position [347, 0]
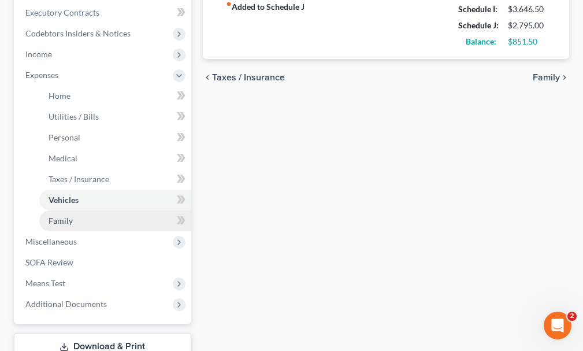
click at [66, 216] on span "Family" at bounding box center [61, 221] width 24 height 10
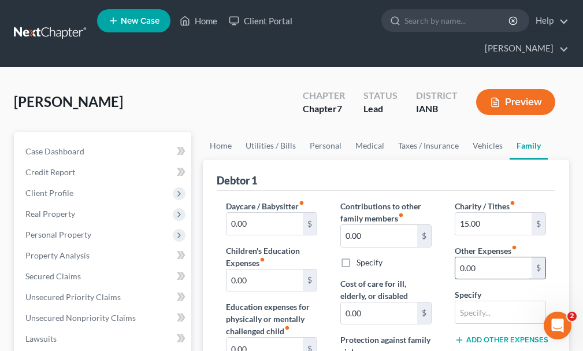
click at [491, 257] on input "0.00" at bounding box center [494, 268] width 76 height 22
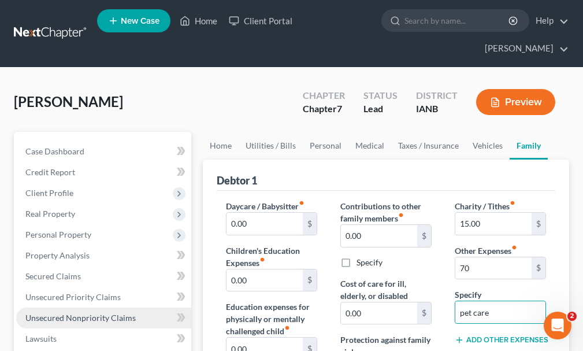
click at [121, 313] on span "Unsecured Nonpriority Claims" at bounding box center [80, 318] width 110 height 10
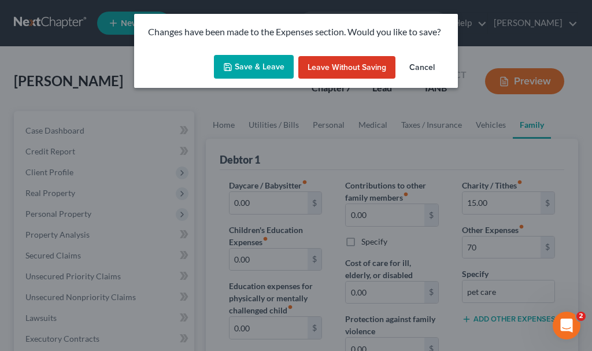
click at [251, 66] on button "Save & Leave" at bounding box center [254, 67] width 80 height 24
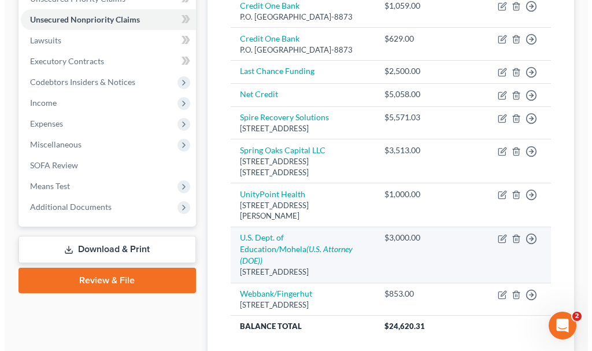
scroll to position [289, 0]
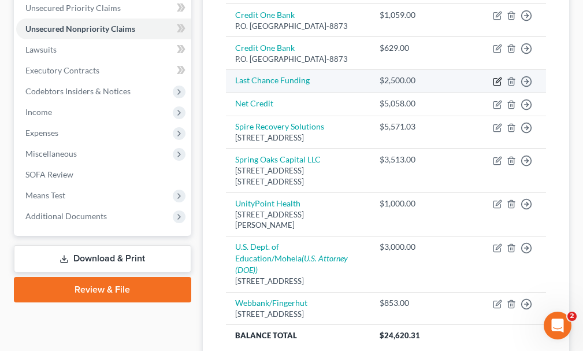
click at [497, 86] on icon "button" at bounding box center [497, 81] width 9 height 9
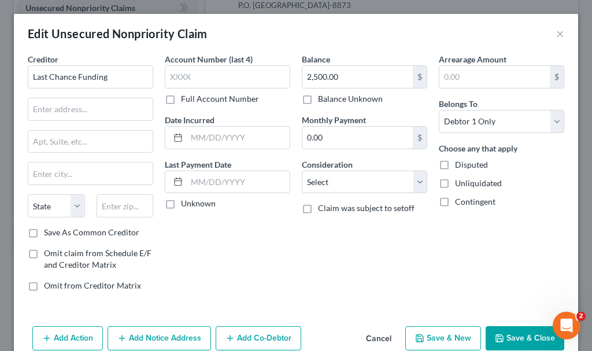
click at [77, 332] on button "Add Action" at bounding box center [67, 338] width 71 height 24
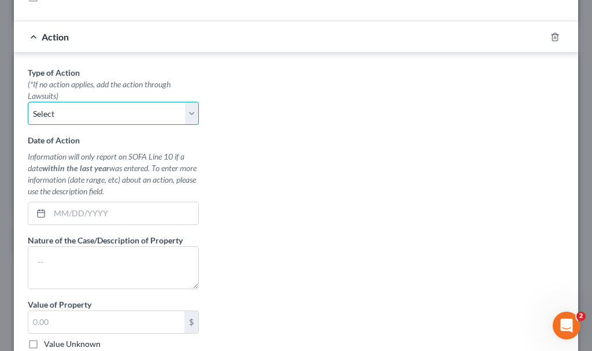
click at [76, 108] on select "Select Repossession Garnishment Foreclosure Personal Injury Attached, Seized, O…" at bounding box center [113, 113] width 171 height 23
click at [28, 102] on select "Select Repossession Garnishment Foreclosure Personal Injury Attached, Seized, O…" at bounding box center [113, 113] width 171 height 23
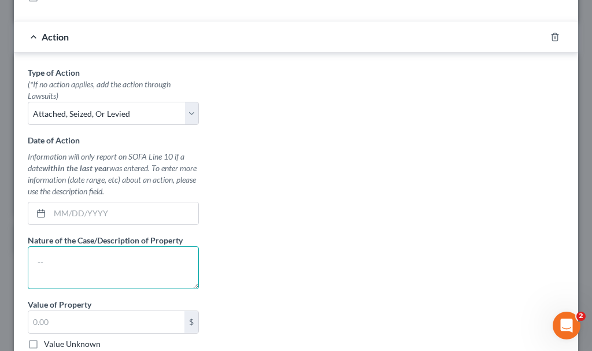
click at [97, 263] on textarea at bounding box center [113, 267] width 171 height 43
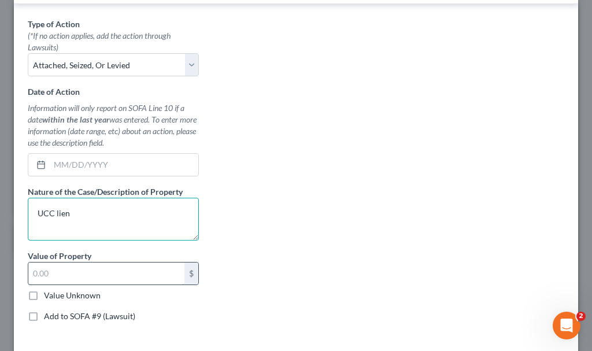
scroll to position [347, 0]
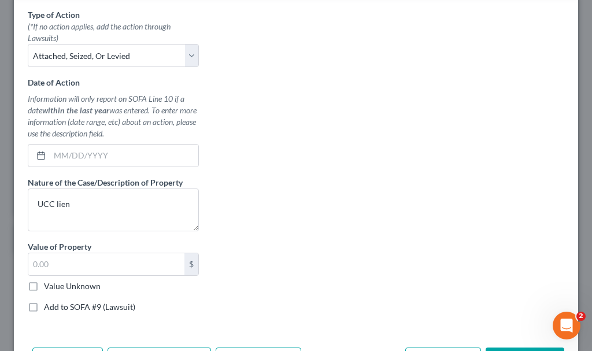
click at [44, 283] on label "Value Unknown" at bounding box center [72, 286] width 57 height 12
click at [49, 283] on input "Value Unknown" at bounding box center [53, 284] width 8 height 8
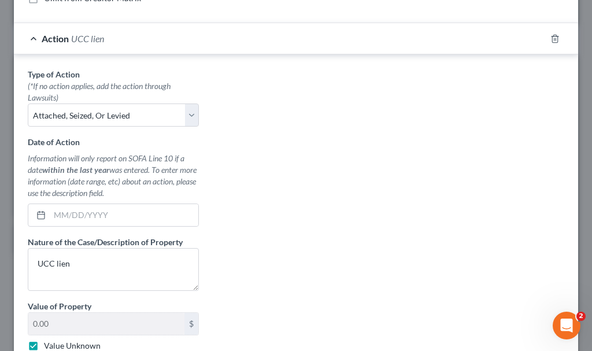
scroll to position [231, 0]
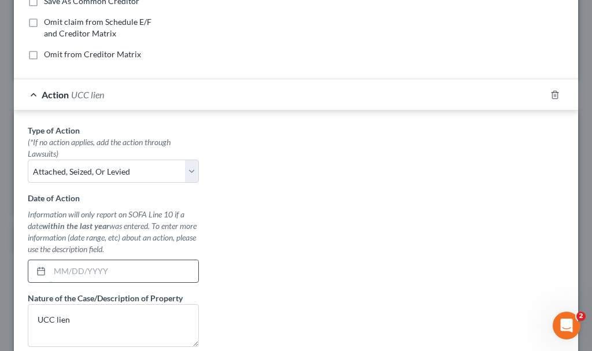
click at [134, 265] on input "text" at bounding box center [124, 271] width 149 height 22
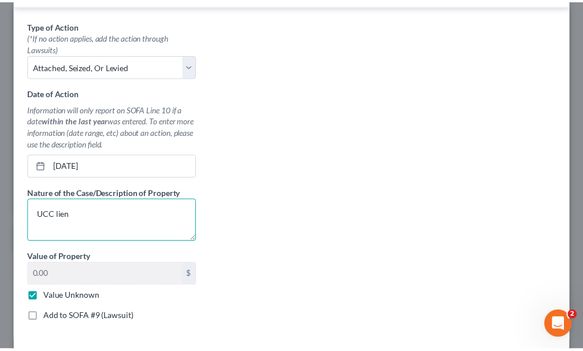
scroll to position [424, 0]
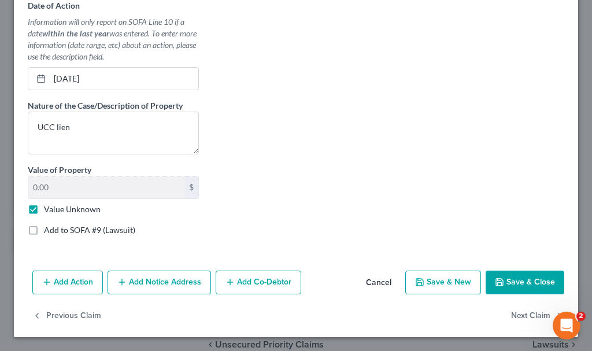
click at [520, 280] on button "Save & Close" at bounding box center [525, 283] width 79 height 24
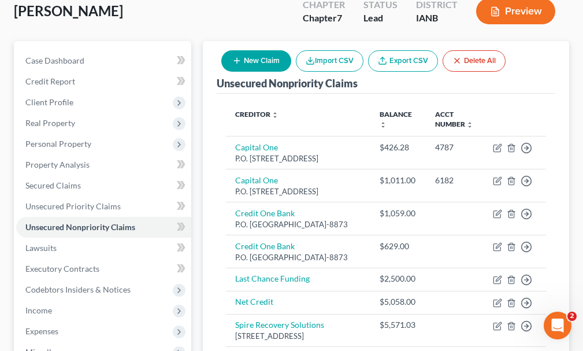
scroll to position [58, 0]
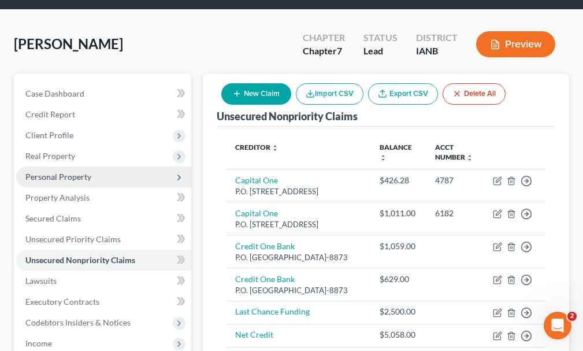
drag, startPoint x: 61, startPoint y: 156, endPoint x: 71, endPoint y: 158, distance: 9.7
click at [70, 172] on span "Personal Property" at bounding box center [58, 177] width 66 height 10
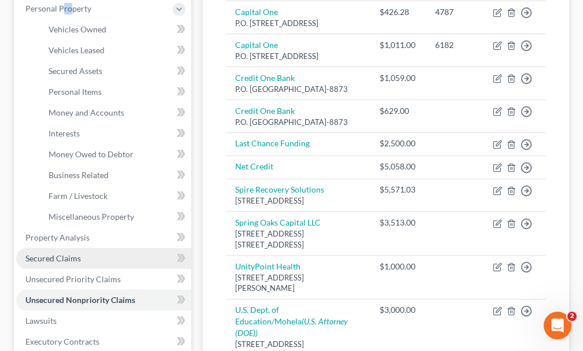
scroll to position [231, 0]
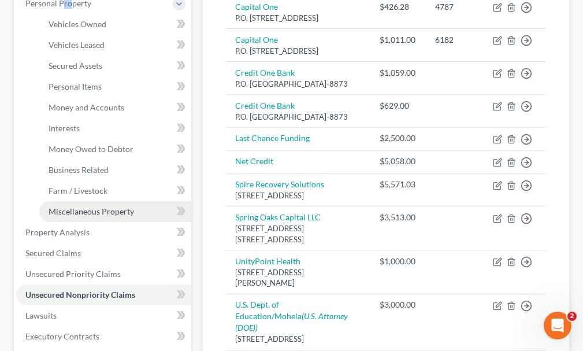
click at [84, 206] on span "Miscellaneous Property" at bounding box center [92, 211] width 86 height 10
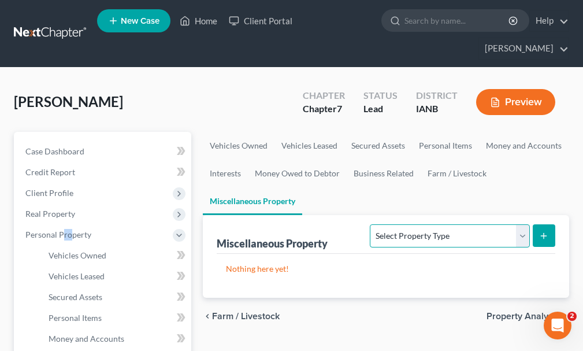
click at [461, 224] on select "Select Property Type Assigned for Creditor Benefit [DATE] Holding for Another N…" at bounding box center [450, 235] width 160 height 23
click at [370, 224] on select "Select Property Type Assigned for Creditor Benefit [DATE] Holding for Another N…" at bounding box center [450, 235] width 160 height 23
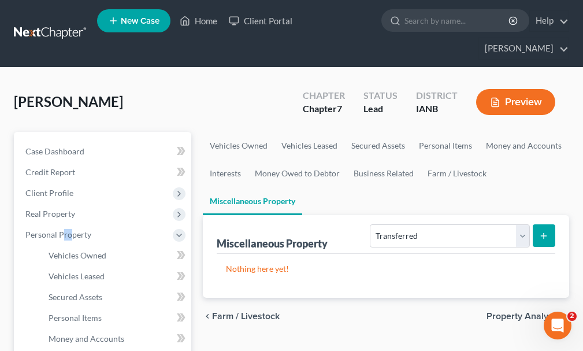
click at [545, 224] on button "submit" at bounding box center [544, 235] width 23 height 23
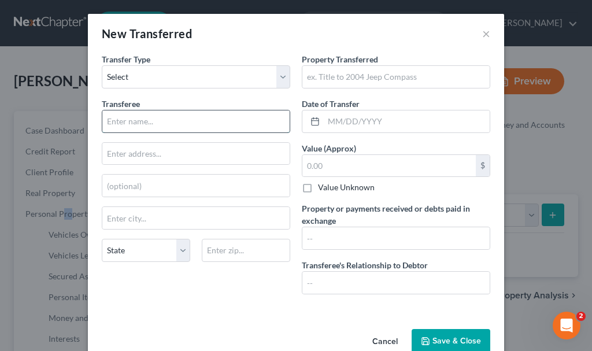
click at [145, 120] on input "text" at bounding box center [195, 121] width 187 height 22
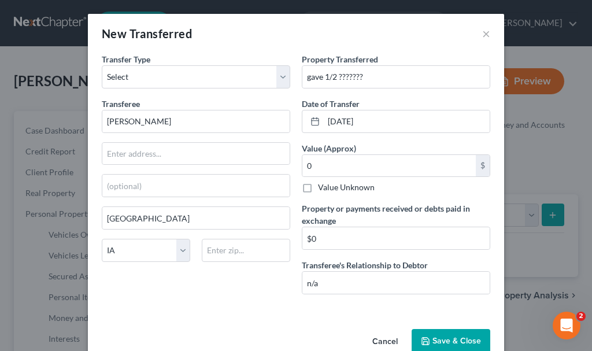
click at [445, 336] on button "Save & Close" at bounding box center [451, 341] width 79 height 24
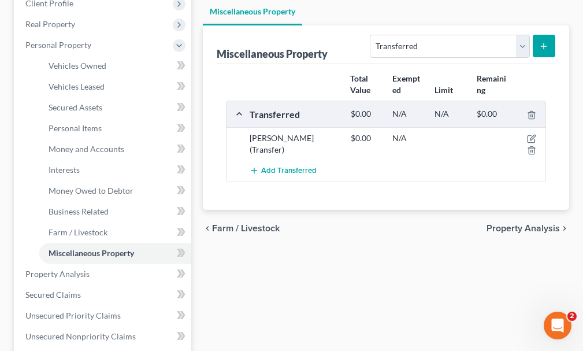
scroll to position [405, 0]
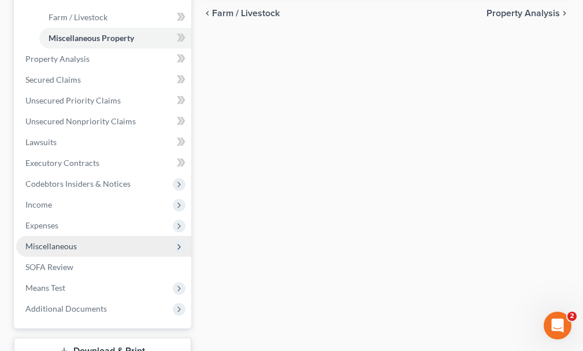
click at [73, 241] on span "Miscellaneous" at bounding box center [50, 246] width 51 height 10
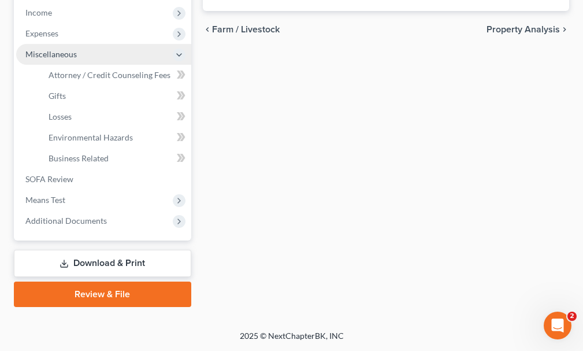
scroll to position [368, 0]
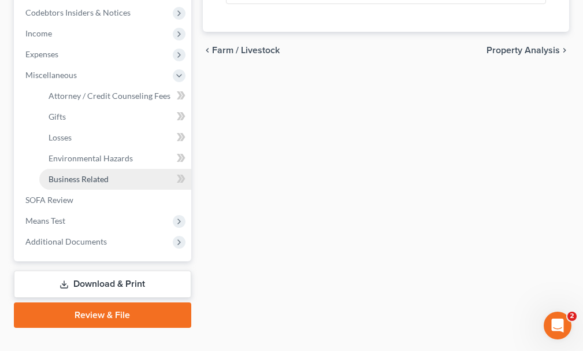
click at [82, 174] on span "Business Related" at bounding box center [79, 179] width 60 height 10
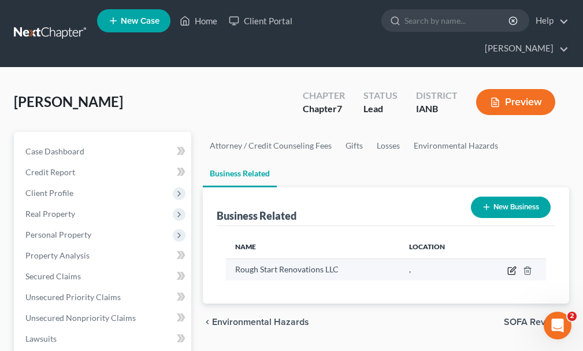
click at [510, 266] on icon "button" at bounding box center [512, 270] width 9 height 9
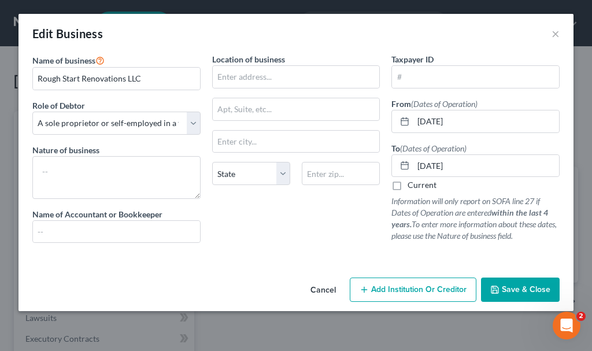
click at [499, 286] on icon "button" at bounding box center [494, 289] width 9 height 9
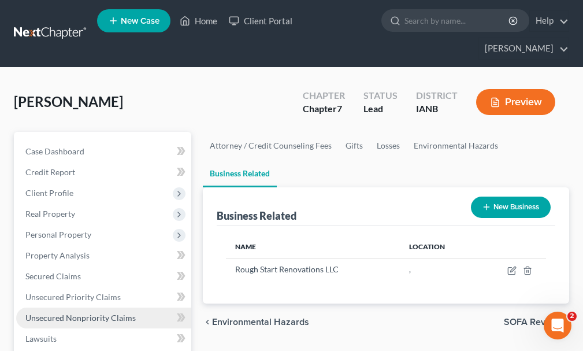
click at [83, 313] on span "Unsecured Nonpriority Claims" at bounding box center [80, 318] width 110 height 10
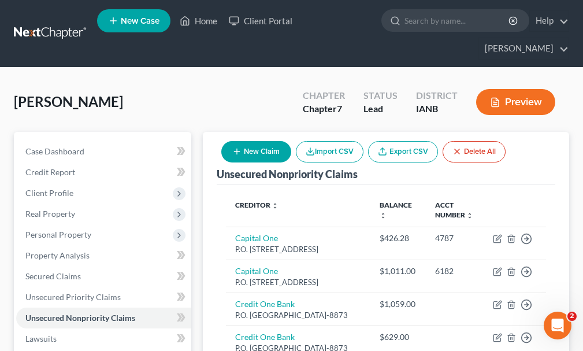
click at [266, 141] on button "New Claim" at bounding box center [256, 151] width 70 height 21
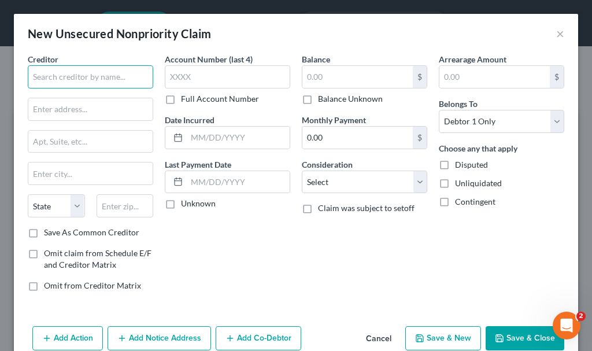
click at [123, 76] on input "text" at bounding box center [90, 76] width 125 height 23
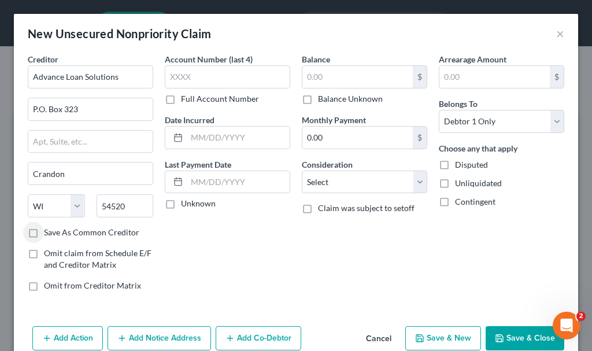
click at [44, 232] on label "Save As Common Creditor" at bounding box center [91, 233] width 95 height 12
click at [49, 232] on input "Save As Common Creditor" at bounding box center [53, 231] width 8 height 8
click at [336, 73] on input "text" at bounding box center [357, 77] width 110 height 22
click at [513, 336] on button "Save & Close" at bounding box center [525, 338] width 79 height 24
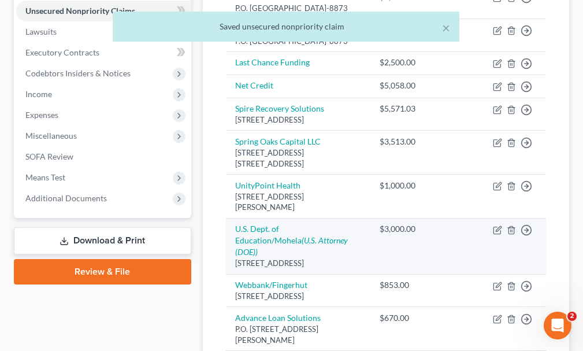
scroll to position [289, 0]
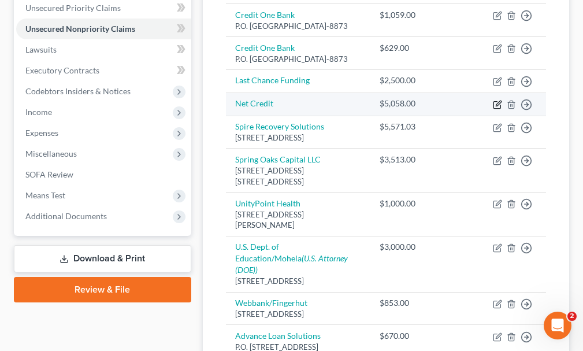
click at [497, 109] on icon "button" at bounding box center [497, 104] width 9 height 9
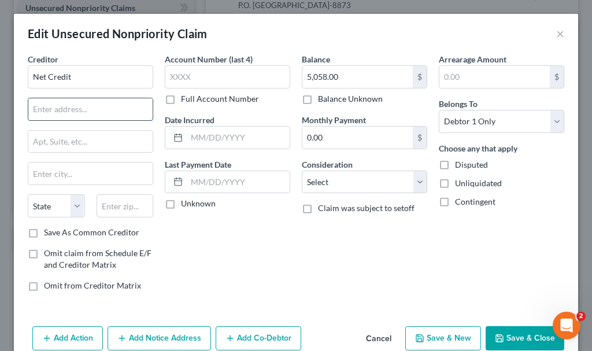
click at [100, 111] on input "text" at bounding box center [90, 109] width 124 height 22
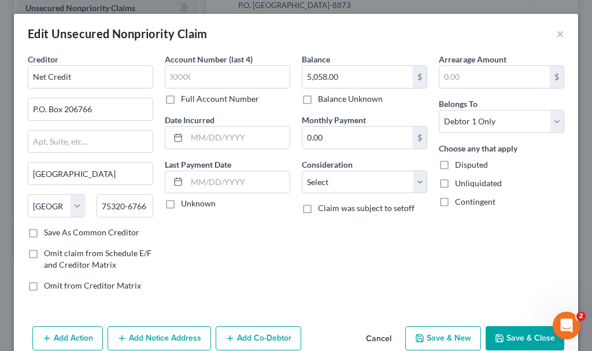
click at [44, 233] on label "Save As Common Creditor" at bounding box center [91, 233] width 95 height 12
click at [49, 233] on input "Save As Common Creditor" at bounding box center [53, 231] width 8 height 8
click at [511, 334] on button "Save & Close" at bounding box center [525, 338] width 79 height 24
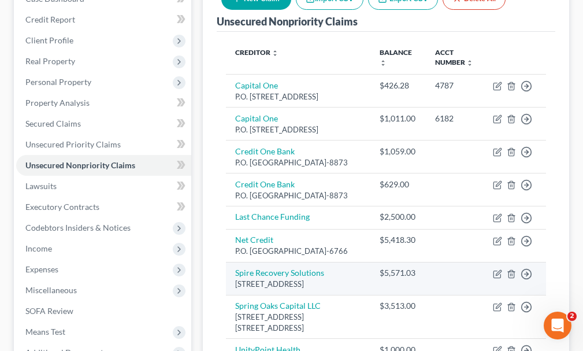
scroll to position [58, 0]
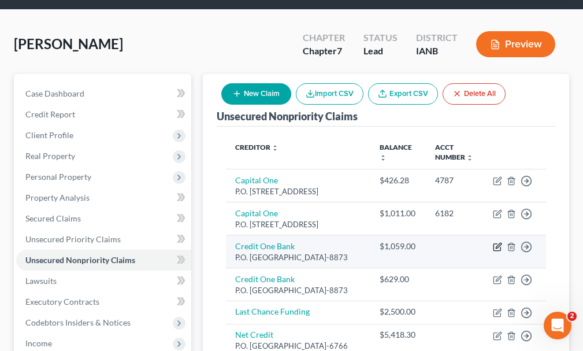
click at [497, 246] on icon "button" at bounding box center [497, 246] width 9 height 9
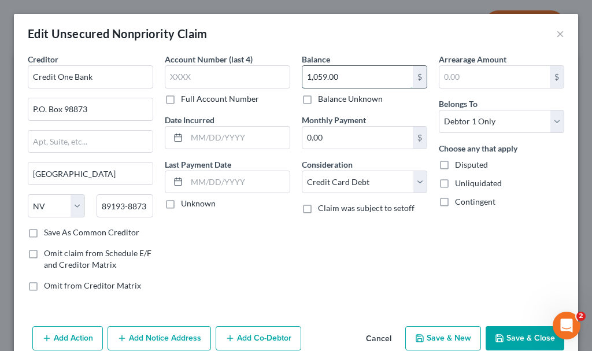
click at [340, 72] on input "1,059.00" at bounding box center [357, 77] width 110 height 22
click at [508, 331] on button "Save & Close" at bounding box center [525, 338] width 79 height 24
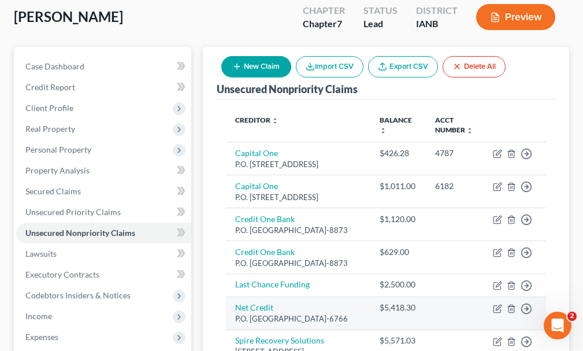
scroll to position [0, 0]
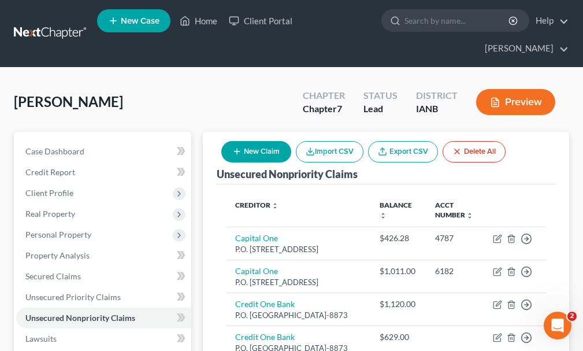
click at [272, 141] on button "New Claim" at bounding box center [256, 151] width 70 height 21
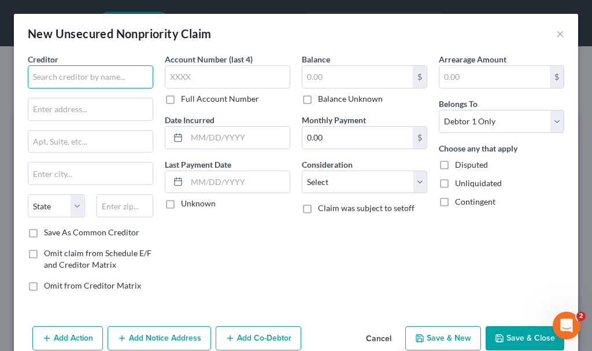
click at [82, 71] on input "text" at bounding box center [90, 76] width 125 height 23
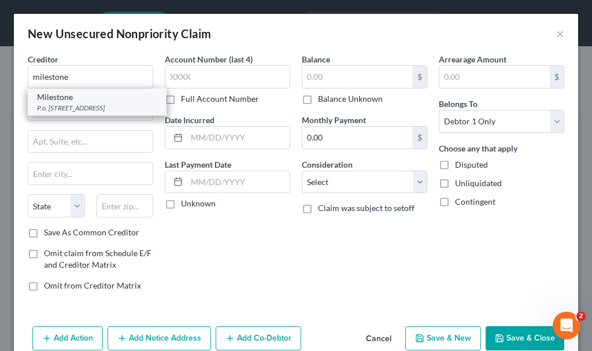
click at [77, 108] on div "P.o. [STREET_ADDRESS]" at bounding box center [97, 108] width 120 height 10
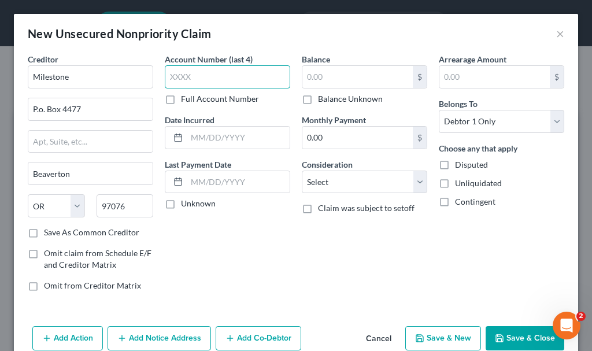
click at [219, 75] on input "text" at bounding box center [227, 76] width 125 height 23
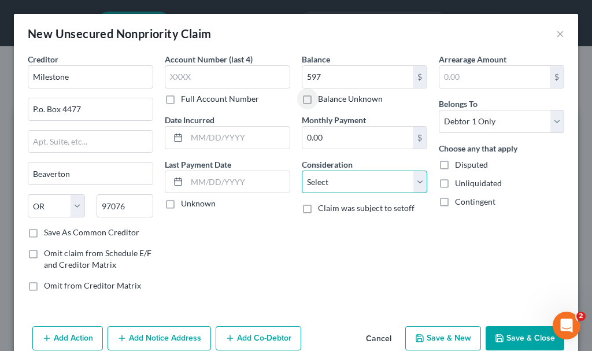
click at [326, 183] on select "Select Cable / Satellite Services Collection Agency Credit Card Debt Debt Couns…" at bounding box center [364, 182] width 125 height 23
click at [302, 171] on select "Select Cable / Satellite Services Collection Agency Credit Card Debt Debt Couns…" at bounding box center [364, 182] width 125 height 23
click at [504, 334] on button "Save & Close" at bounding box center [525, 338] width 79 height 24
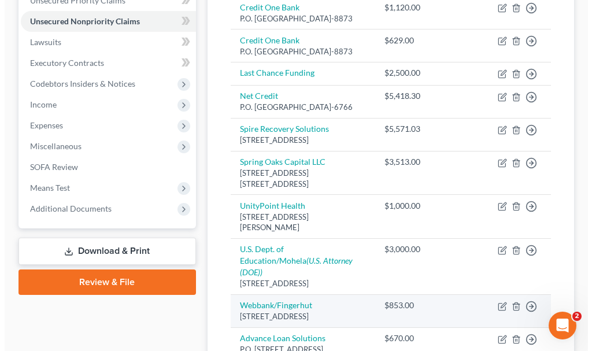
scroll to position [231, 0]
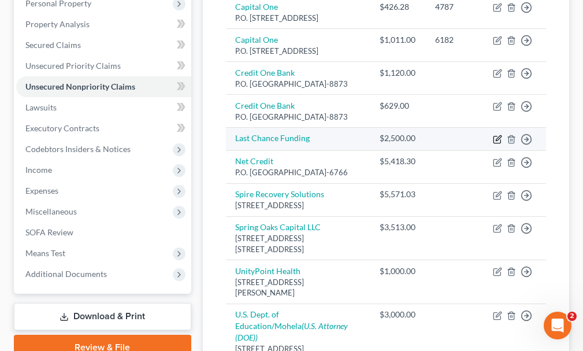
click at [496, 144] on icon "button" at bounding box center [497, 139] width 9 height 9
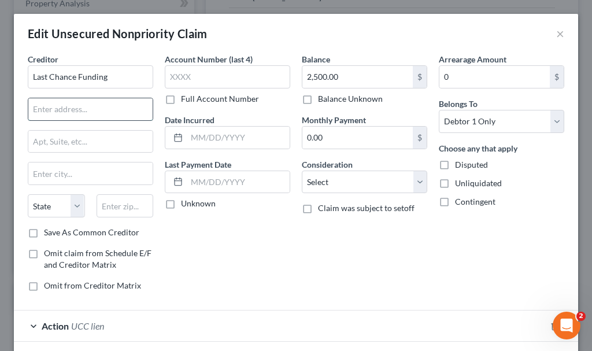
click at [101, 106] on input "text" at bounding box center [90, 109] width 124 height 22
click at [63, 174] on input "text" at bounding box center [90, 173] width 124 height 22
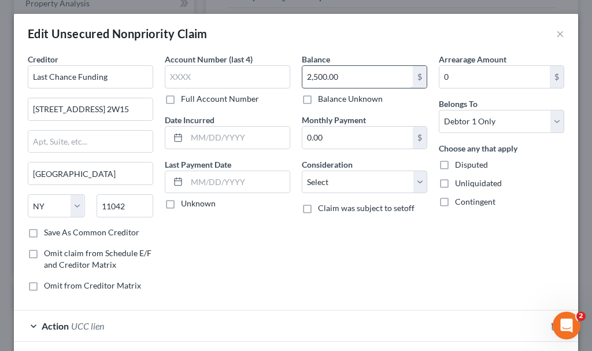
click at [349, 76] on input "2,500.00" at bounding box center [357, 77] width 110 height 22
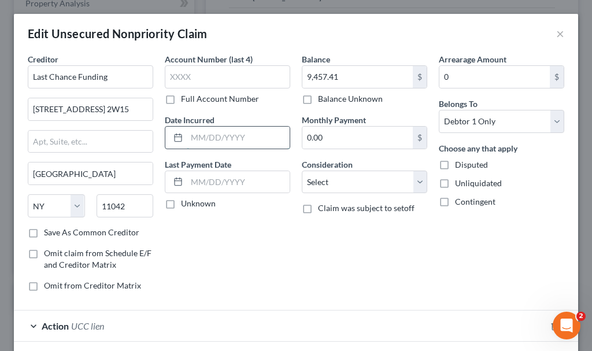
click at [246, 138] on input "text" at bounding box center [238, 138] width 103 height 22
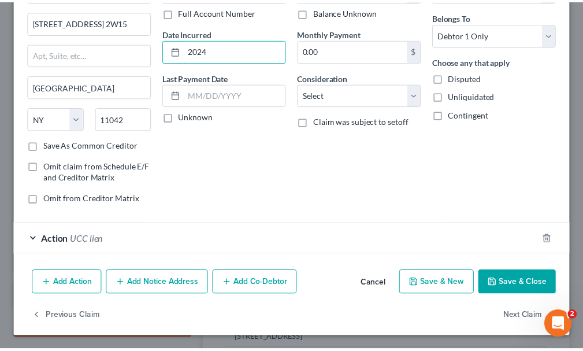
scroll to position [87, 0]
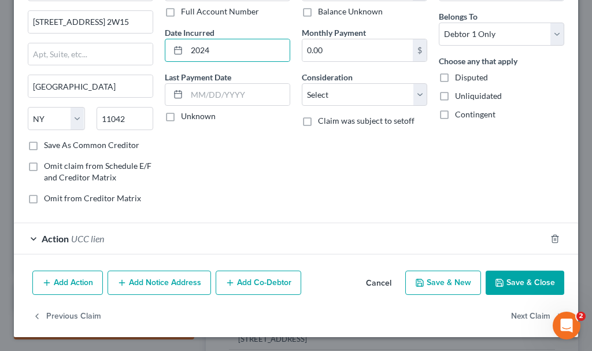
click at [510, 278] on button "Save & Close" at bounding box center [525, 283] width 79 height 24
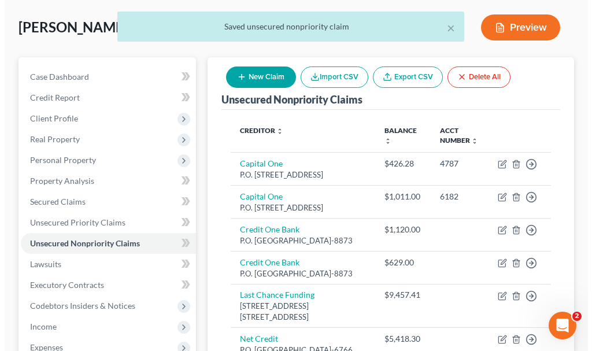
scroll to position [0, 0]
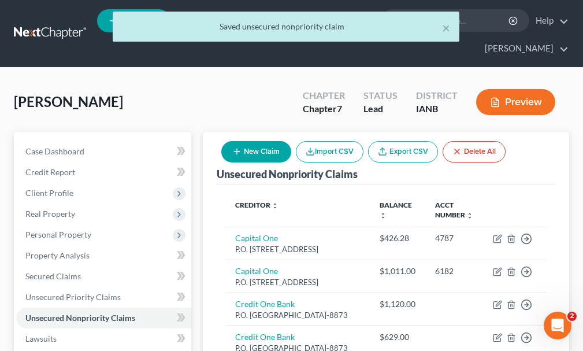
click at [256, 141] on button "New Claim" at bounding box center [256, 151] width 70 height 21
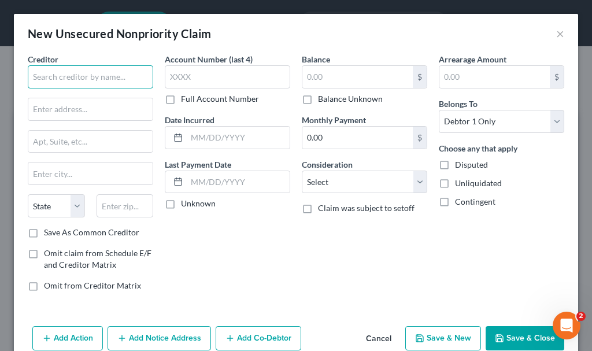
click at [101, 76] on input "text" at bounding box center [90, 76] width 125 height 23
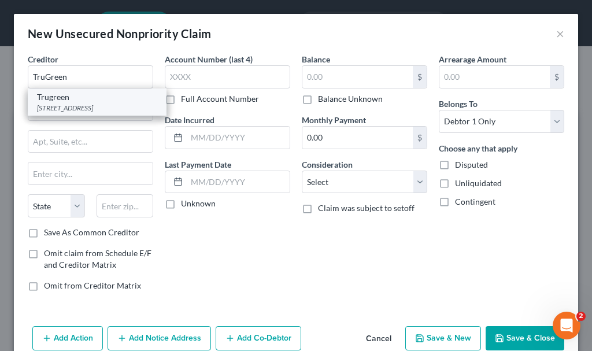
click at [63, 107] on div "[STREET_ADDRESS]" at bounding box center [97, 108] width 120 height 10
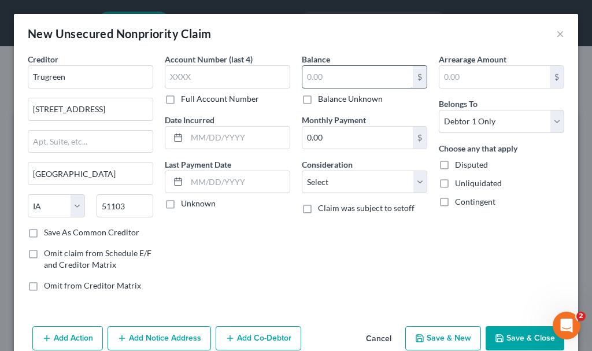
click at [348, 76] on input "text" at bounding box center [357, 77] width 110 height 22
click at [155, 332] on button "Add Notice Address" at bounding box center [159, 338] width 103 height 24
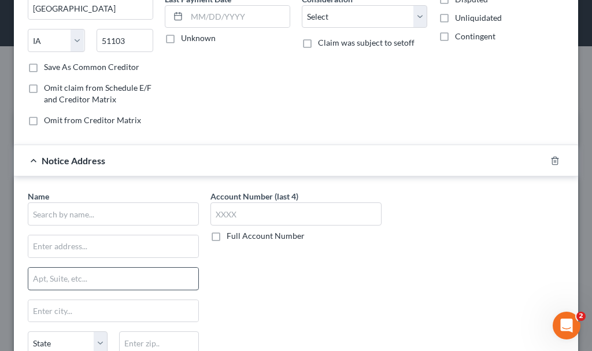
scroll to position [231, 0]
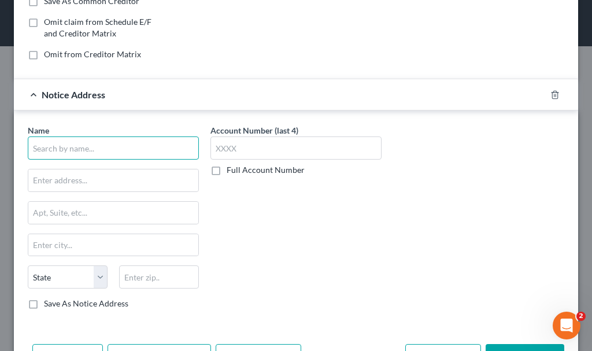
click at [112, 143] on input "text" at bounding box center [113, 147] width 171 height 23
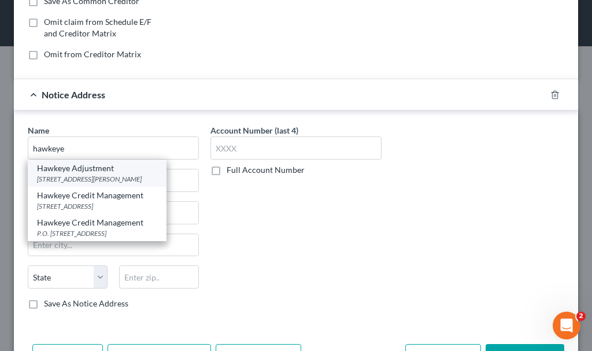
click at [83, 172] on div "Hawkeye Adjustment" at bounding box center [97, 168] width 120 height 12
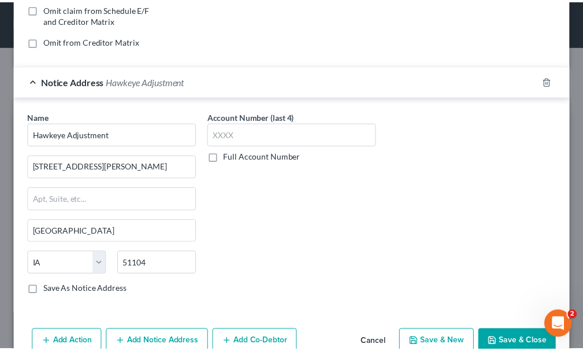
scroll to position [272, 0]
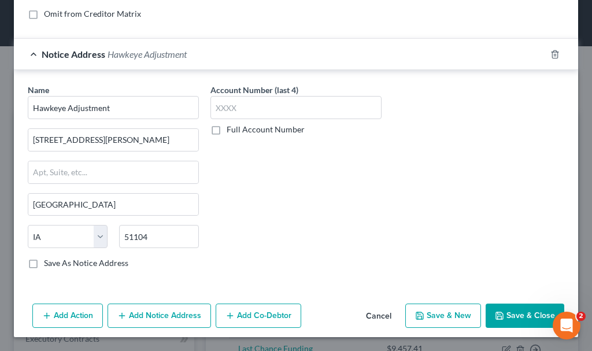
click at [505, 310] on button "Save & Close" at bounding box center [525, 315] width 79 height 24
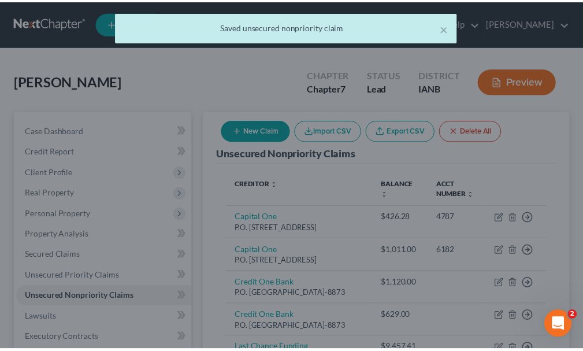
scroll to position [0, 0]
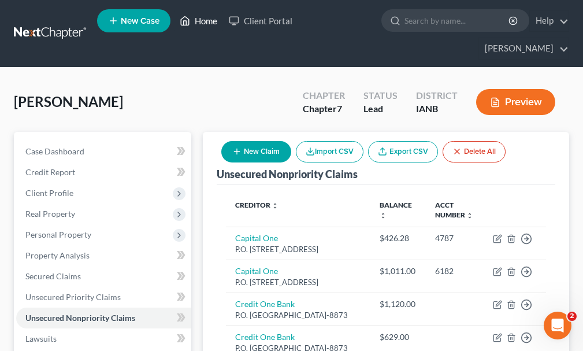
click at [210, 24] on link "Home" at bounding box center [198, 20] width 49 height 21
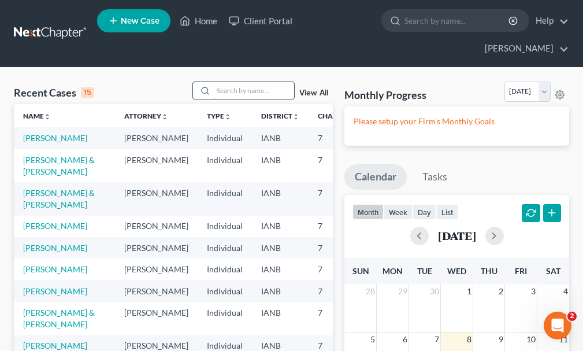
click at [256, 82] on input "search" at bounding box center [253, 90] width 81 height 17
click at [151, 20] on span "New Case" at bounding box center [140, 21] width 39 height 9
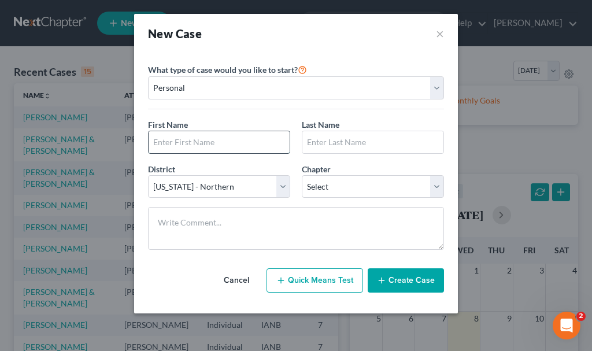
click at [218, 140] on input "text" at bounding box center [219, 142] width 141 height 22
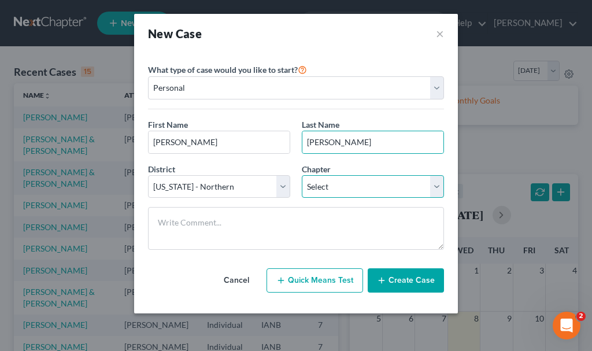
click at [337, 180] on select "Select 7 11 12 13" at bounding box center [373, 186] width 142 height 23
click at [302, 175] on select "Select 7 11 12 13" at bounding box center [373, 186] width 142 height 23
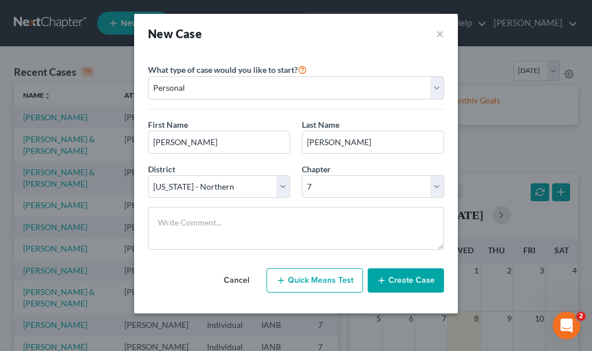
click at [408, 280] on button "Create Case" at bounding box center [406, 280] width 76 height 24
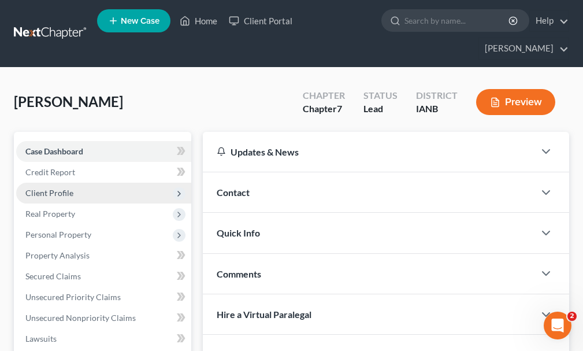
click at [51, 188] on span "Client Profile" at bounding box center [49, 193] width 48 height 10
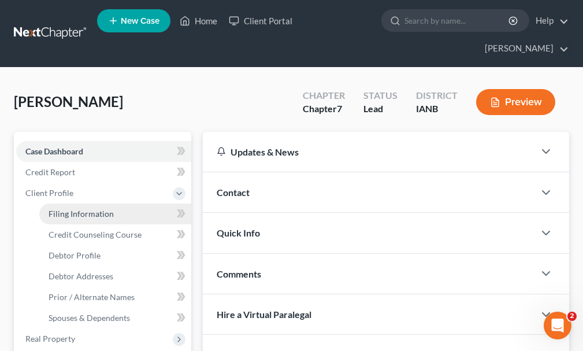
click at [70, 209] on span "Filing Information" at bounding box center [81, 214] width 65 height 10
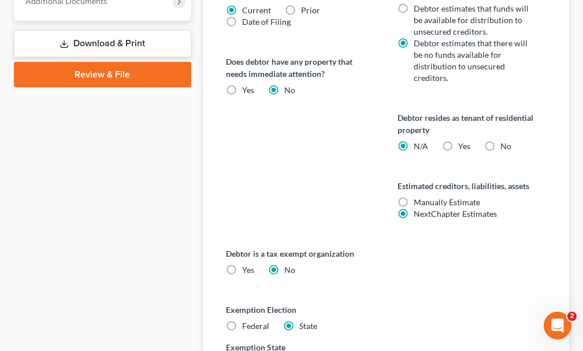
scroll to position [636, 0]
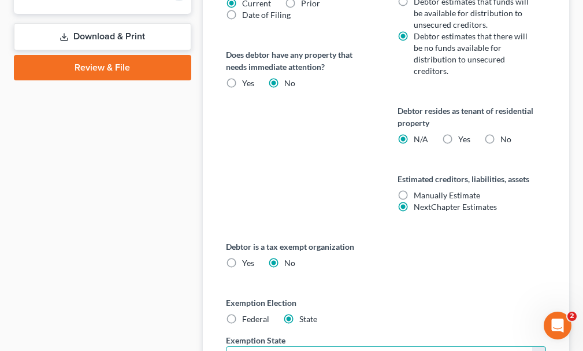
click at [336, 346] on select "State [US_STATE] AK AR AZ CA CO CT DE DC [GEOGRAPHIC_DATA] [GEOGRAPHIC_DATA] GU…" at bounding box center [386, 357] width 320 height 23
click at [226, 346] on select "State [US_STATE] AK AR AZ CA CO CT DE DC [GEOGRAPHIC_DATA] [GEOGRAPHIC_DATA] GU…" at bounding box center [386, 357] width 320 height 23
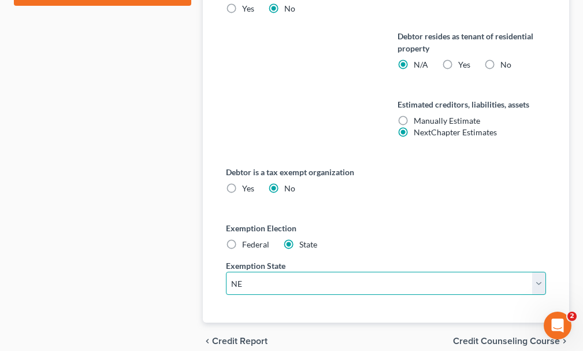
scroll to position [742, 0]
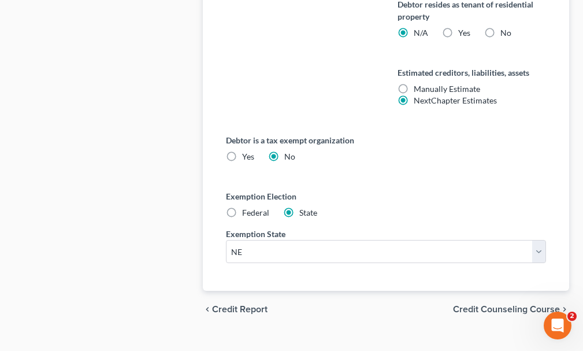
click at [498, 305] on span "Credit Counseling Course" at bounding box center [506, 309] width 107 height 9
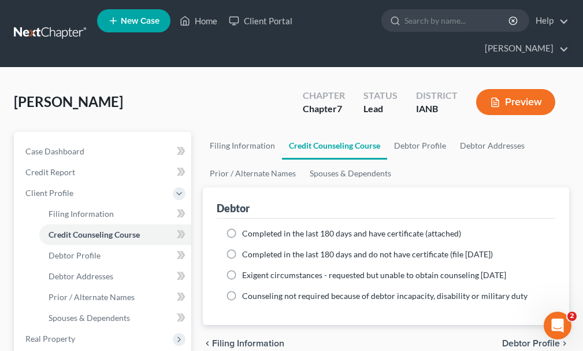
click at [242, 228] on label "Completed in the last 180 days and have certificate (attached)" at bounding box center [351, 234] width 219 height 12
click at [247, 228] on input "Completed in the last 180 days and have certificate (attached)" at bounding box center [251, 232] width 8 height 8
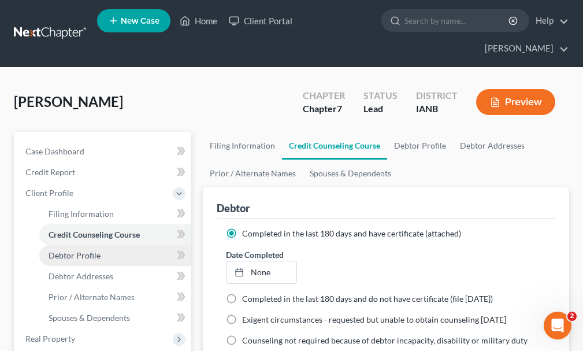
click at [73, 250] on span "Debtor Profile" at bounding box center [75, 255] width 52 height 10
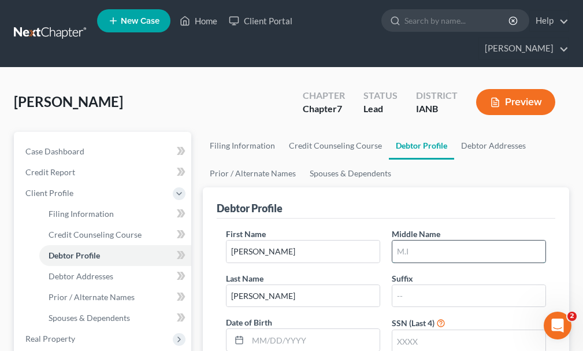
click at [423, 240] on input "text" at bounding box center [469, 251] width 153 height 22
click at [414, 330] on input "text" at bounding box center [469, 341] width 153 height 22
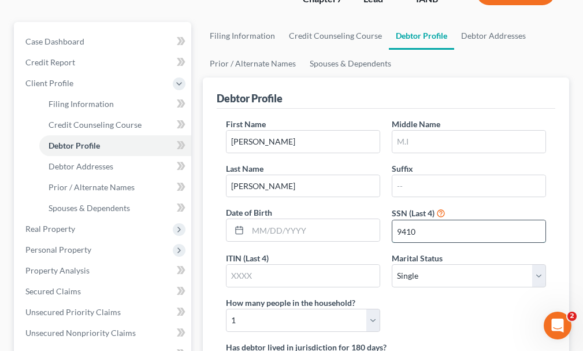
scroll to position [116, 0]
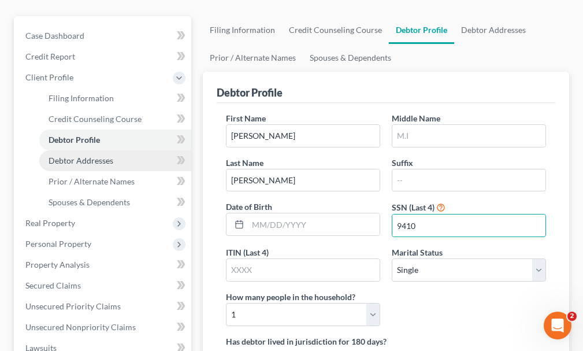
click at [83, 150] on link "Debtor Addresses" at bounding box center [115, 160] width 152 height 21
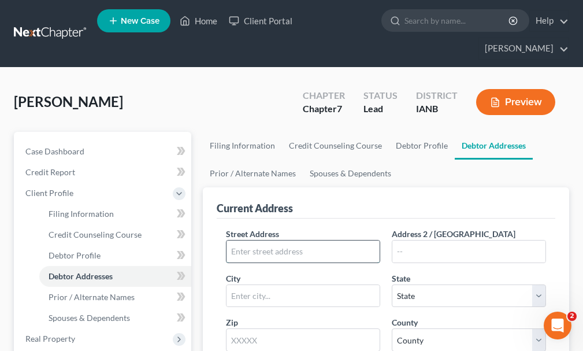
click at [325, 240] on input "text" at bounding box center [303, 251] width 153 height 22
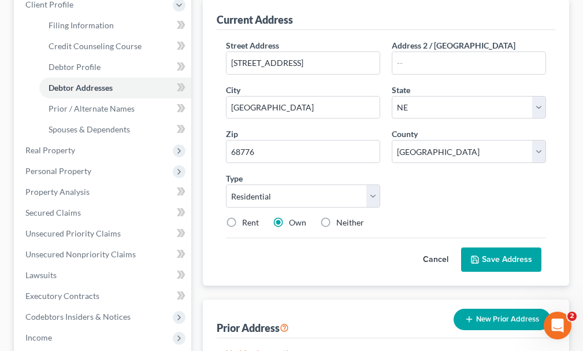
click at [242, 217] on label "Rent" at bounding box center [250, 223] width 17 height 12
click at [247, 217] on input "Rent" at bounding box center [251, 221] width 8 height 8
click at [507, 247] on button "Save Address" at bounding box center [501, 259] width 80 height 24
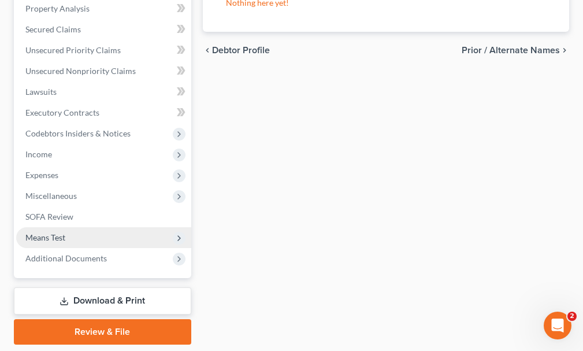
scroll to position [388, 0]
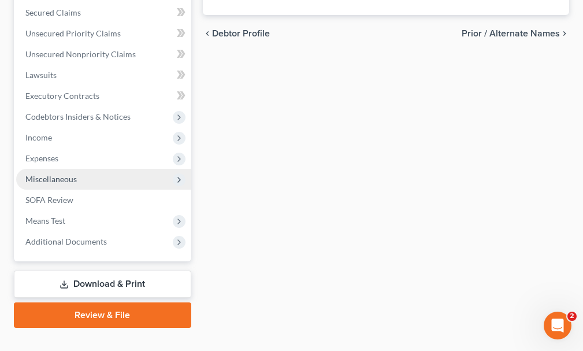
click at [54, 174] on span "Miscellaneous" at bounding box center [50, 179] width 51 height 10
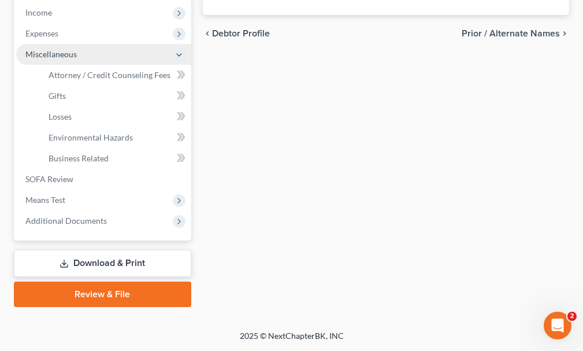
scroll to position [264, 0]
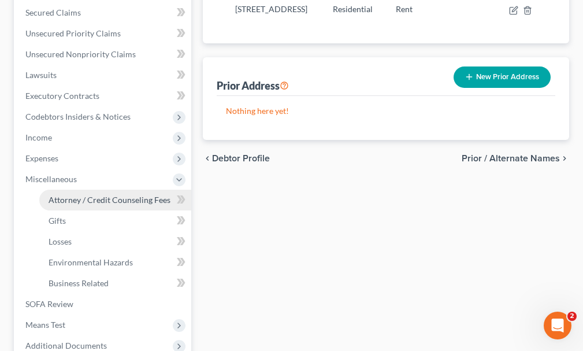
click at [84, 195] on span "Attorney / Credit Counseling Fees" at bounding box center [110, 200] width 122 height 10
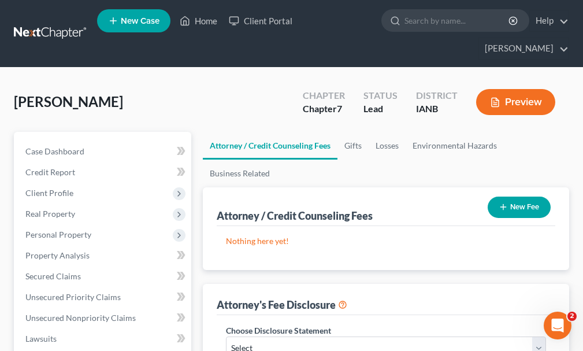
click at [523, 197] on button "New Fee" at bounding box center [519, 207] width 63 height 21
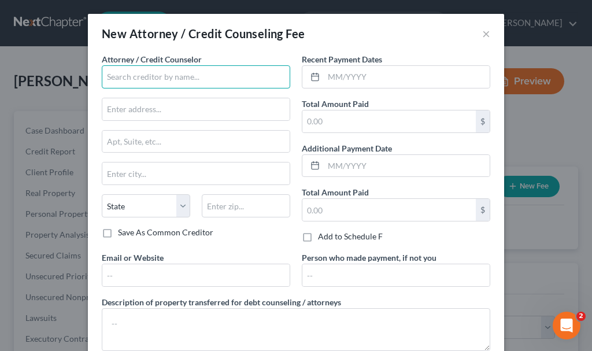
click at [173, 71] on input "text" at bounding box center [196, 76] width 188 height 23
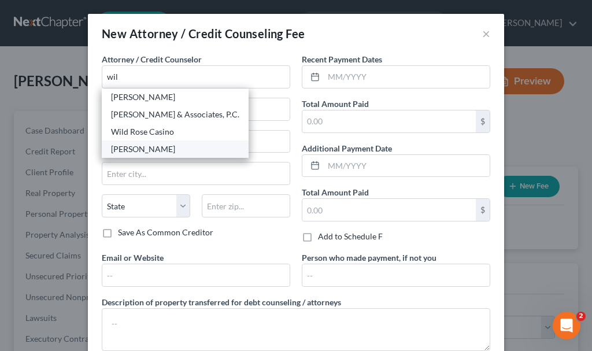
click at [129, 148] on div "[PERSON_NAME]" at bounding box center [175, 149] width 128 height 12
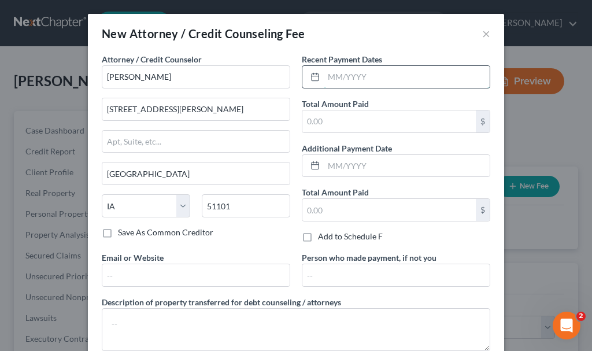
click at [373, 77] on input "text" at bounding box center [407, 77] width 166 height 22
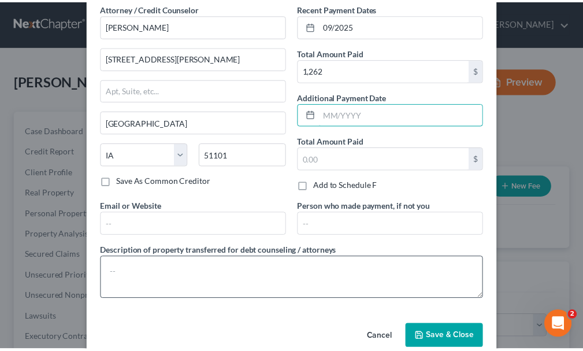
scroll to position [73, 0]
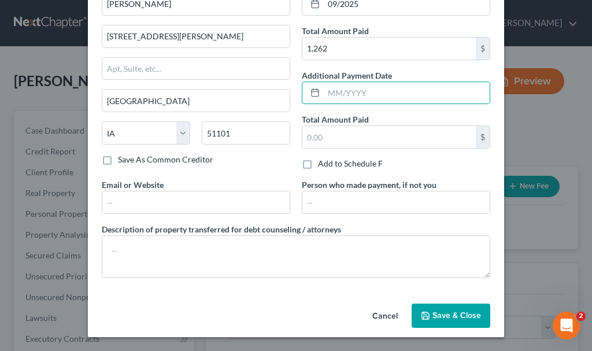
click at [451, 312] on span "Save & Close" at bounding box center [456, 315] width 49 height 10
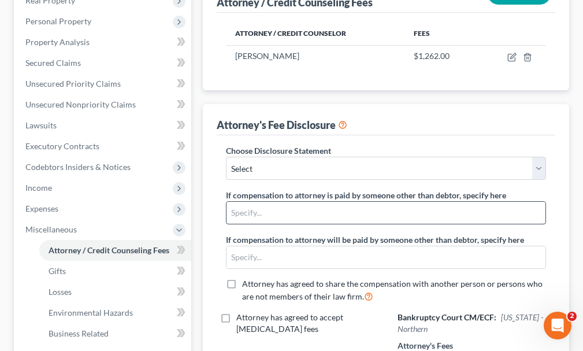
scroll to position [231, 0]
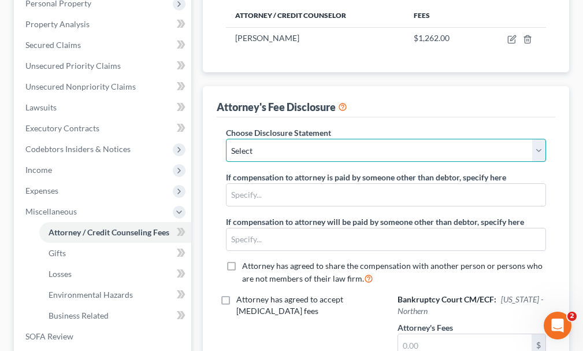
click at [319, 139] on select "Select Attorney" at bounding box center [386, 150] width 320 height 23
click at [226, 139] on select "Select Attorney" at bounding box center [386, 150] width 320 height 23
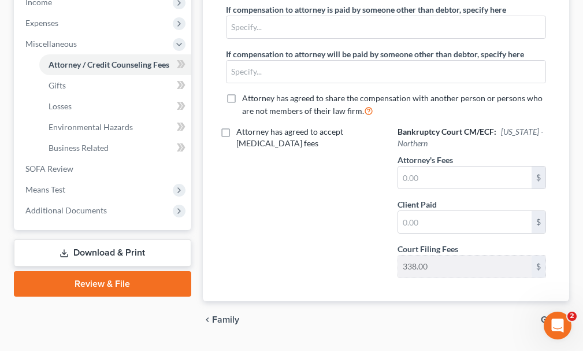
scroll to position [405, 0]
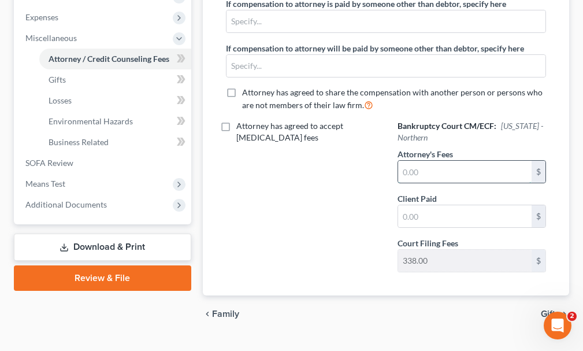
click at [439, 161] on input "text" at bounding box center [465, 172] width 134 height 22
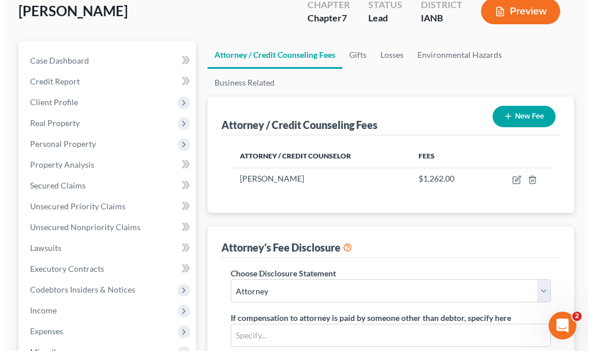
scroll to position [0, 0]
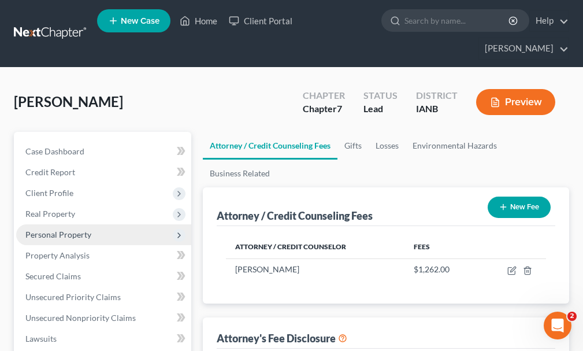
click at [72, 229] on span "Personal Property" at bounding box center [58, 234] width 66 height 10
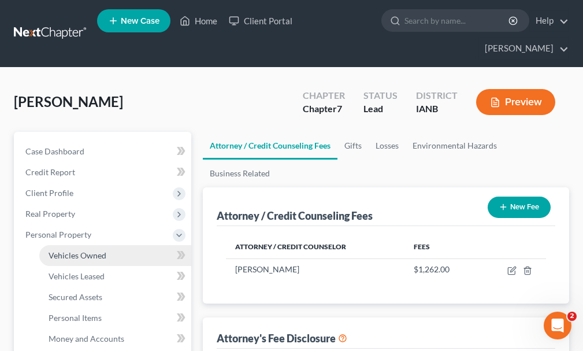
click at [79, 250] on span "Vehicles Owned" at bounding box center [78, 255] width 58 height 10
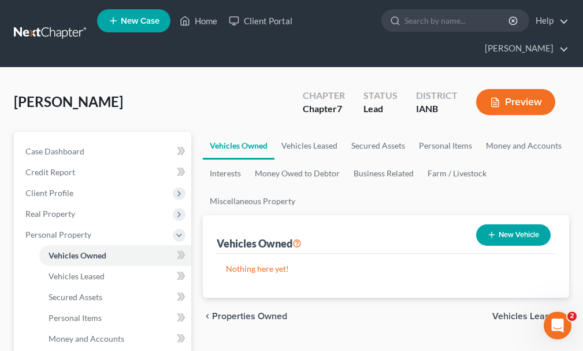
click at [521, 224] on button "New Vehicle" at bounding box center [513, 234] width 75 height 21
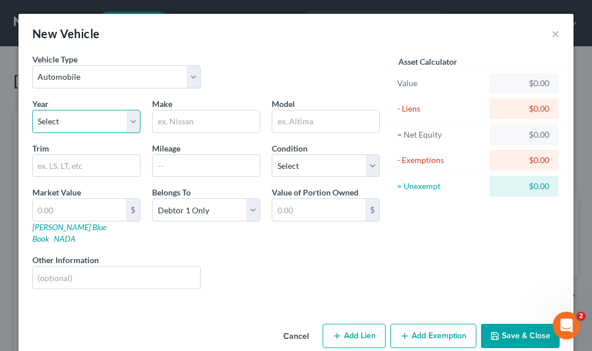
click at [74, 120] on select "Select 2026 2025 2024 2023 2022 2021 2020 2019 2018 2017 2016 2015 2014 2013 20…" at bounding box center [86, 121] width 108 height 23
click at [32, 110] on select "Select 2026 2025 2024 2023 2022 2021 2020 2019 2018 2017 2016 2015 2014 2013 20…" at bounding box center [86, 121] width 108 height 23
click at [195, 119] on input "text" at bounding box center [206, 121] width 107 height 22
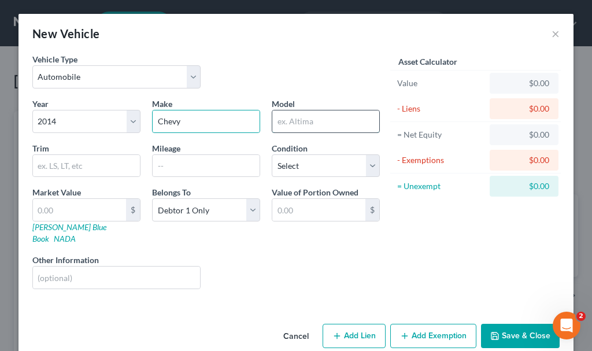
click at [298, 120] on input "text" at bounding box center [325, 121] width 107 height 22
click at [177, 169] on input "text" at bounding box center [206, 166] width 107 height 22
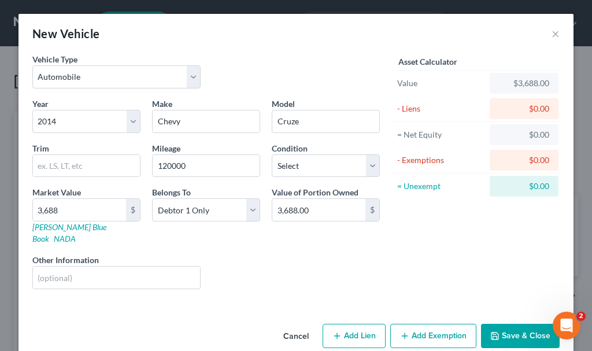
click at [414, 324] on button "Add Exemption" at bounding box center [433, 336] width 86 height 24
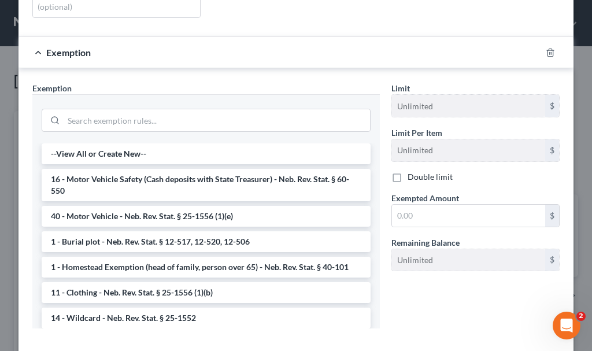
scroll to position [320, 0]
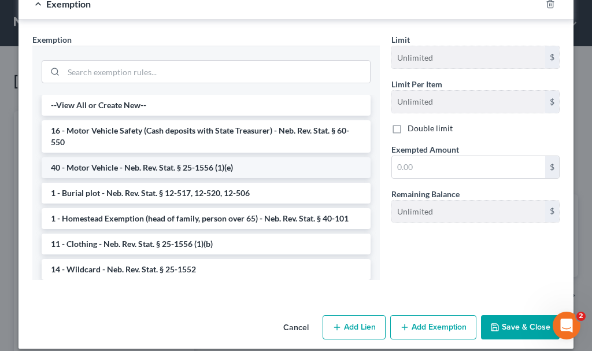
click at [147, 157] on li "40 - Motor Vehicle - Neb. Rev. Stat. § 25-1556 (1)(e)" at bounding box center [206, 167] width 329 height 21
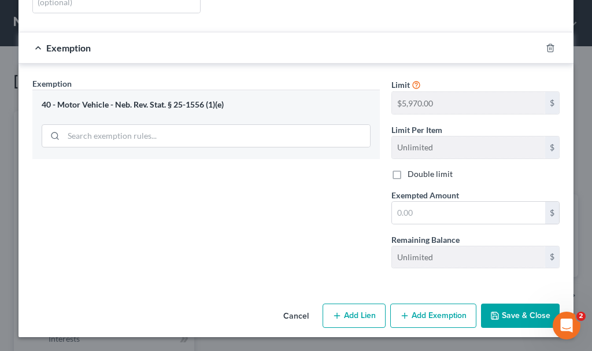
scroll to position [264, 0]
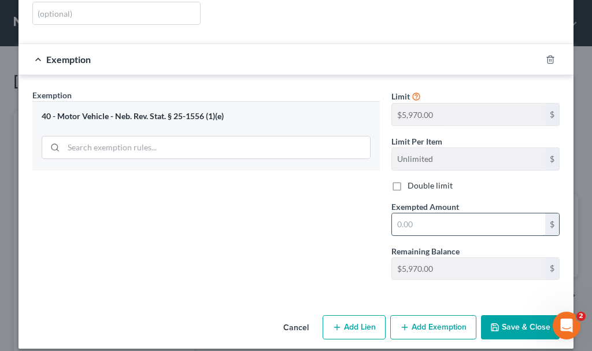
click at [428, 214] on input "text" at bounding box center [468, 224] width 153 height 22
click at [509, 315] on button "Save & Close" at bounding box center [520, 327] width 79 height 24
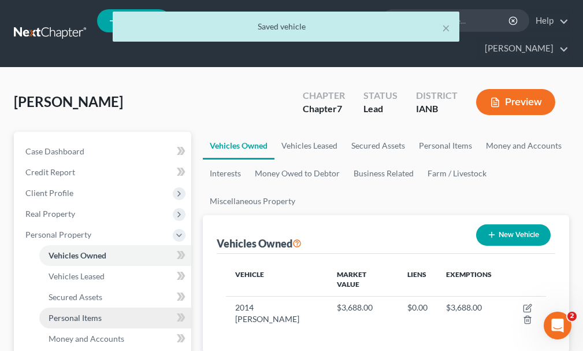
click at [66, 313] on span "Personal Items" at bounding box center [75, 318] width 53 height 10
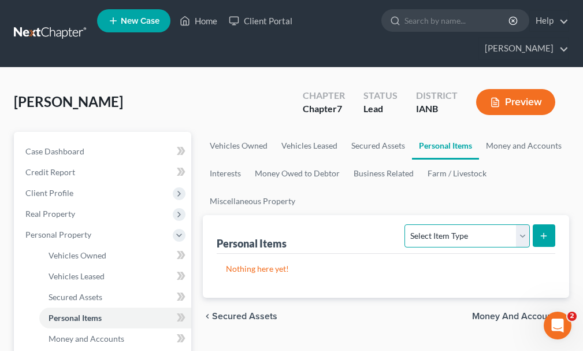
click at [454, 224] on select "Select Item Type Clothing Collectibles Of Value Electronics Firearms Household …" at bounding box center [467, 235] width 125 height 23
click at [406, 224] on select "Select Item Type Clothing Collectibles Of Value Electronics Firearms Household …" at bounding box center [467, 235] width 125 height 23
click at [541, 231] on icon "submit" at bounding box center [543, 235] width 9 height 9
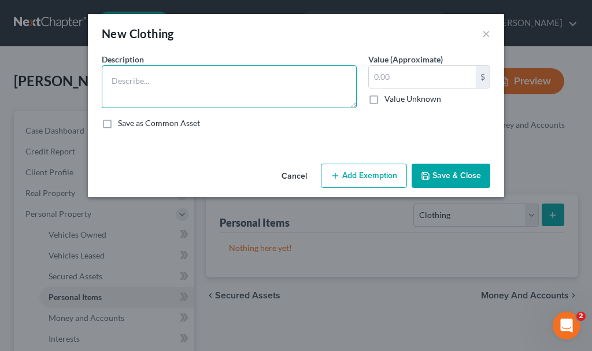
click at [180, 81] on textarea at bounding box center [229, 86] width 255 height 43
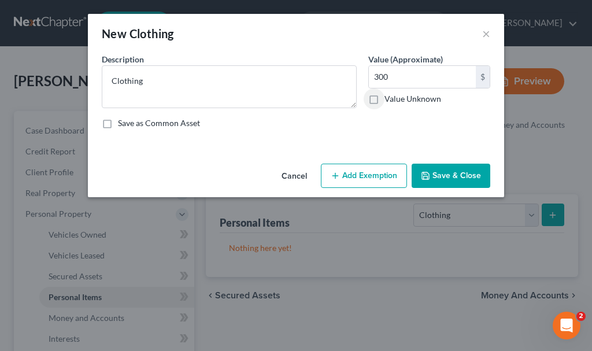
click at [385, 179] on button "Add Exemption" at bounding box center [364, 176] width 86 height 24
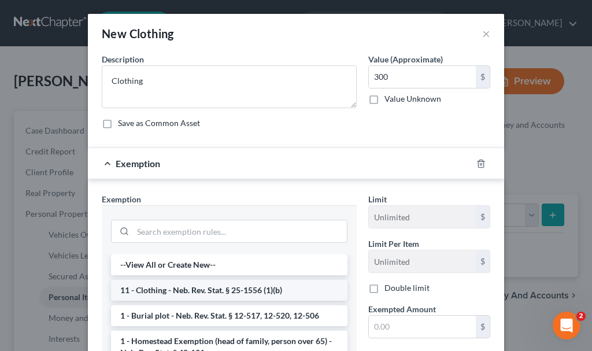
click at [173, 288] on li "11 - Clothing - Neb. Rev. Stat. § 25-1556 (1)(b)" at bounding box center [229, 290] width 236 height 21
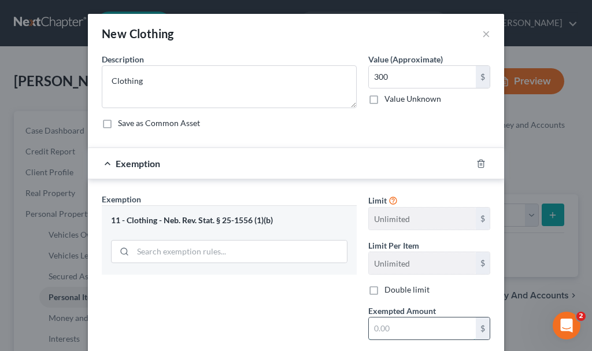
click at [405, 328] on input "text" at bounding box center [422, 328] width 107 height 22
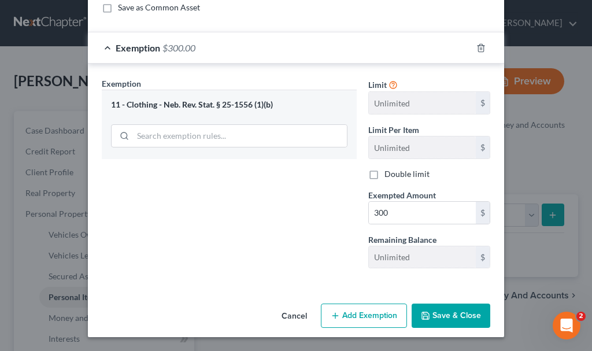
click at [440, 307] on button "Save & Close" at bounding box center [451, 315] width 79 height 24
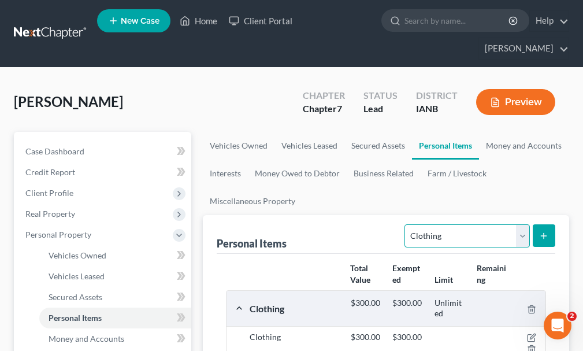
click at [444, 224] on select "Select Item Type Clothing Collectibles Of Value Electronics Firearms Household …" at bounding box center [467, 235] width 125 height 23
click at [406, 224] on select "Select Item Type Clothing Collectibles Of Value Electronics Firearms Household …" at bounding box center [467, 235] width 125 height 23
click at [543, 231] on icon "submit" at bounding box center [543, 235] width 9 height 9
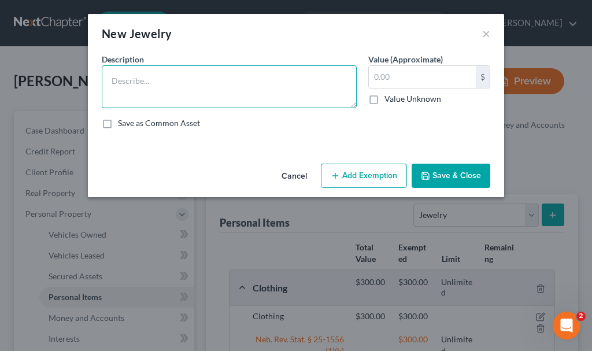
click at [172, 86] on textarea at bounding box center [229, 86] width 255 height 43
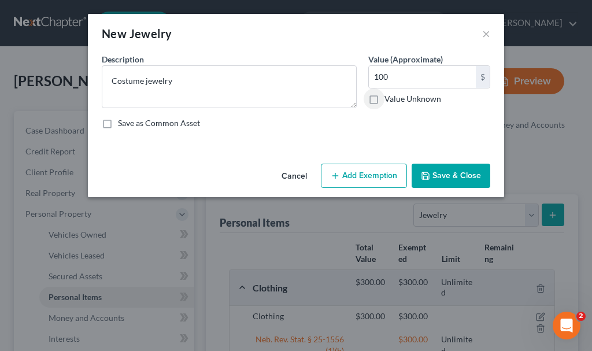
click at [355, 168] on button "Add Exemption" at bounding box center [364, 176] width 86 height 24
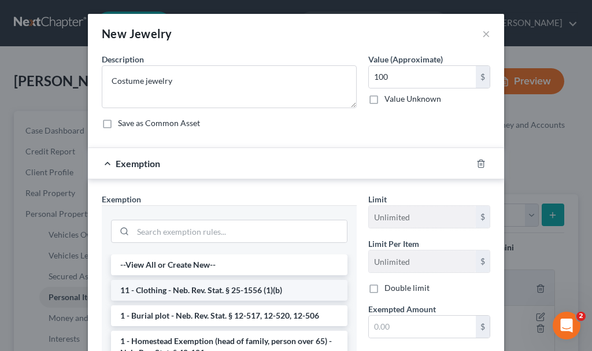
click at [202, 285] on li "11 - Clothing - Neb. Rev. Stat. § 25-1556 (1)(b)" at bounding box center [229, 290] width 236 height 21
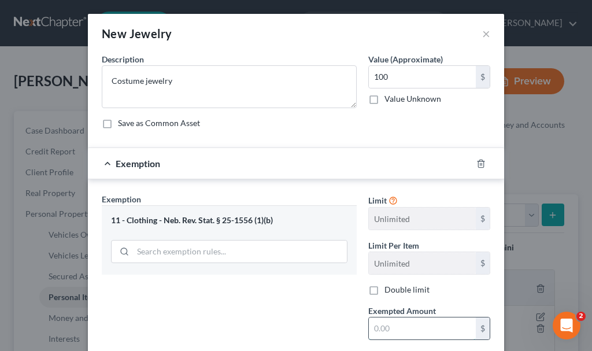
click at [395, 331] on input "text" at bounding box center [422, 328] width 107 height 22
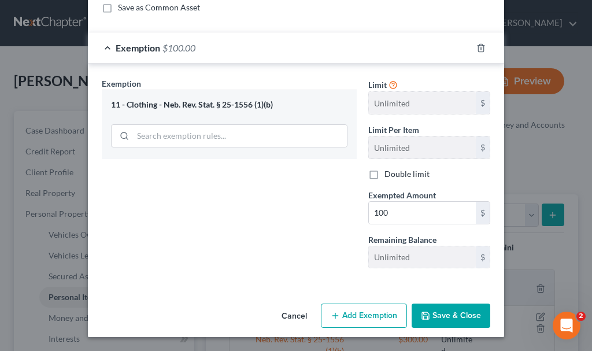
click at [450, 313] on button "Save & Close" at bounding box center [451, 315] width 79 height 24
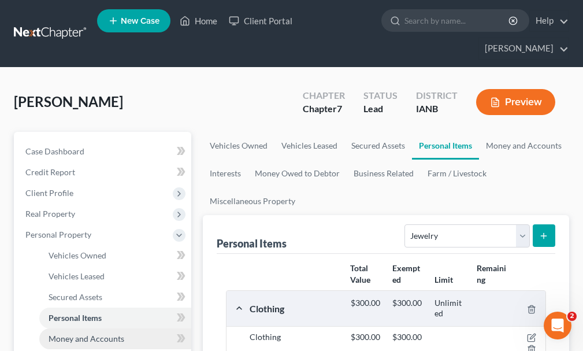
click at [112, 334] on span "Money and Accounts" at bounding box center [87, 339] width 76 height 10
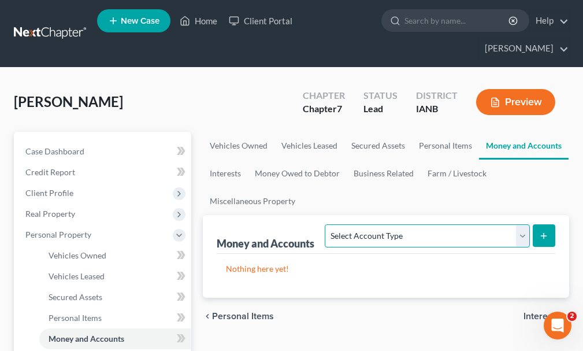
click at [421, 224] on select "Select Account Type Brokerage Cash on Hand Certificates of Deposit Checking Acc…" at bounding box center [427, 235] width 205 height 23
click at [328, 224] on select "Select Account Type Brokerage Cash on Hand Certificates of Deposit Checking Acc…" at bounding box center [427, 235] width 205 height 23
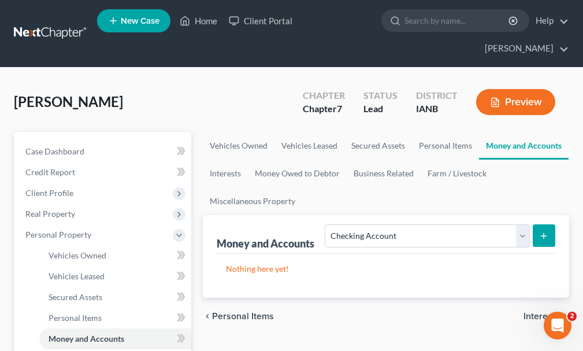
click at [546, 231] on icon "submit" at bounding box center [543, 235] width 9 height 9
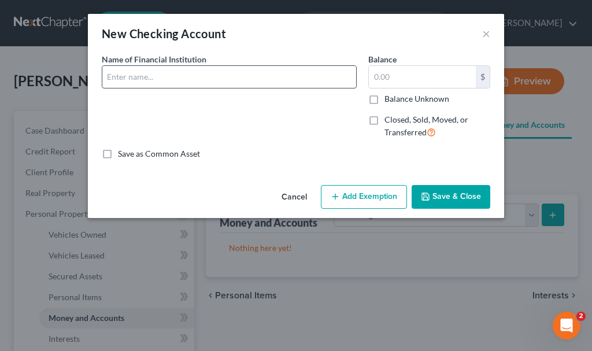
click at [156, 76] on input "text" at bounding box center [229, 77] width 254 height 22
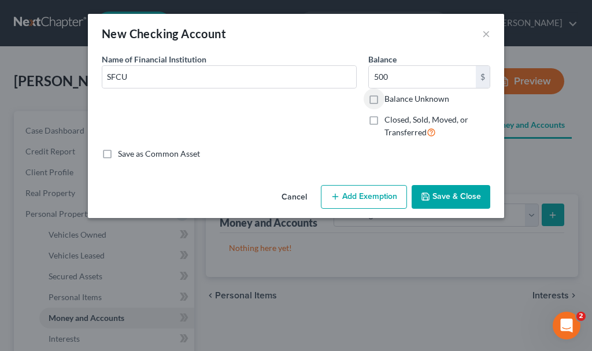
click at [380, 194] on button "Add Exemption" at bounding box center [364, 197] width 86 height 24
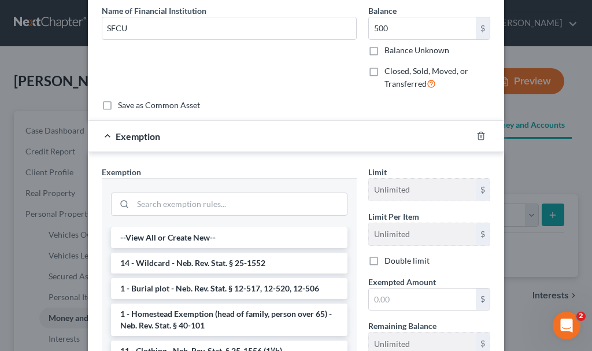
scroll to position [58, 0]
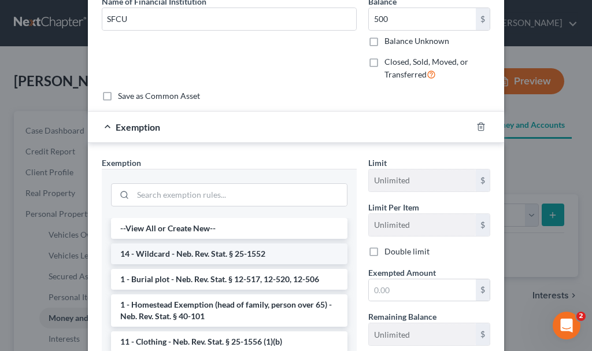
click at [201, 251] on li "14 - Wildcard - Neb. Rev. Stat. § 25-1552" at bounding box center [229, 253] width 236 height 21
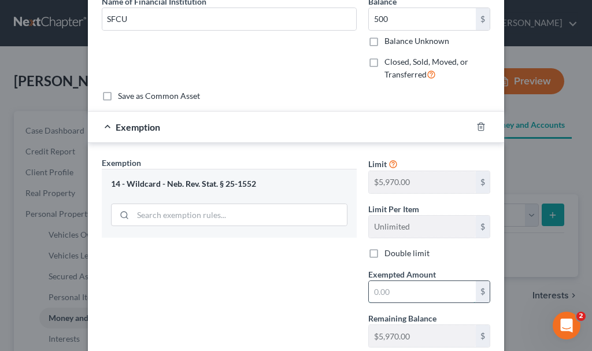
click at [381, 291] on input "text" at bounding box center [422, 292] width 107 height 22
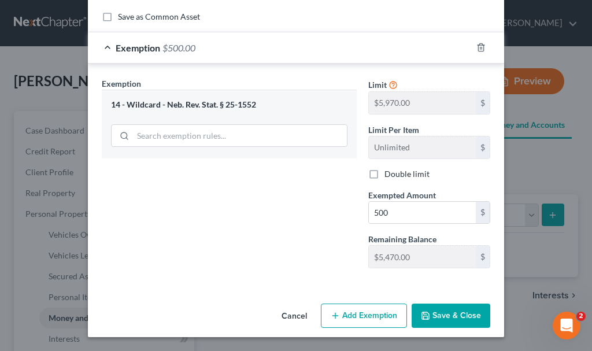
click at [453, 316] on button "Save & Close" at bounding box center [451, 315] width 79 height 24
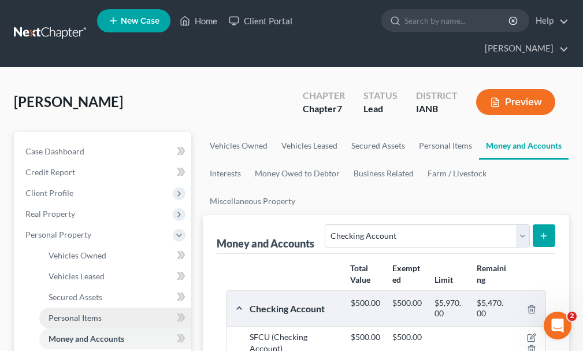
click at [86, 313] on span "Personal Items" at bounding box center [75, 318] width 53 height 10
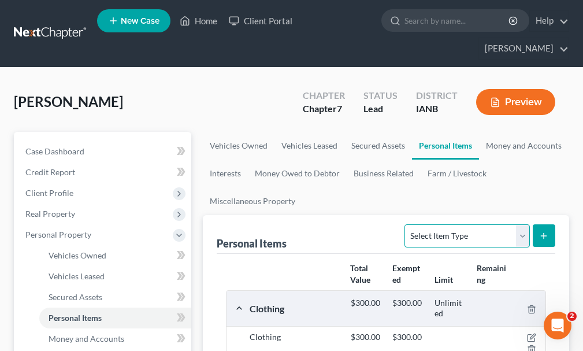
click at [446, 224] on select "Select Item Type Clothing Collectibles Of Value Electronics Firearms Household …" at bounding box center [467, 235] width 125 height 23
click at [406, 224] on select "Select Item Type Clothing Collectibles Of Value Electronics Firearms Household …" at bounding box center [467, 235] width 125 height 23
click at [544, 236] on line "submit" at bounding box center [544, 236] width 5 height 0
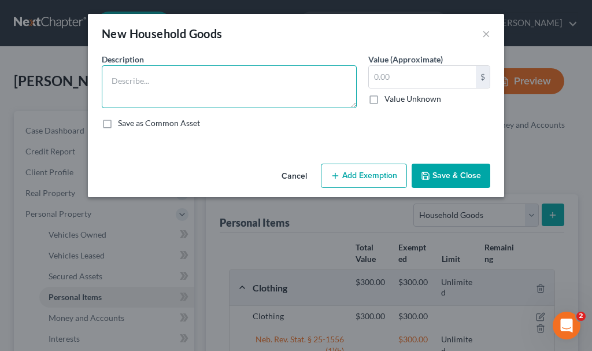
click at [163, 87] on textarea at bounding box center [229, 86] width 255 height 43
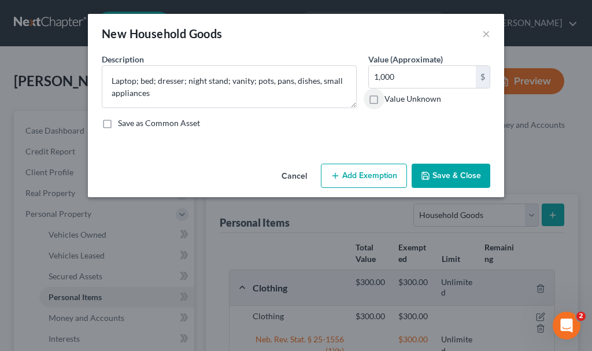
click at [361, 168] on button "Add Exemption" at bounding box center [364, 176] width 86 height 24
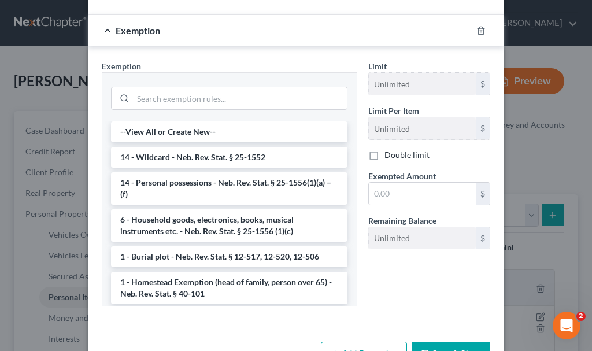
scroll to position [171, 0]
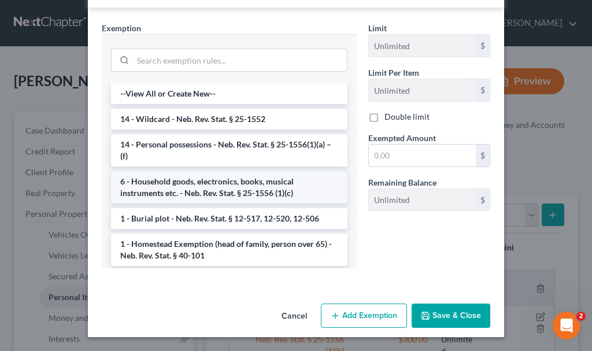
click at [190, 182] on li "6 - Household goods, electronics, books, musical instruments etc. - Neb. Rev. S…" at bounding box center [229, 187] width 236 height 32
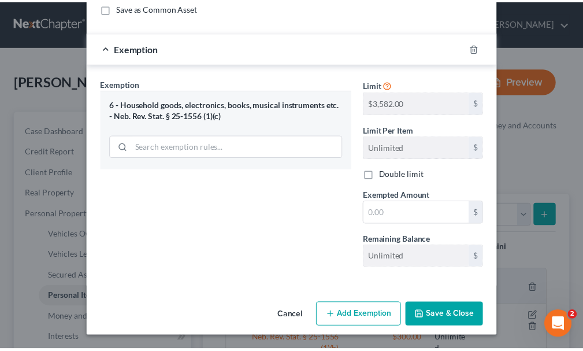
scroll to position [116, 0]
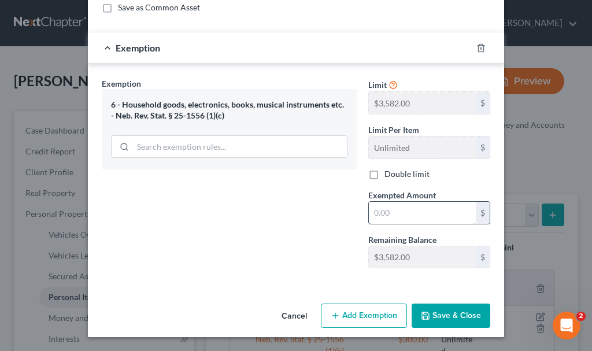
click at [401, 206] on input "text" at bounding box center [422, 213] width 107 height 22
click at [446, 316] on button "Save & Close" at bounding box center [451, 315] width 79 height 24
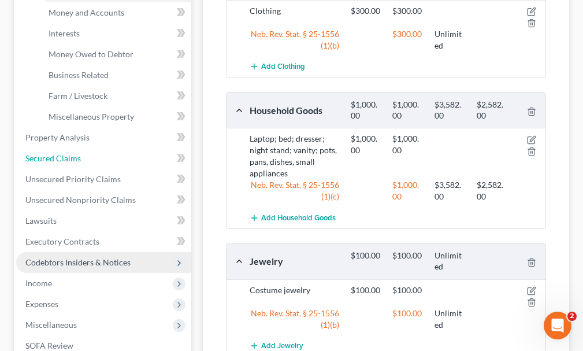
scroll to position [347, 0]
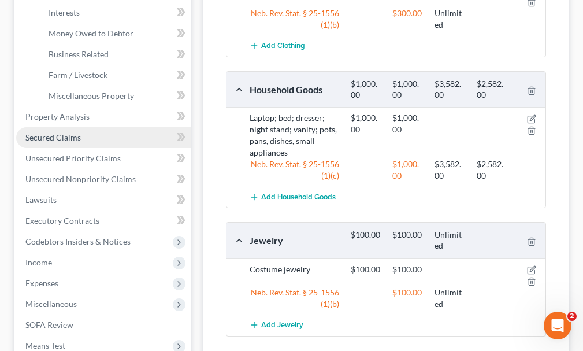
click at [61, 132] on span "Secured Claims" at bounding box center [52, 137] width 55 height 10
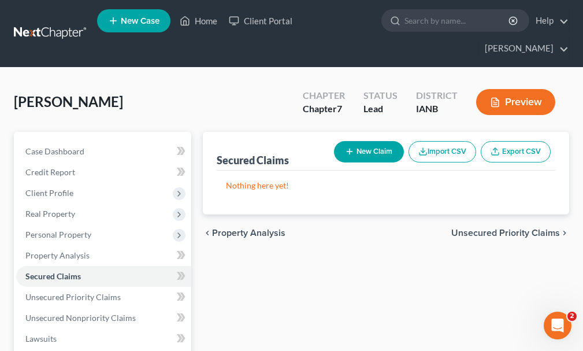
click at [367, 141] on button "New Claim" at bounding box center [369, 151] width 70 height 21
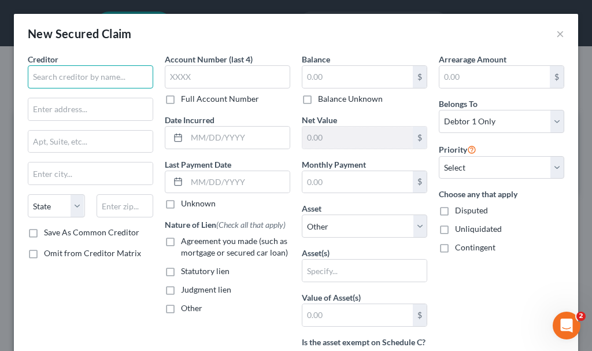
click at [106, 73] on input "text" at bounding box center [90, 76] width 125 height 23
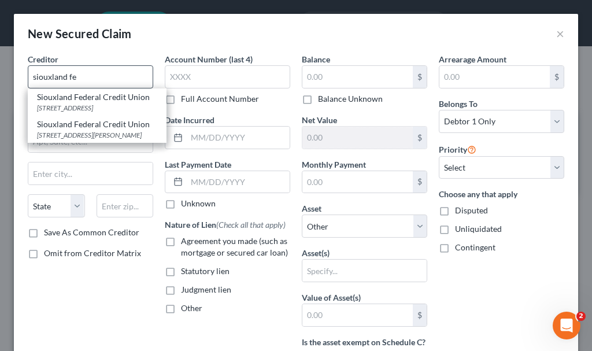
click at [59, 90] on div "[GEOGRAPHIC_DATA][STREET_ADDRESS]" at bounding box center [97, 101] width 139 height 27
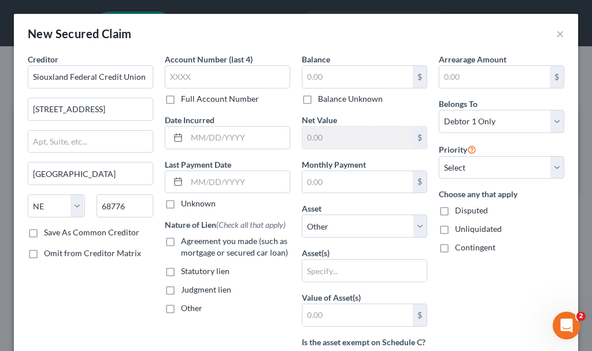
click at [181, 241] on label "Agreement you made (such as mortgage or secured car loan)" at bounding box center [235, 246] width 109 height 23
click at [186, 241] on input "Agreement you made (such as mortgage or secured car loan)" at bounding box center [190, 239] width 8 height 8
click at [323, 71] on input "text" at bounding box center [357, 77] width 110 height 22
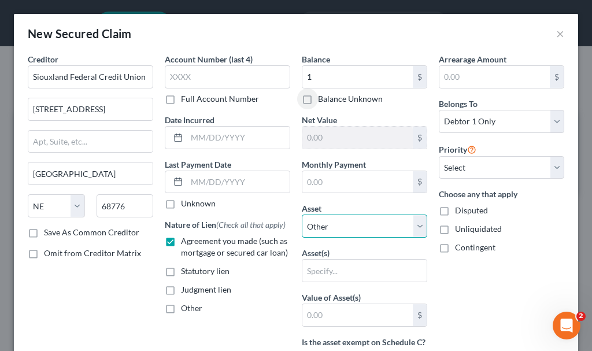
drag, startPoint x: 333, startPoint y: 227, endPoint x: 327, endPoint y: 219, distance: 10.8
click at [327, 219] on select "Select Other Multiple Assets Jewelry - Costume jewelry - $100.0 Clothing - Clot…" at bounding box center [364, 225] width 125 height 23
click at [302, 214] on select "Select Other Multiple Assets Jewelry - Costume jewelry - $100.0 Clothing - Clot…" at bounding box center [364, 225] width 125 height 23
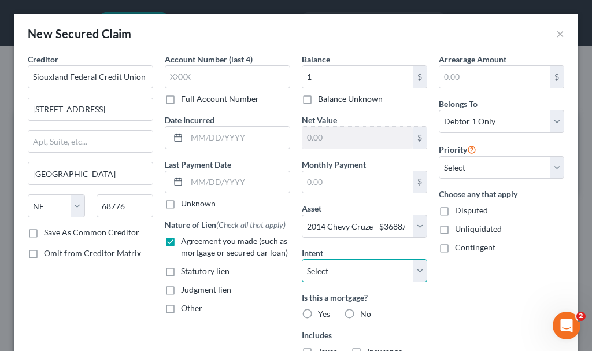
click at [340, 270] on select "Select Surrender Redeem Reaffirm Avoid Other" at bounding box center [364, 270] width 125 height 23
click at [302, 259] on select "Select Surrender Redeem Reaffirm Avoid Other" at bounding box center [364, 270] width 125 height 23
click at [360, 312] on label "No" at bounding box center [365, 314] width 11 height 12
click at [365, 312] on input "No" at bounding box center [369, 312] width 8 height 8
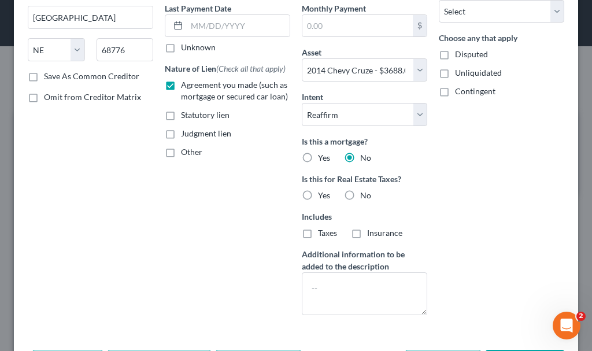
scroll to position [173, 0]
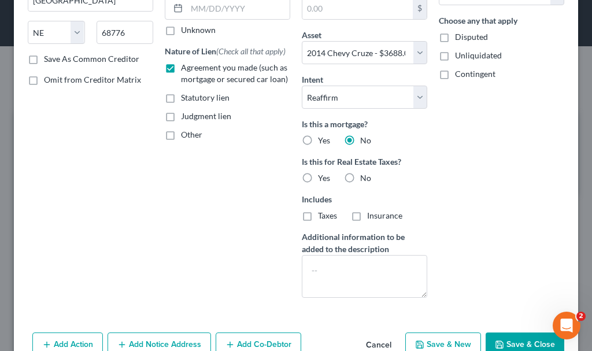
click at [360, 175] on label "No" at bounding box center [365, 178] width 11 height 12
click at [365, 175] on input "No" at bounding box center [369, 176] width 8 height 8
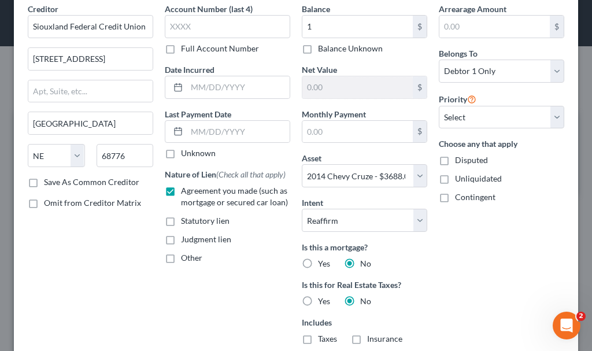
scroll to position [0, 0]
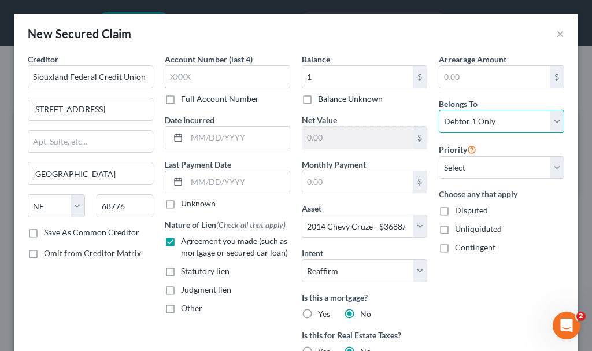
click at [476, 121] on select "Select Debtor 1 Only Debtor 2 Only Debtor 1 And Debtor 2 Only At Least One Of T…" at bounding box center [501, 121] width 125 height 23
click at [439, 110] on select "Select Debtor 1 Only Debtor 2 Only Debtor 1 And Debtor 2 Only At Least One Of T…" at bounding box center [501, 121] width 125 height 23
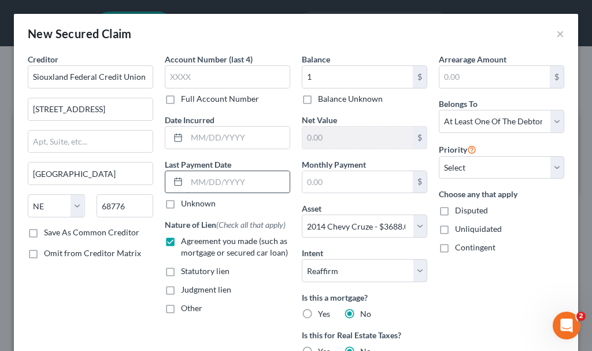
drag, startPoint x: 208, startPoint y: 181, endPoint x: 204, endPoint y: 175, distance: 7.5
click at [204, 176] on input "text" at bounding box center [238, 182] width 103 height 22
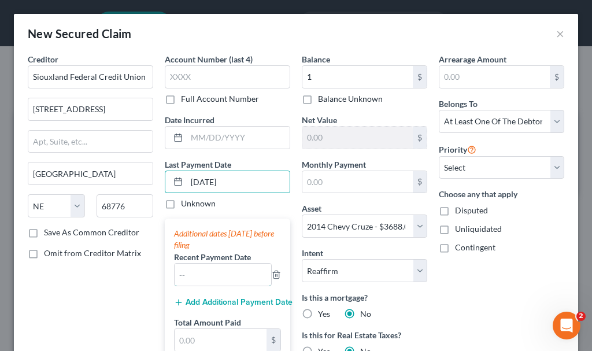
drag, startPoint x: 224, startPoint y: 273, endPoint x: 202, endPoint y: 249, distance: 33.1
click at [208, 253] on div "Recent Payment Date" at bounding box center [227, 268] width 107 height 35
click at [221, 301] on button "Add Additional Payment Date" at bounding box center [227, 302] width 107 height 9
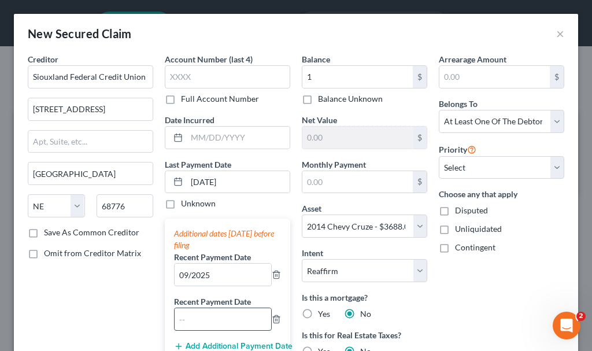
drag, startPoint x: 223, startPoint y: 316, endPoint x: 216, endPoint y: 309, distance: 9.8
click at [216, 309] on input "text" at bounding box center [223, 319] width 97 height 22
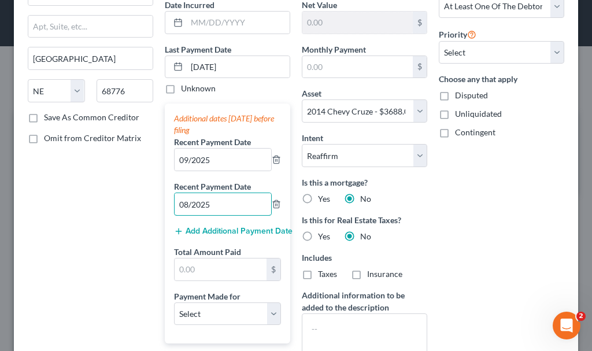
scroll to position [116, 0]
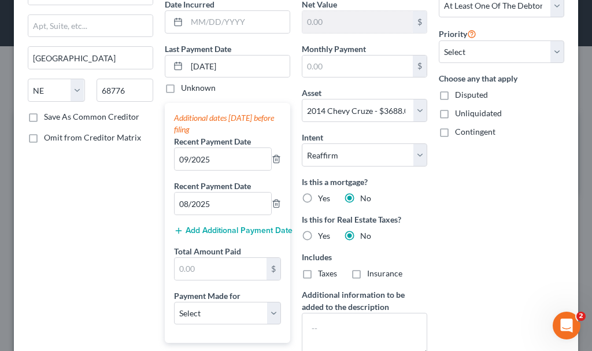
click at [217, 228] on button "Add Additional Payment Date" at bounding box center [227, 230] width 107 height 9
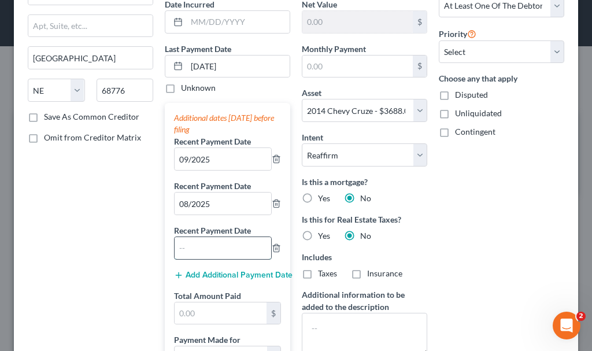
click at [221, 243] on input "text" at bounding box center [223, 248] width 97 height 22
click at [226, 310] on input "text" at bounding box center [221, 313] width 92 height 22
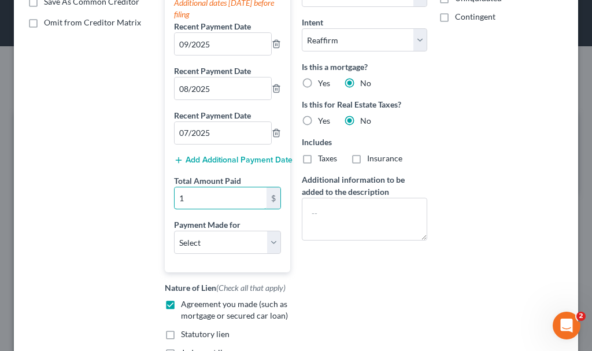
scroll to position [231, 0]
click at [187, 238] on select "Select Car Credit Card Loan Repayment Mortgage Other Suppliers Or Vendors" at bounding box center [227, 241] width 107 height 23
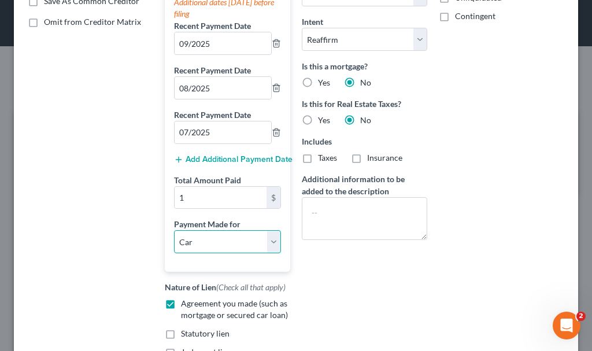
click at [174, 230] on select "Select Car Credit Card Loan Repayment Mortgage Other Suppliers Or Vendors" at bounding box center [227, 241] width 107 height 23
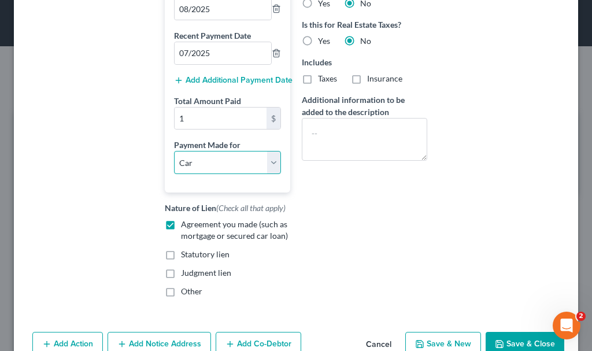
scroll to position [339, 0]
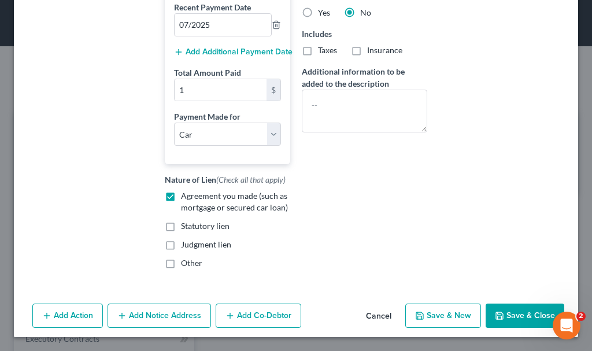
click at [258, 316] on button "Add Co-Debtor" at bounding box center [259, 315] width 86 height 24
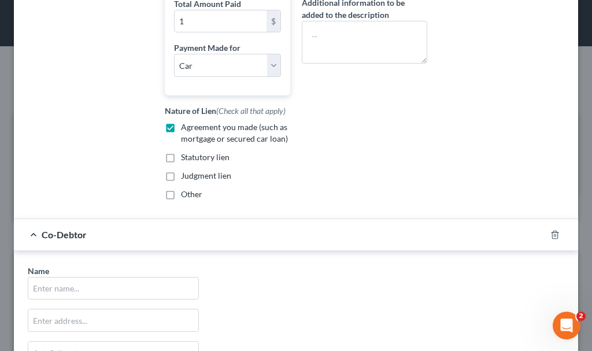
scroll to position [454, 0]
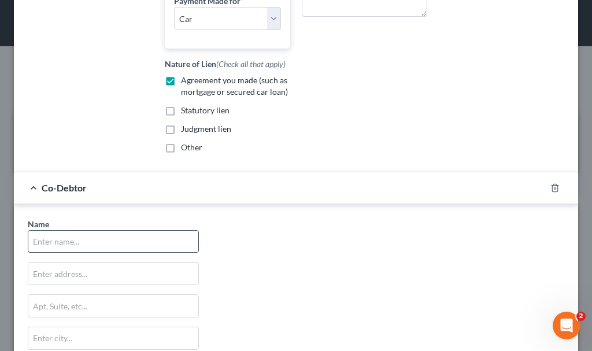
click at [134, 235] on input "text" at bounding box center [113, 242] width 170 height 22
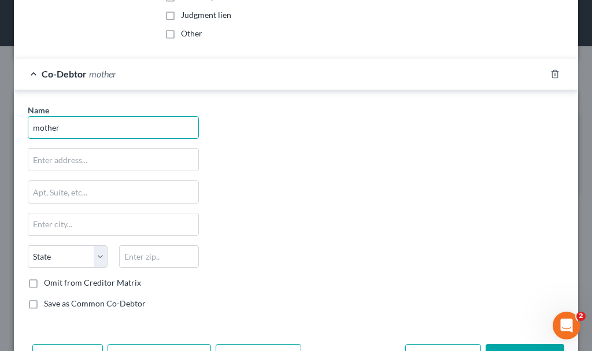
scroll to position [609, 0]
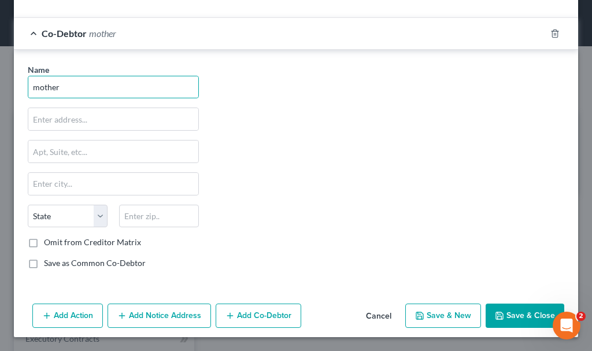
drag, startPoint x: 511, startPoint y: 313, endPoint x: 504, endPoint y: 301, distance: 13.8
click at [504, 303] on button "Save & Close" at bounding box center [525, 315] width 79 height 24
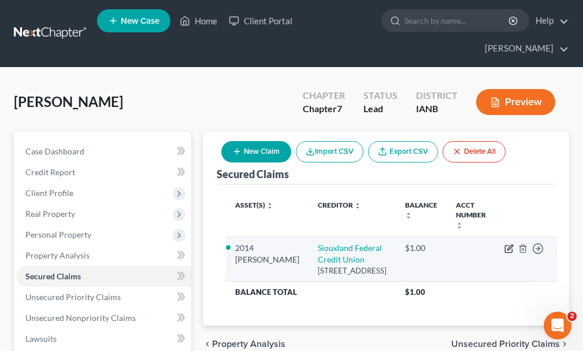
click at [505, 244] on icon "button" at bounding box center [509, 248] width 9 height 9
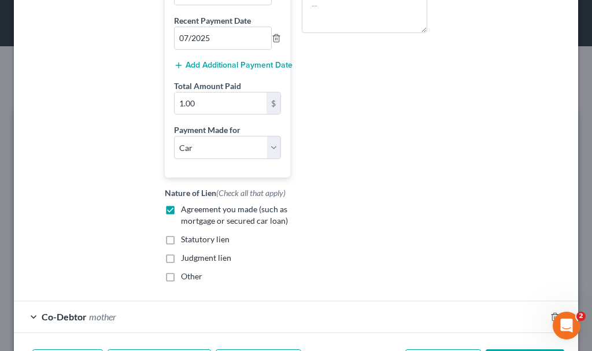
scroll to position [380, 0]
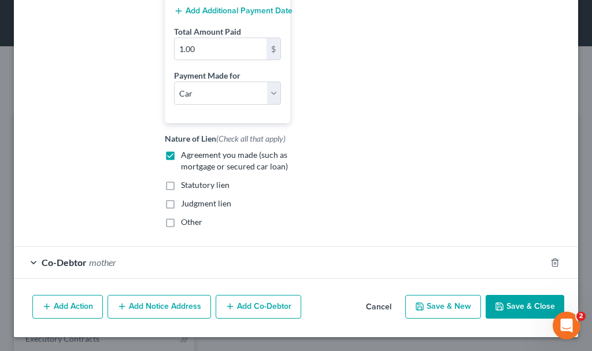
click at [103, 258] on span "mother" at bounding box center [102, 262] width 27 height 11
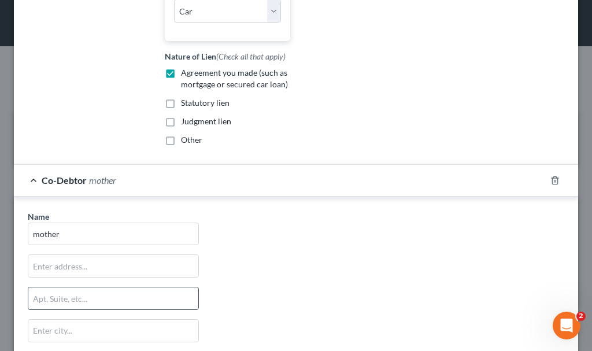
scroll to position [495, 0]
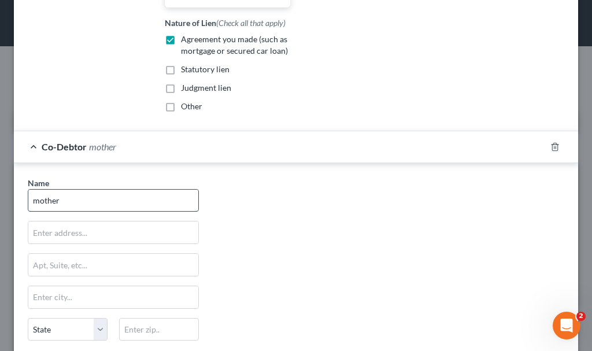
click at [114, 199] on input "mother" at bounding box center [113, 201] width 170 height 22
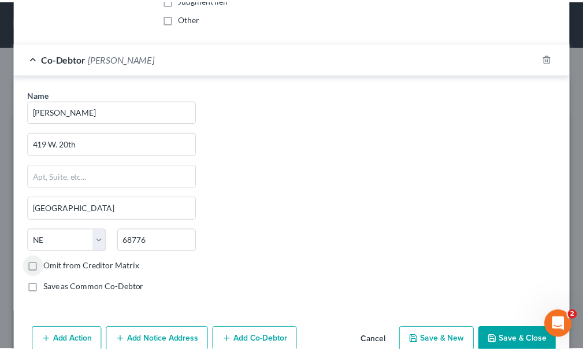
scroll to position [618, 0]
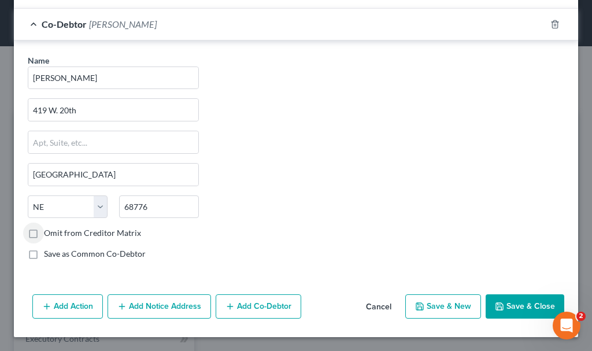
click at [501, 304] on button "Save & Close" at bounding box center [525, 306] width 79 height 24
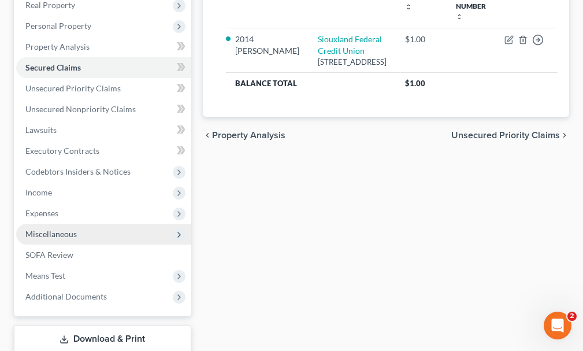
scroll to position [231, 0]
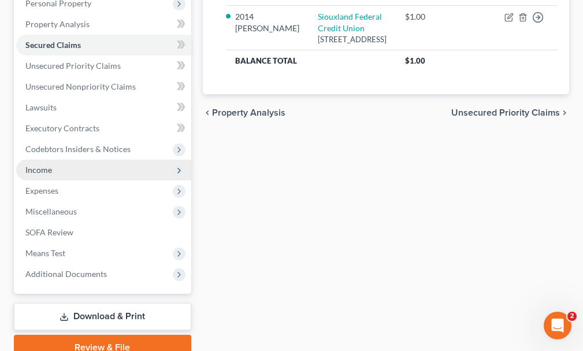
click at [39, 165] on span "Income" at bounding box center [38, 170] width 27 height 10
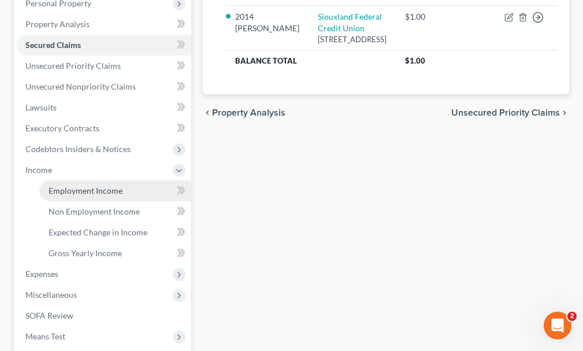
click at [80, 186] on span "Employment Income" at bounding box center [86, 191] width 74 height 10
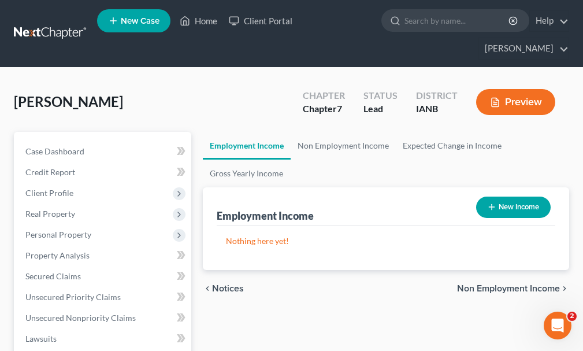
click at [506, 197] on button "New Income" at bounding box center [513, 207] width 75 height 21
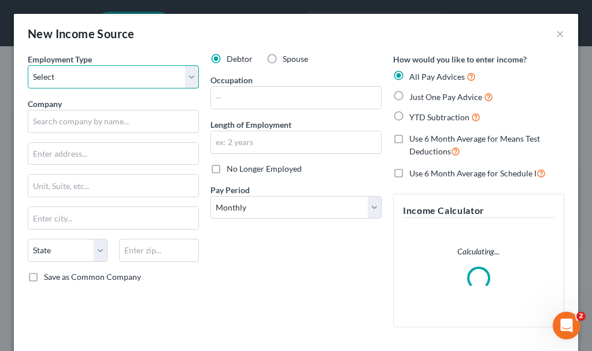
click at [82, 74] on select "Select Full or [DEMOGRAPHIC_DATA] Employment Self Employment" at bounding box center [113, 76] width 171 height 23
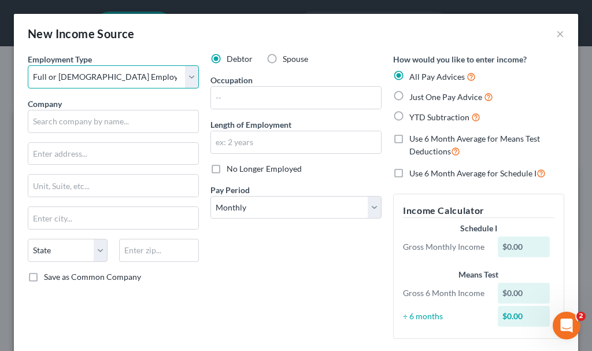
click at [28, 65] on select "Select Full or [DEMOGRAPHIC_DATA] Employment Self Employment" at bounding box center [113, 76] width 171 height 23
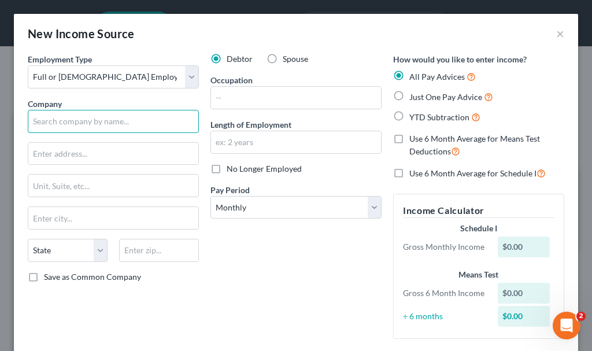
click at [84, 121] on input "text" at bounding box center [113, 121] width 171 height 23
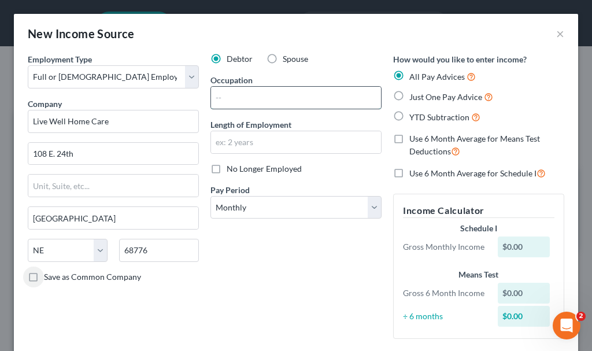
click at [264, 95] on input "text" at bounding box center [296, 98] width 170 height 22
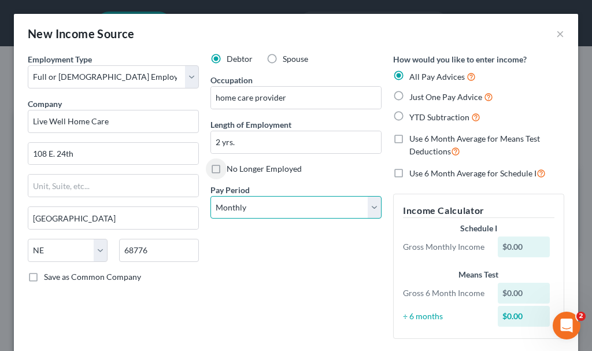
click at [256, 210] on select "Select Monthly Twice Monthly Every Other Week Weekly" at bounding box center [295, 207] width 171 height 23
click at [210, 196] on select "Select Monthly Twice Monthly Every Other Week Weekly" at bounding box center [295, 207] width 171 height 23
click at [409, 91] on label "Just One Pay Advice" at bounding box center [451, 96] width 84 height 13
click at [414, 91] on input "Just One Pay Advice" at bounding box center [418, 94] width 8 height 8
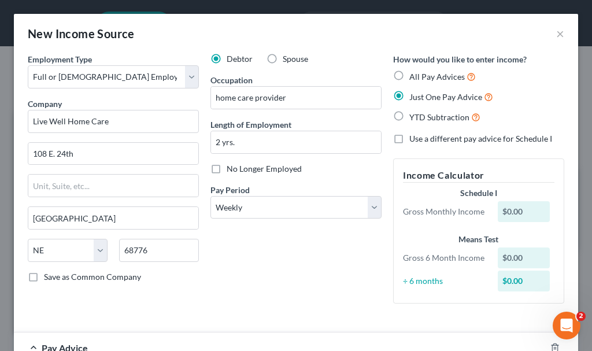
click at [409, 139] on label "Use a different pay advice for Schedule I" at bounding box center [480, 139] width 143 height 12
click at [414, 139] on input "Use a different pay advice for Schedule I" at bounding box center [418, 137] width 8 height 8
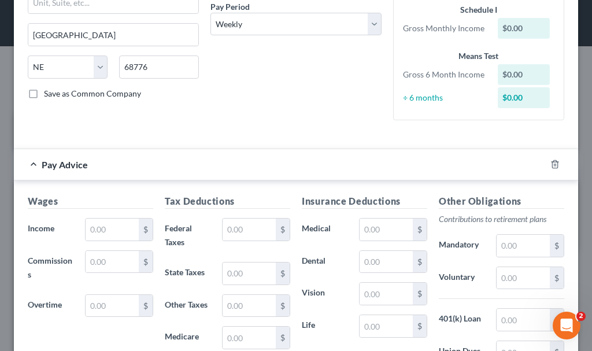
scroll to position [231, 0]
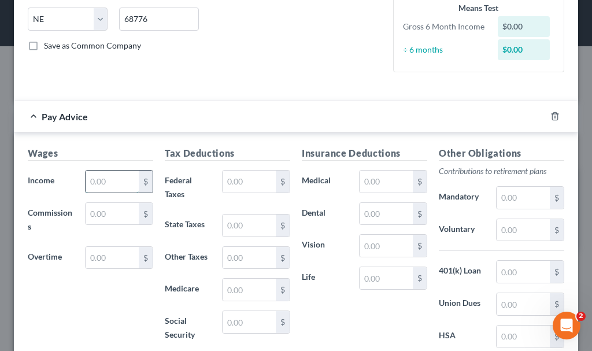
click at [112, 179] on input "text" at bounding box center [112, 182] width 53 height 22
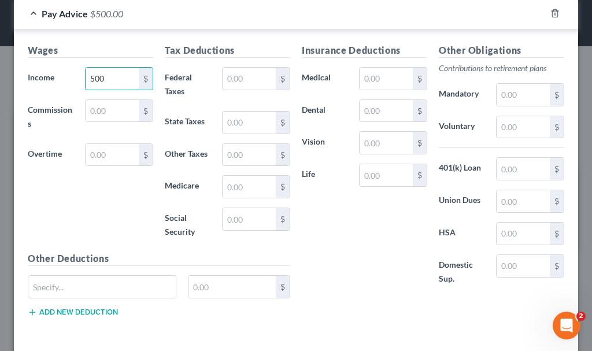
scroll to position [410, 0]
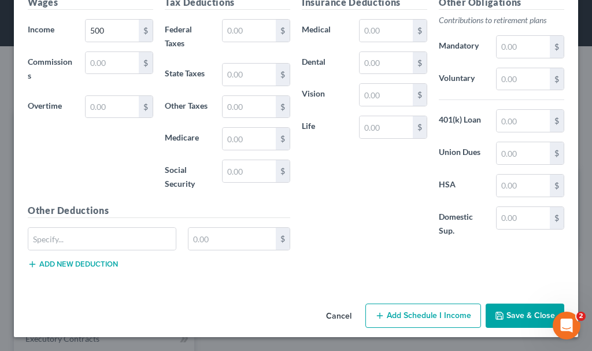
click at [437, 317] on button "Add Schedule I Income" at bounding box center [423, 315] width 116 height 24
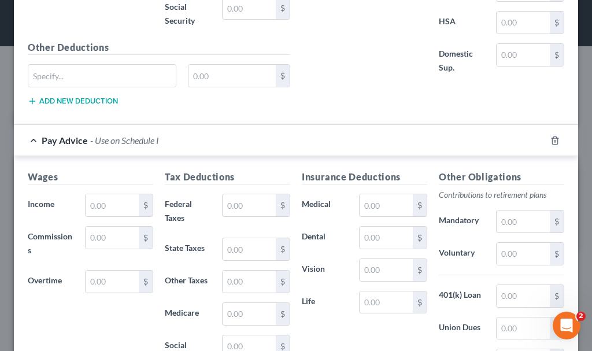
scroll to position [583, 0]
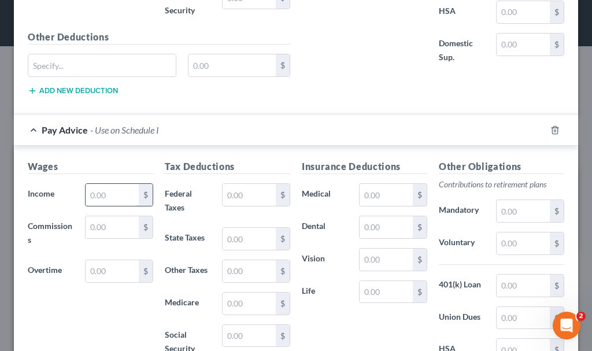
click at [111, 192] on input "text" at bounding box center [112, 195] width 53 height 22
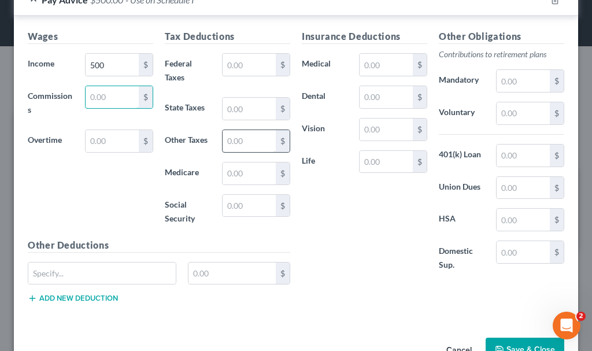
scroll to position [747, 0]
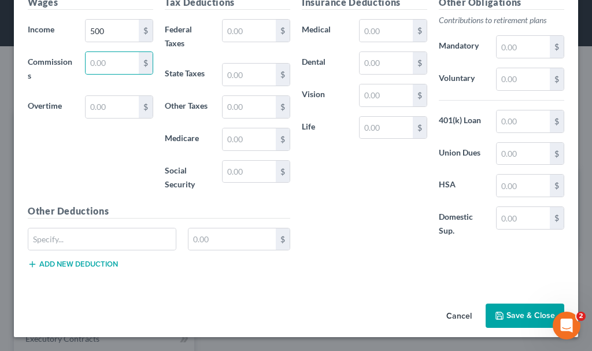
click at [512, 316] on button "Save & Close" at bounding box center [525, 315] width 79 height 24
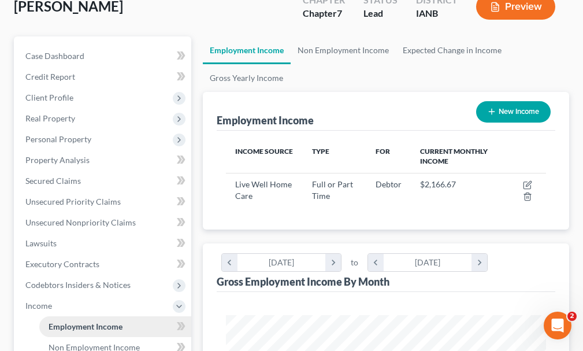
scroll to position [231, 0]
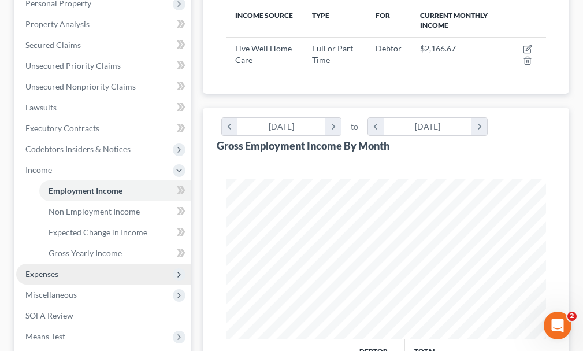
click at [43, 269] on span "Expenses" at bounding box center [41, 274] width 33 height 10
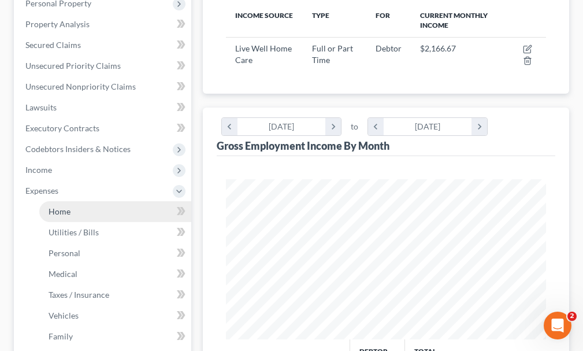
click at [61, 206] on span "Home" at bounding box center [60, 211] width 22 height 10
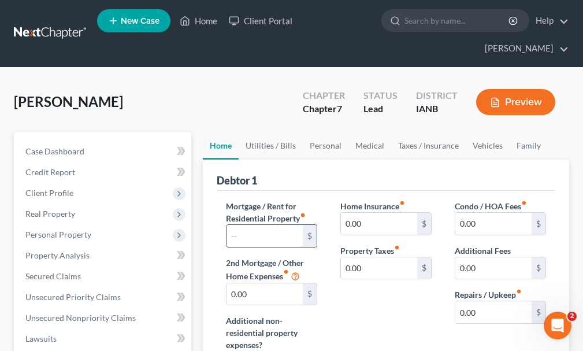
click at [264, 225] on input "text" at bounding box center [265, 236] width 76 height 22
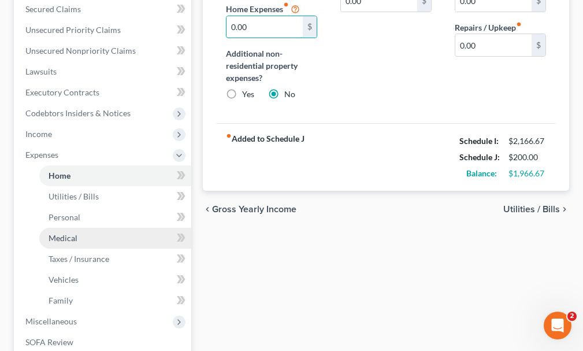
scroll to position [289, 0]
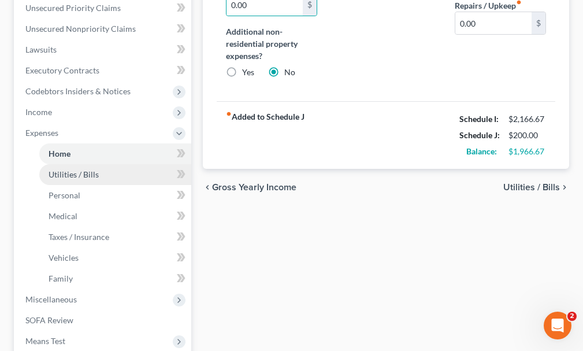
click at [79, 169] on span "Utilities / Bills" at bounding box center [74, 174] width 50 height 10
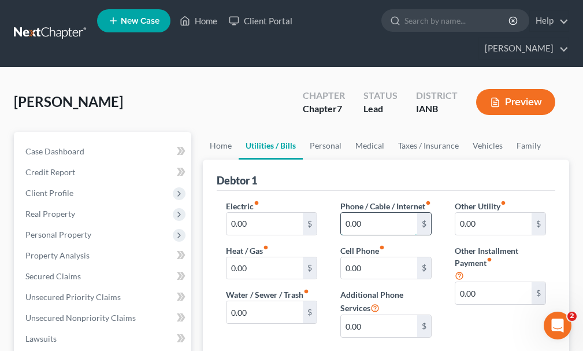
click at [375, 213] on input "0.00" at bounding box center [379, 224] width 76 height 22
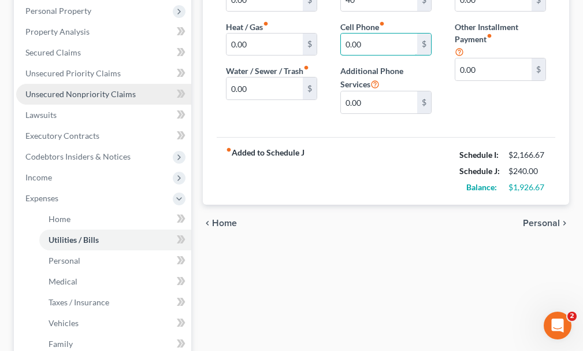
scroll to position [231, 0]
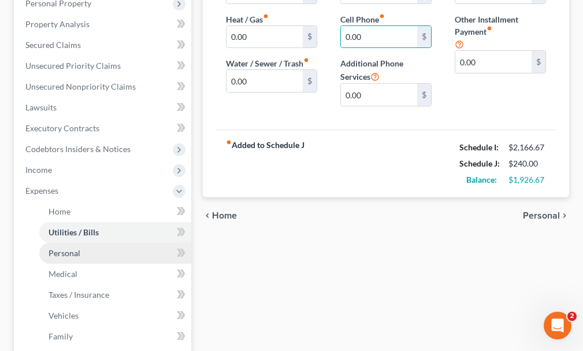
click at [66, 248] on span "Personal" at bounding box center [65, 253] width 32 height 10
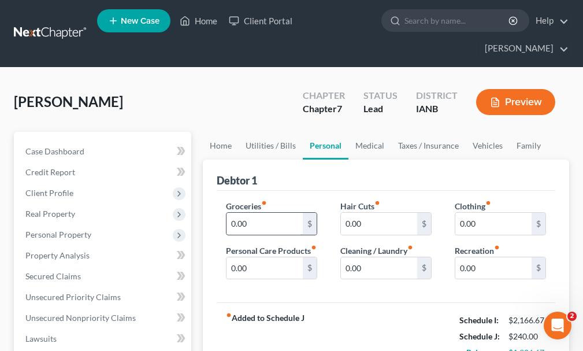
click at [261, 213] on input "0.00" at bounding box center [265, 224] width 76 height 22
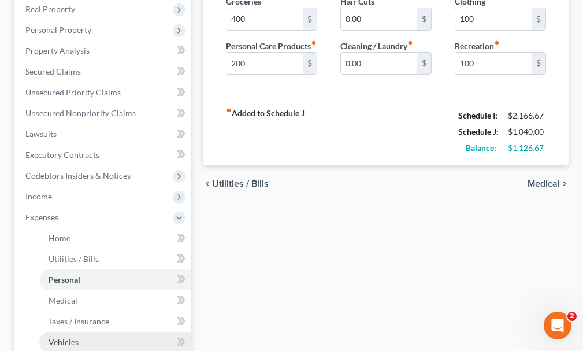
click at [65, 337] on span "Vehicles" at bounding box center [64, 342] width 30 height 10
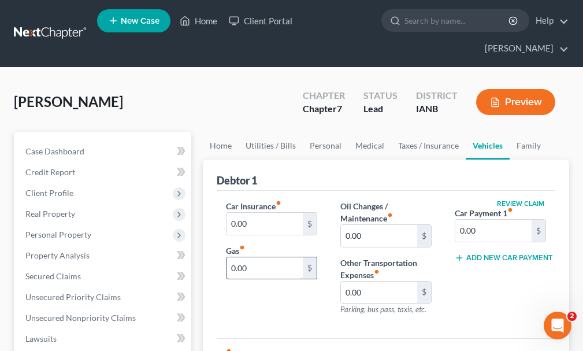
click at [264, 257] on input "0.00" at bounding box center [265, 268] width 76 height 22
click at [263, 213] on input "0.00" at bounding box center [265, 224] width 76 height 22
click at [496, 220] on input "0.00" at bounding box center [494, 231] width 76 height 22
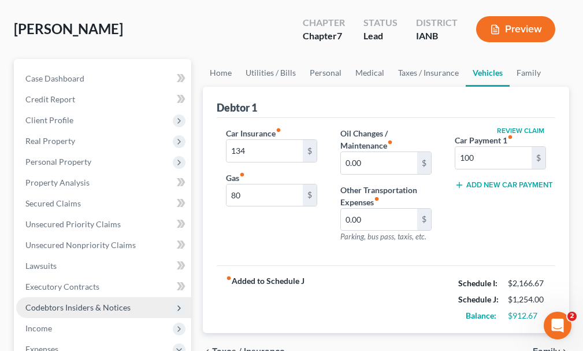
scroll to position [173, 0]
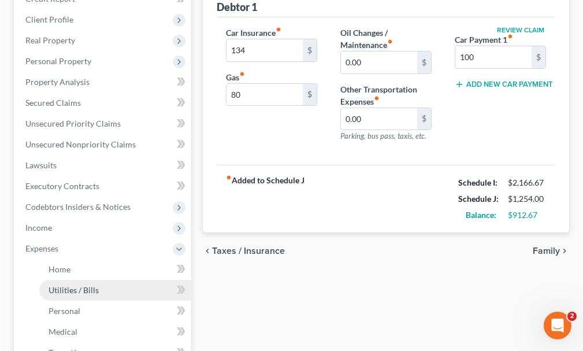
click at [75, 285] on span "Utilities / Bills" at bounding box center [74, 290] width 50 height 10
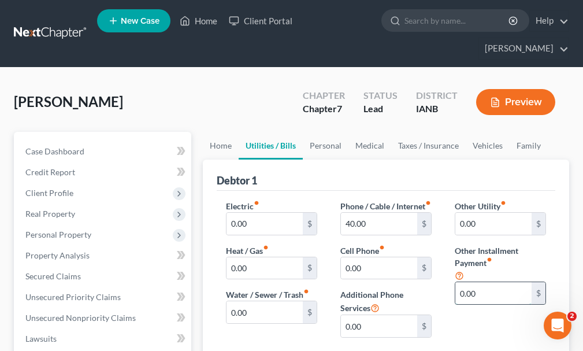
click at [484, 282] on input "0.00" at bounding box center [494, 293] width 76 height 22
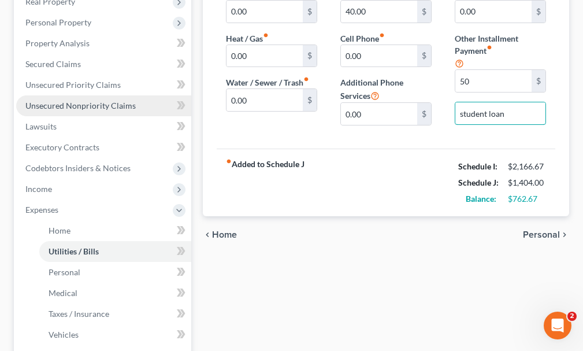
scroll to position [231, 0]
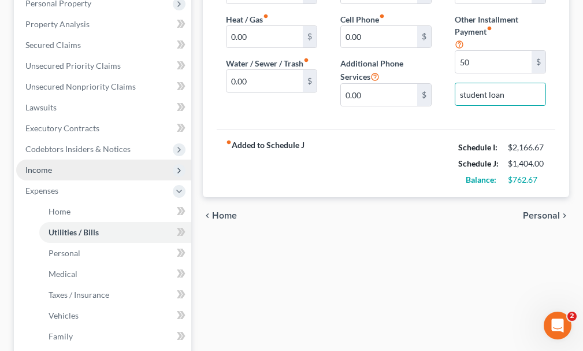
click at [44, 165] on span "Income" at bounding box center [38, 170] width 27 height 10
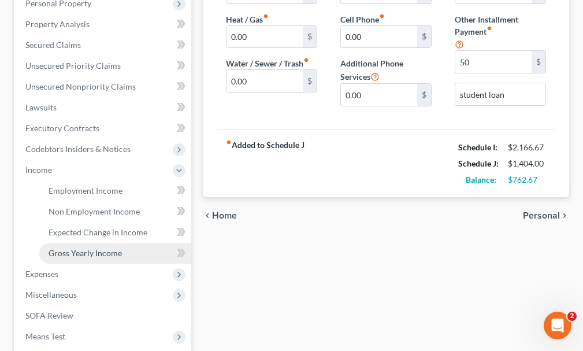
click at [82, 248] on span "Gross Yearly Income" at bounding box center [85, 253] width 73 height 10
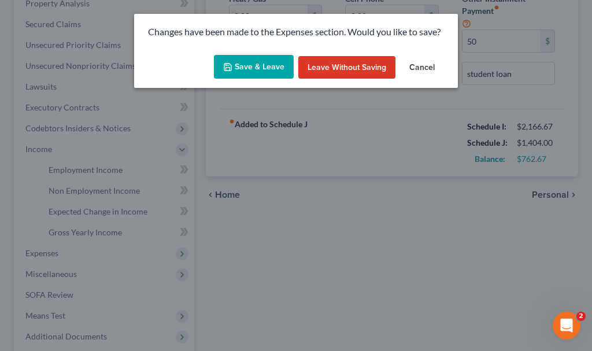
click at [242, 68] on button "Save & Leave" at bounding box center [254, 67] width 80 height 24
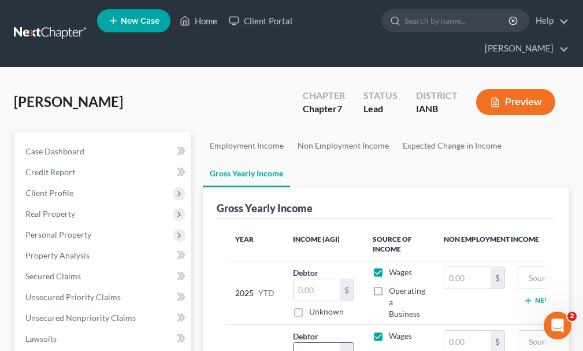
click at [319, 343] on input "text" at bounding box center [317, 354] width 46 height 22
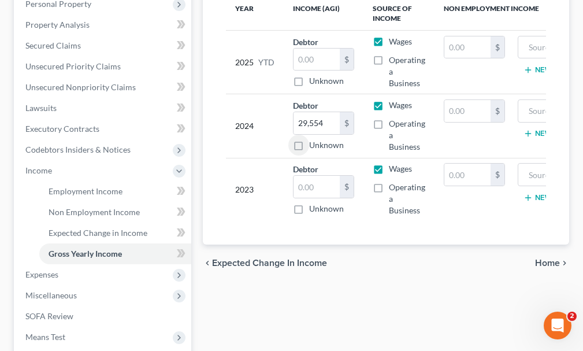
scroll to position [237, 0]
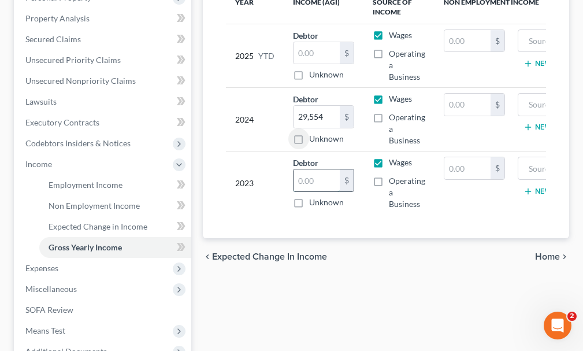
click at [316, 169] on input "text" at bounding box center [317, 180] width 46 height 22
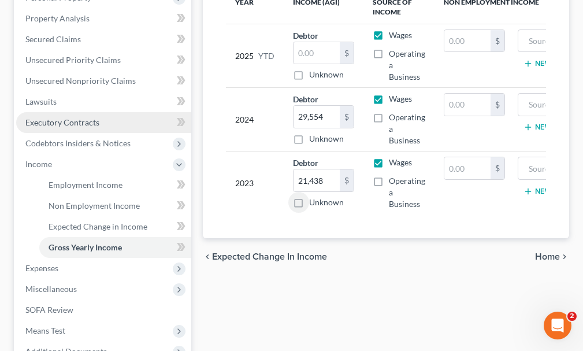
click at [76, 117] on span "Executory Contracts" at bounding box center [62, 122] width 74 height 10
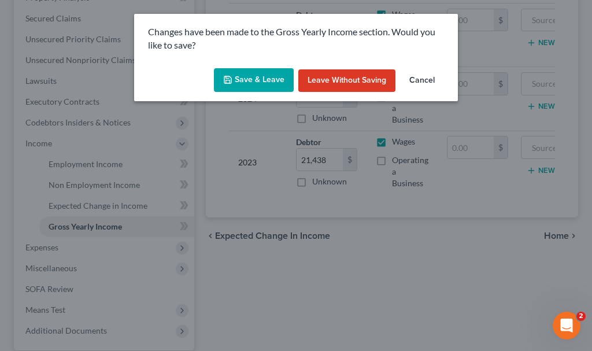
click at [252, 79] on button "Save & Leave" at bounding box center [254, 80] width 80 height 24
